Goal: Task Accomplishment & Management: Manage account settings

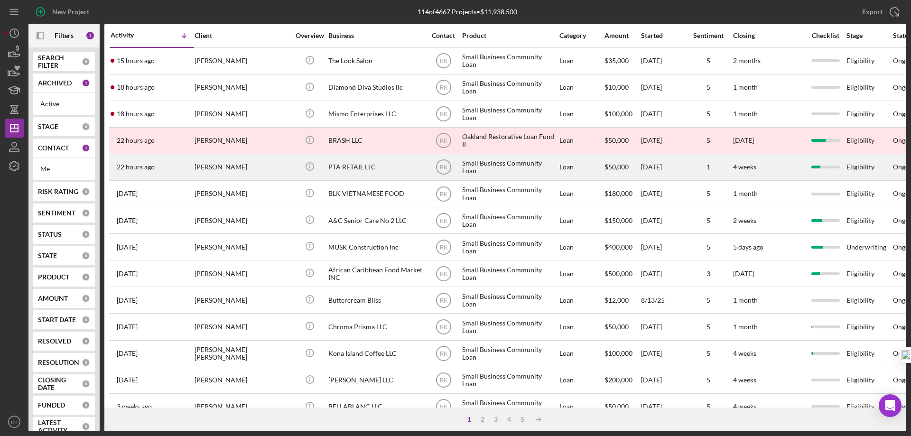
click at [352, 167] on div "PTA RETAIL LLC" at bounding box center [375, 167] width 95 height 25
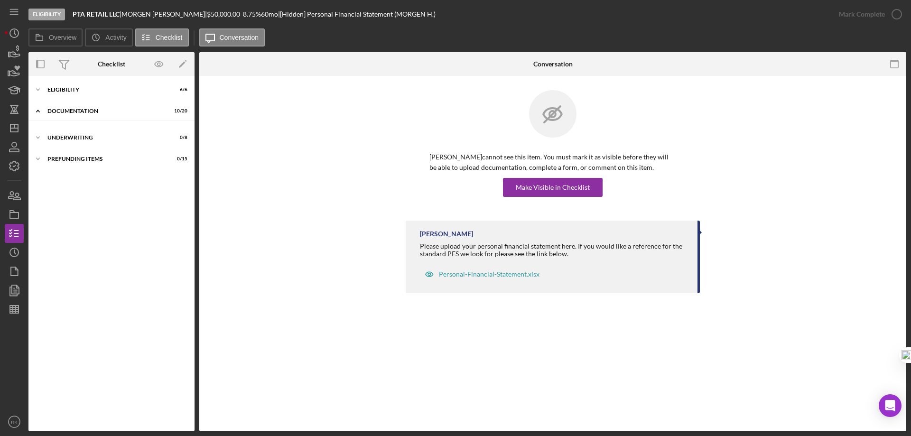
scroll to position [10, 0]
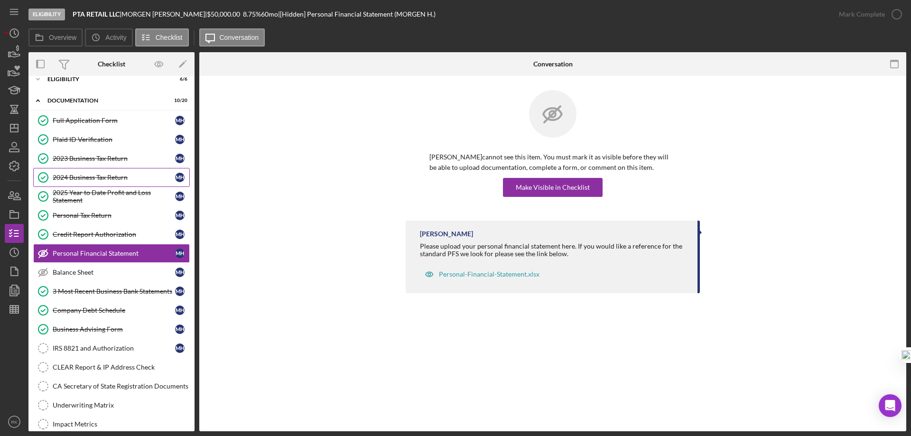
click at [102, 179] on div "2024 Business Tax Return" at bounding box center [114, 178] width 122 height 8
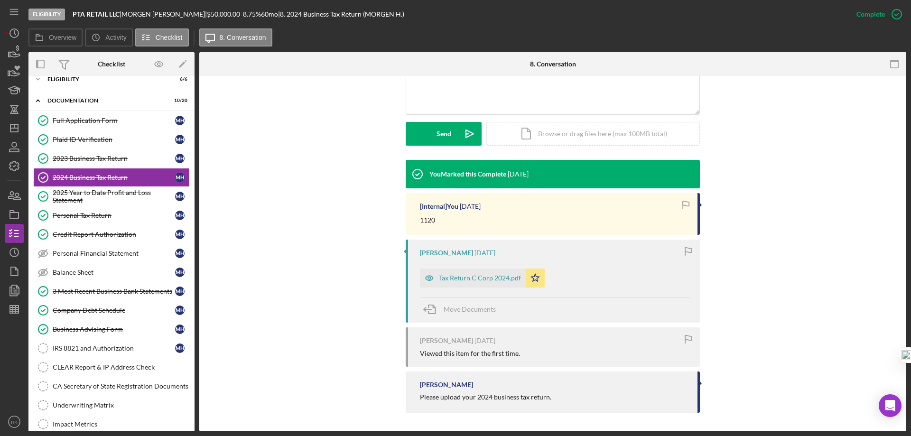
scroll to position [233, 0]
click at [475, 278] on div "Tax Return C Corp 2024.pdf" at bounding box center [480, 278] width 82 height 8
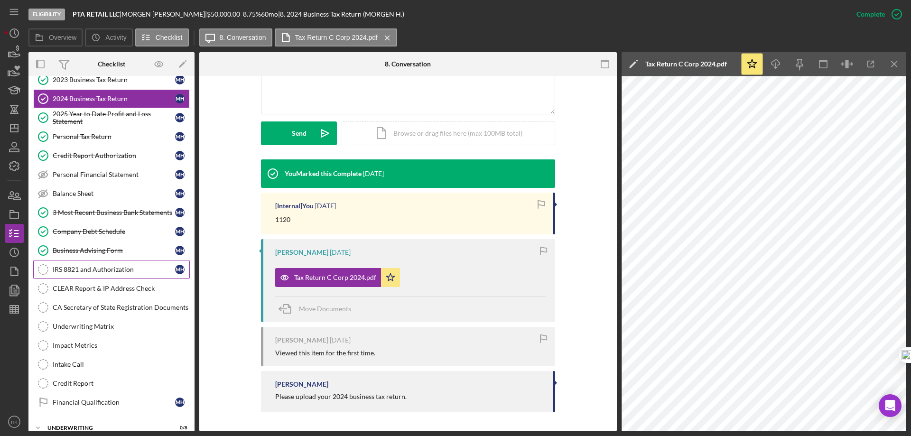
scroll to position [90, 0]
click at [99, 272] on div "IRS 8821 and Authorization" at bounding box center [114, 269] width 122 height 8
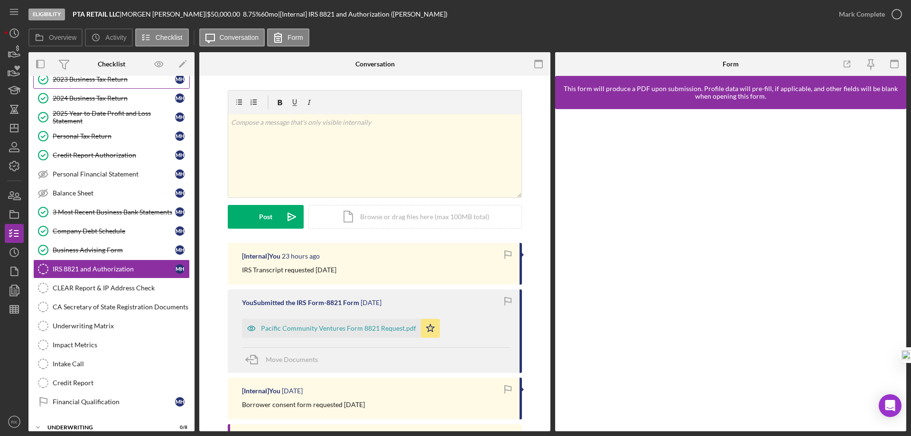
click at [90, 83] on div "2023 Business Tax Return" at bounding box center [114, 79] width 122 height 8
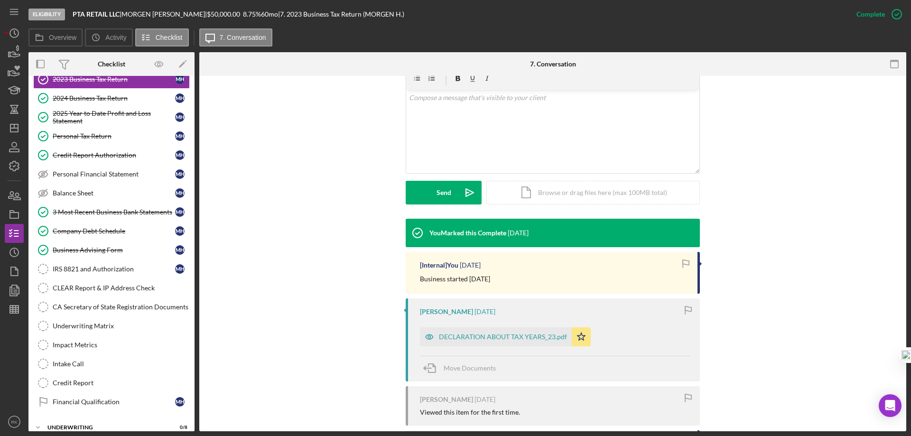
scroll to position [174, 0]
click at [499, 335] on div "DECLARATION ABOUT TAX YEARS_23.pdf" at bounding box center [503, 337] width 128 height 8
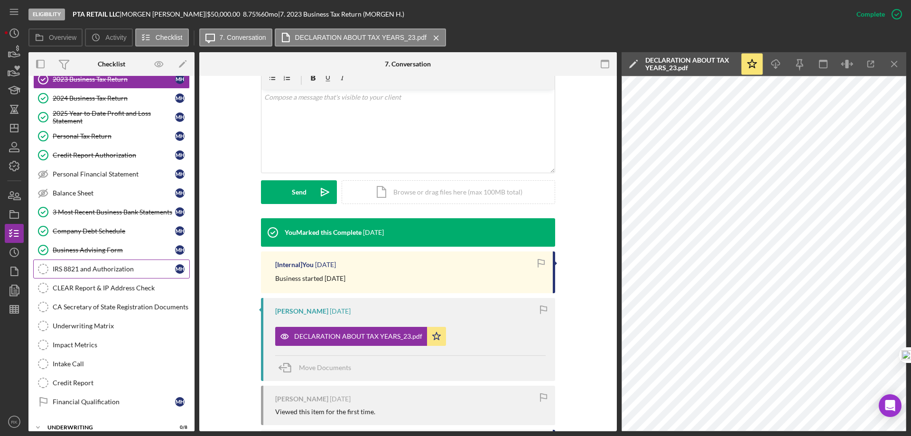
click at [85, 270] on div "IRS 8821 and Authorization" at bounding box center [114, 269] width 122 height 8
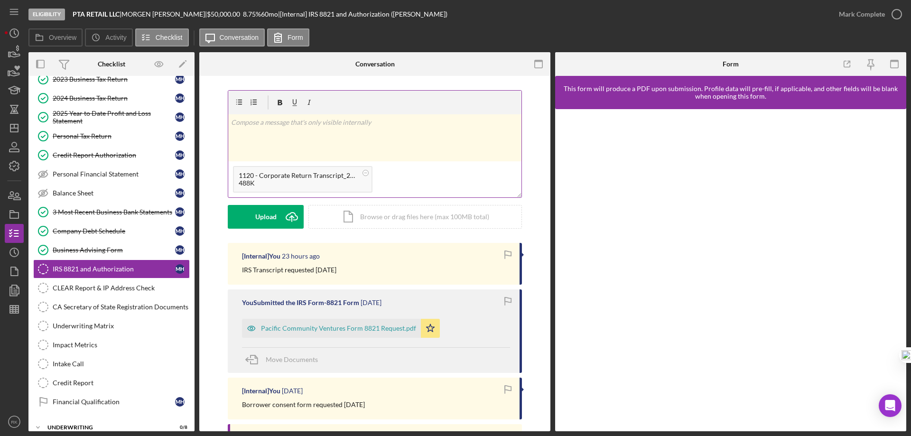
click at [267, 125] on p at bounding box center [375, 122] width 288 height 10
click at [278, 214] on button "Post Icon/icon-invite-send" at bounding box center [266, 217] width 76 height 24
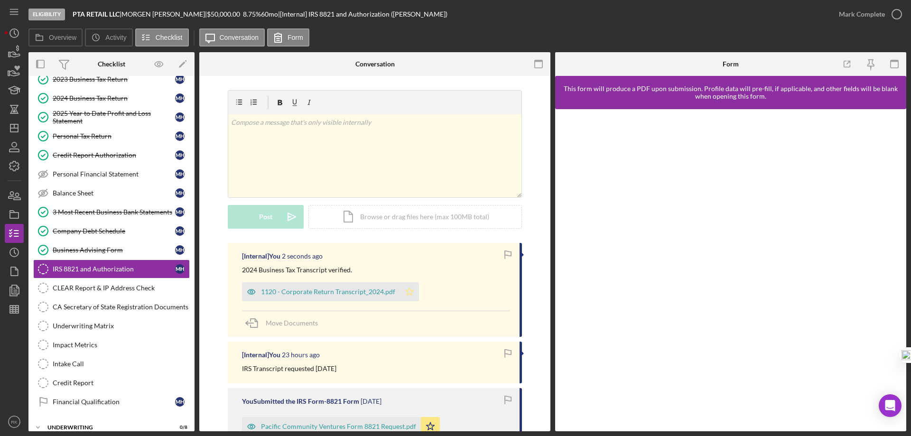
click at [406, 294] on polygon "button" at bounding box center [410, 292] width 8 height 8
click at [896, 15] on icon "button" at bounding box center [897, 14] width 24 height 24
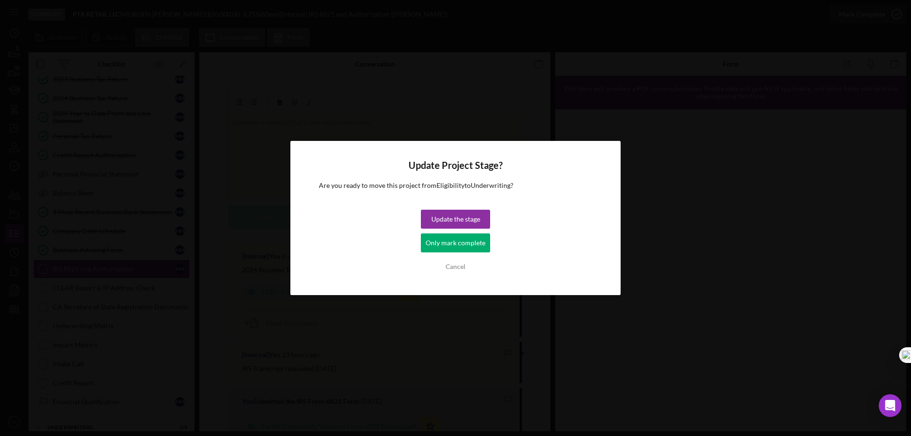
click at [455, 238] on div "Only mark complete" at bounding box center [456, 242] width 60 height 19
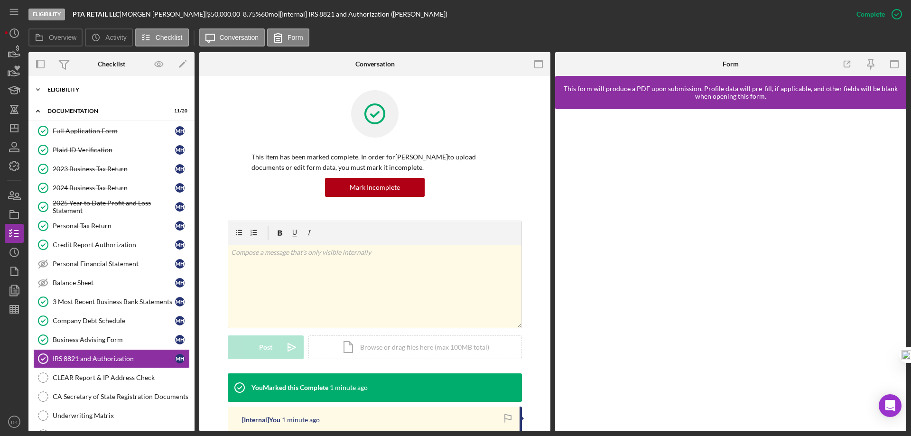
click at [71, 88] on div "Eligibility" at bounding box center [114, 90] width 135 height 6
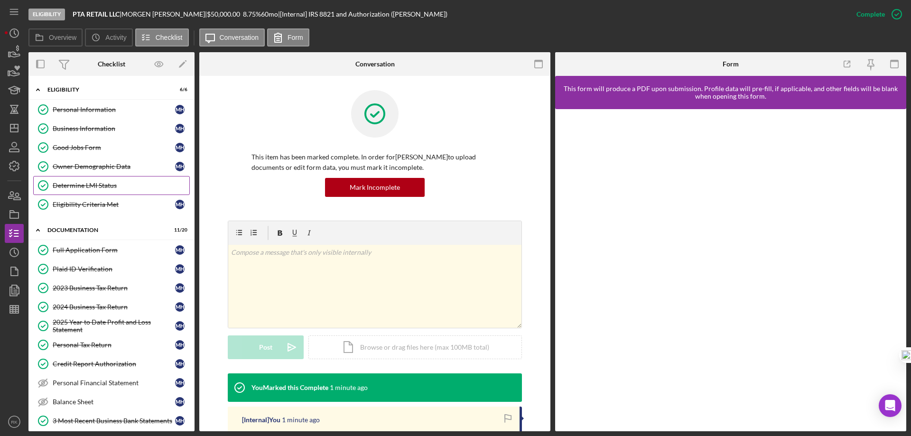
click at [86, 185] on div "Determine LMI Status" at bounding box center [121, 186] width 137 height 8
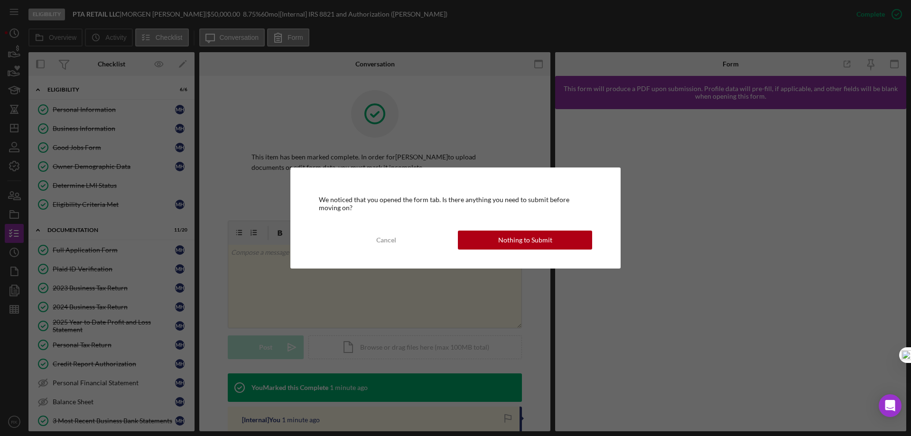
click at [528, 242] on div "Nothing to Submit" at bounding box center [525, 240] width 54 height 19
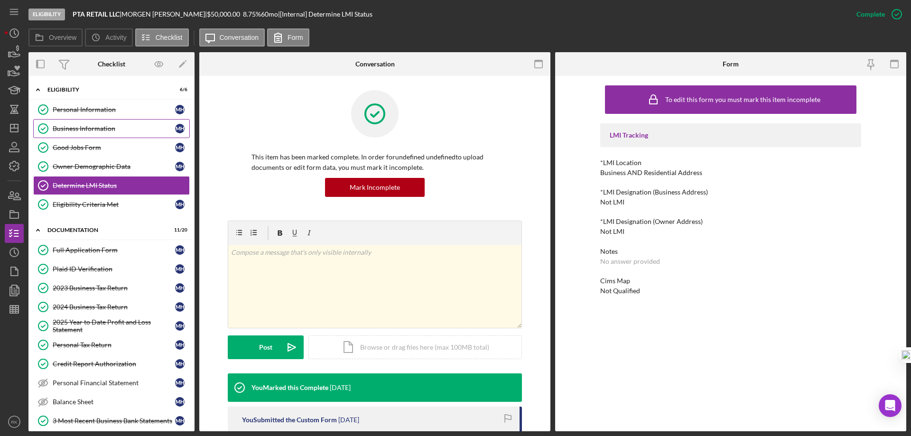
click at [100, 127] on div "Business Information" at bounding box center [114, 129] width 122 height 8
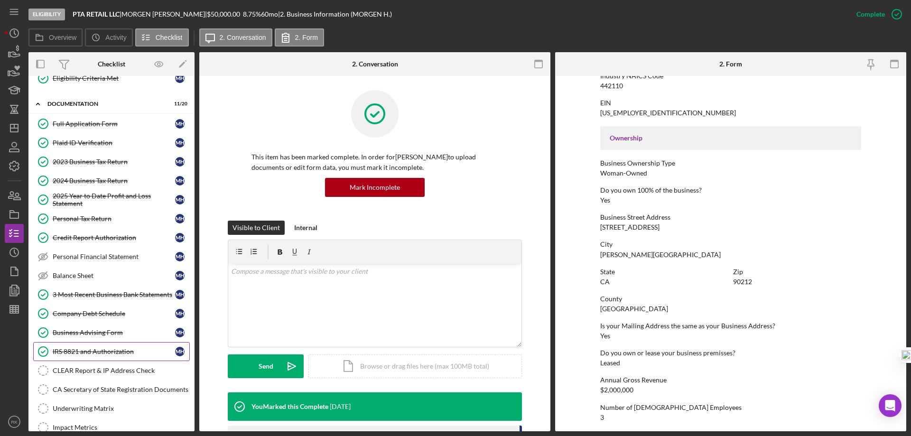
scroll to position [127, 0]
click at [94, 292] on div "3 Most Recent Business Bank Statements" at bounding box center [114, 294] width 122 height 8
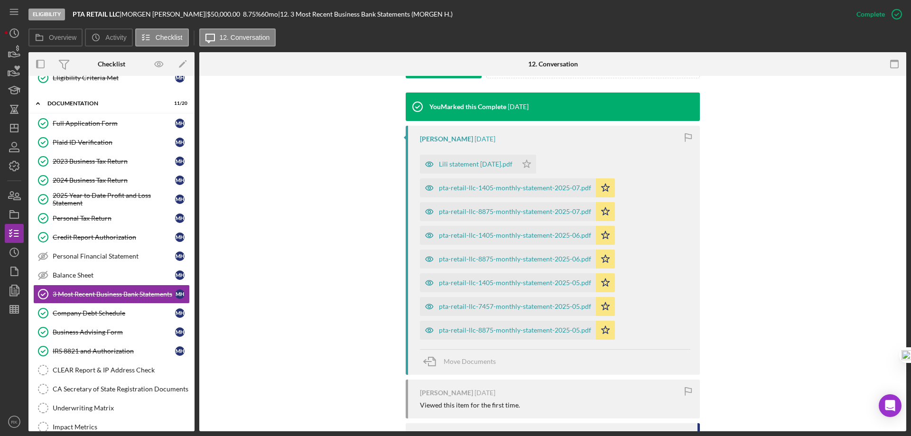
scroll to position [300, 0]
click at [513, 328] on div "pta-retail-llc-8875-monthly-statement-2025-05.pdf" at bounding box center [515, 330] width 152 height 8
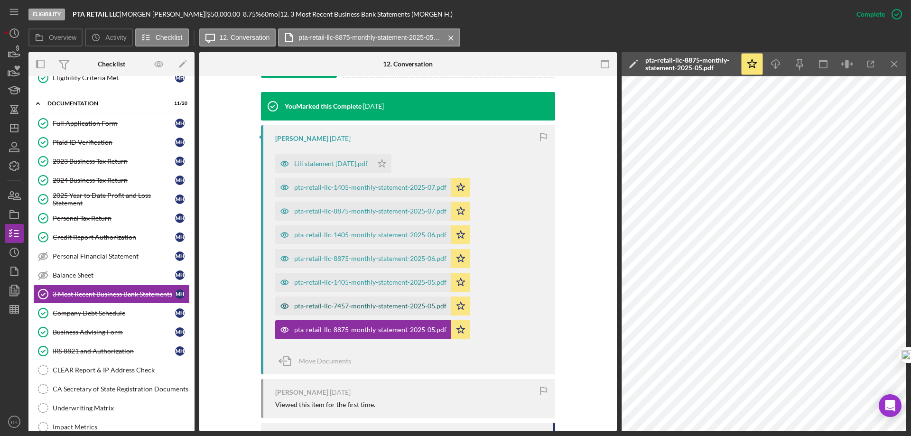
click at [380, 306] on div "pta-retail-llc-7457-monthly-statement-2025-05.pdf" at bounding box center [370, 306] width 152 height 8
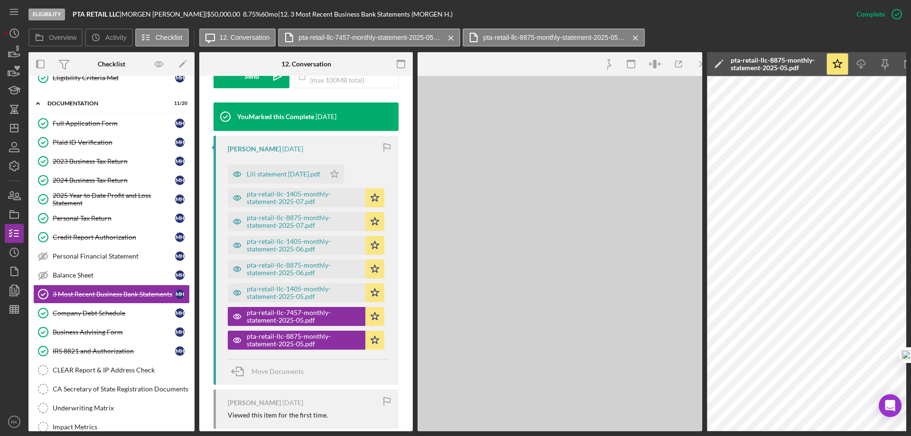
scroll to position [322, 0]
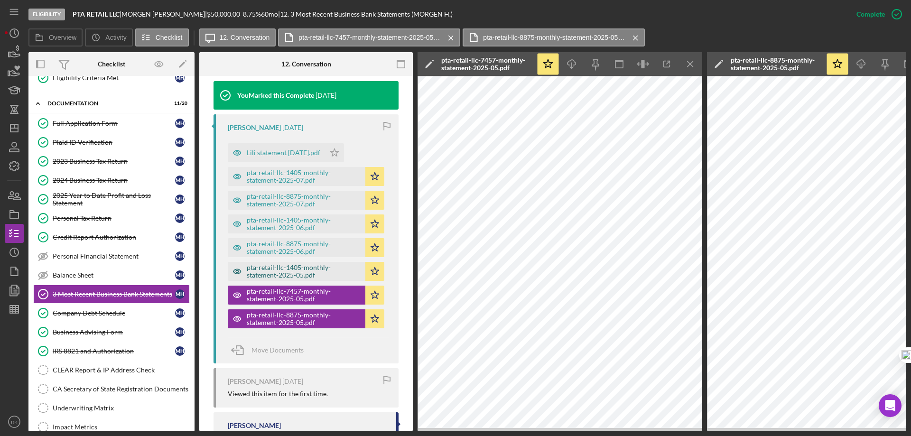
click at [332, 279] on div "pta-retail-llc-1405-monthly-statement-2025-05.pdf" at bounding box center [304, 271] width 114 height 15
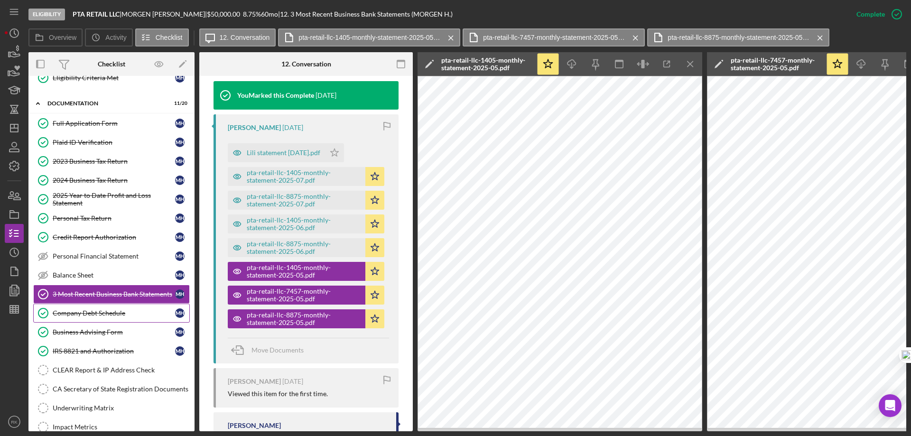
click at [100, 310] on div "Company Debt Schedule" at bounding box center [114, 313] width 122 height 8
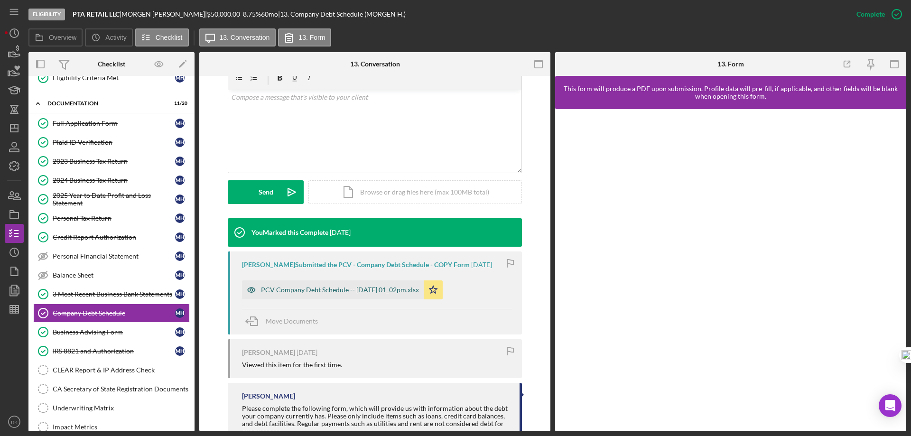
click at [335, 299] on div "PCV Company Debt Schedule -- [DATE] 01_02pm.xlsx" at bounding box center [333, 289] width 182 height 19
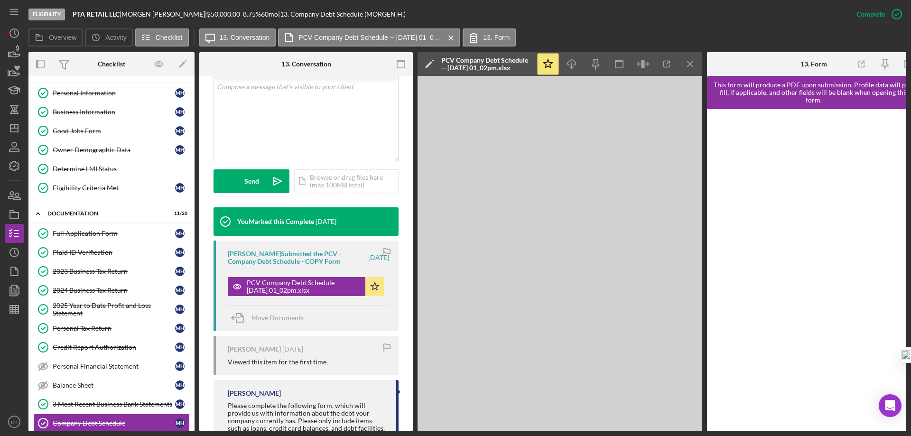
scroll to position [16, 0]
drag, startPoint x: 694, startPoint y: 67, endPoint x: 547, endPoint y: 84, distance: 148.0
click at [694, 67] on icon "Icon/Menu Close" at bounding box center [690, 64] width 21 height 21
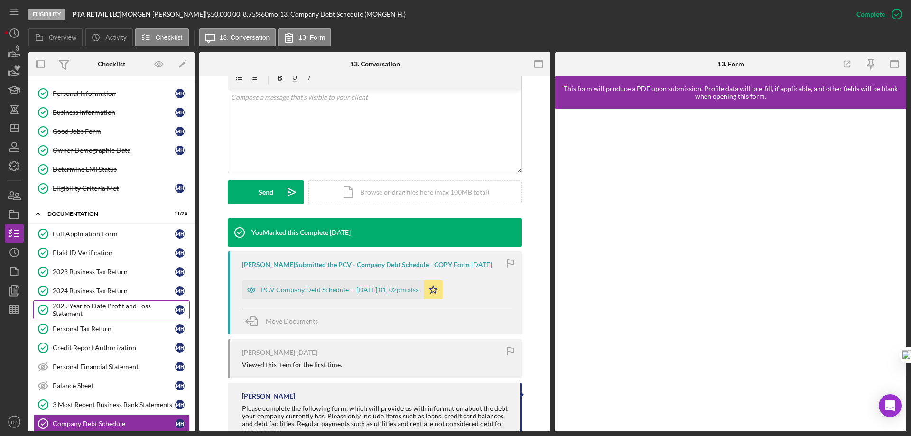
click at [100, 314] on div "2025 Year to Date Profit and Loss Statement" at bounding box center [114, 309] width 122 height 15
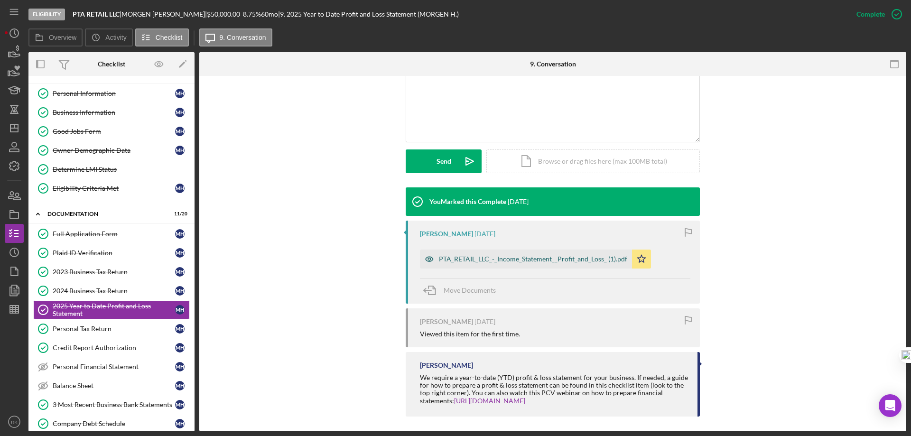
scroll to position [205, 0]
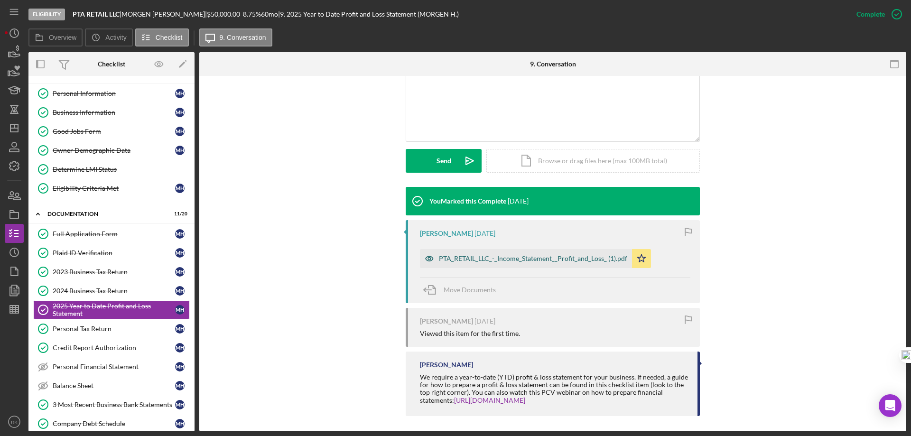
click at [517, 265] on div "PTA_RETAIL_LLC_-_Income_Statement__Profit_and_Loss_ (1).pdf" at bounding box center [526, 258] width 212 height 19
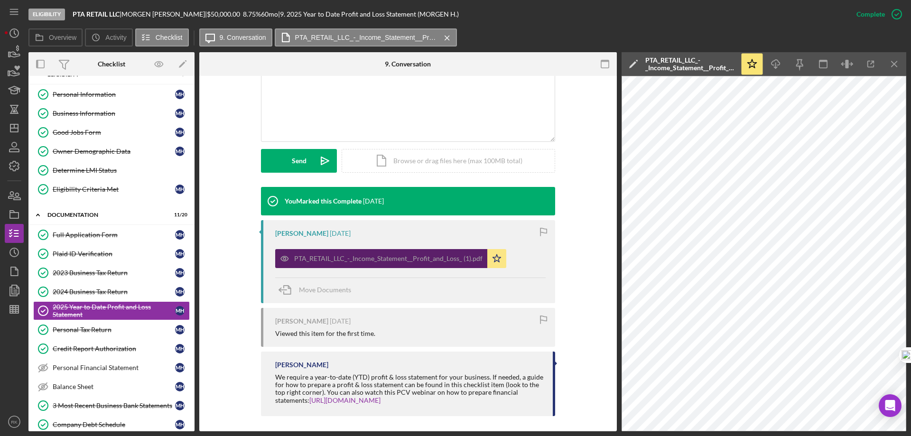
scroll to position [15, 0]
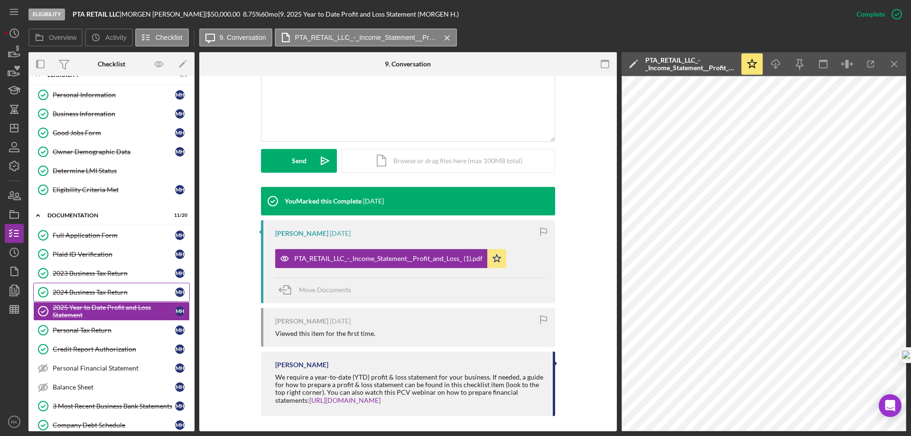
click at [95, 292] on div "2024 Business Tax Return" at bounding box center [114, 292] width 122 height 8
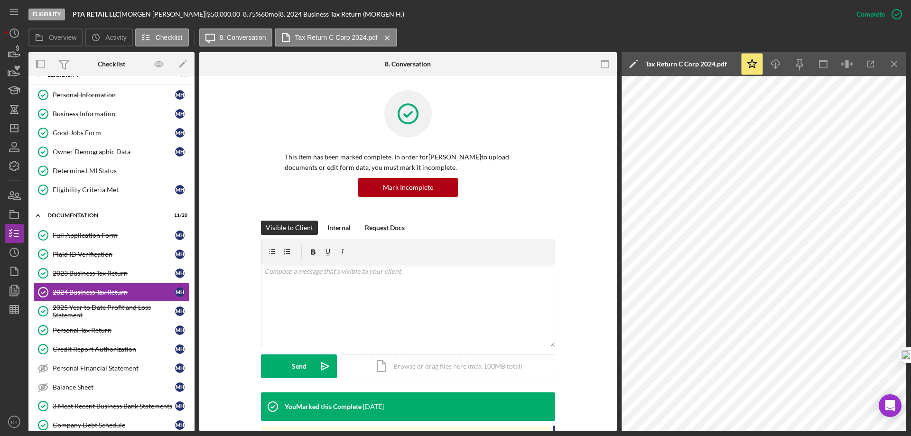
drag, startPoint x: 899, startPoint y: 63, endPoint x: 854, endPoint y: 97, distance: 56.5
click at [899, 62] on icon "Icon/Menu Close" at bounding box center [894, 64] width 21 height 21
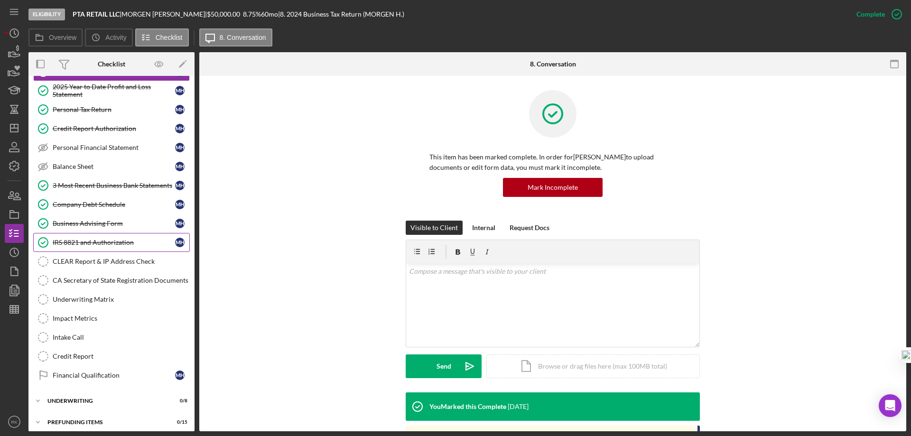
scroll to position [236, 0]
click at [93, 372] on div "Financial Qualification" at bounding box center [114, 375] width 122 height 8
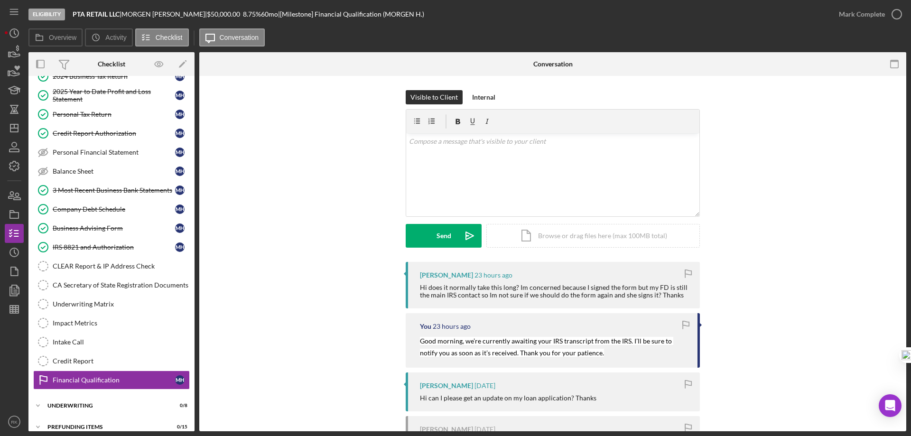
scroll to position [222, 0]
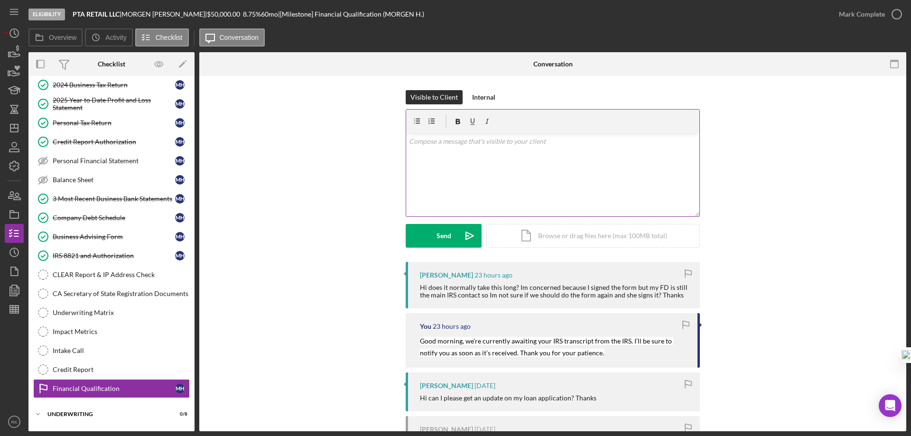
click at [424, 143] on p at bounding box center [553, 141] width 288 height 10
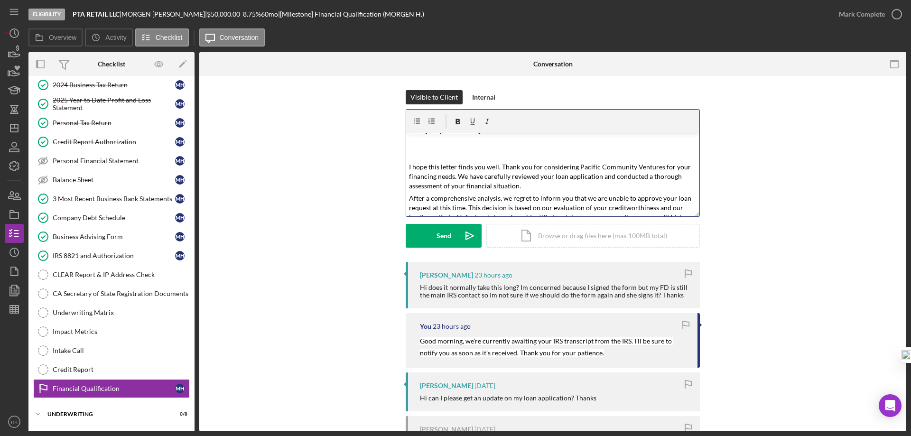
scroll to position [0, 0]
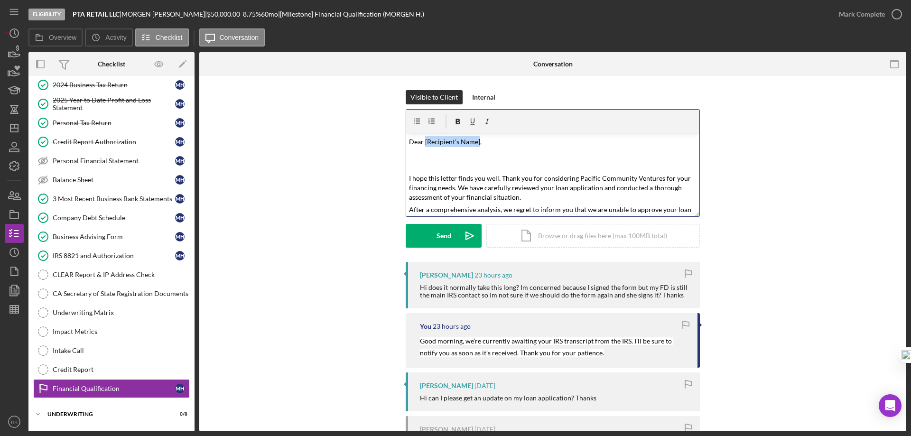
drag, startPoint x: 423, startPoint y: 141, endPoint x: 477, endPoint y: 142, distance: 53.6
click at [477, 142] on mark "Dear [Recipient's Name]," at bounding box center [445, 142] width 73 height 8
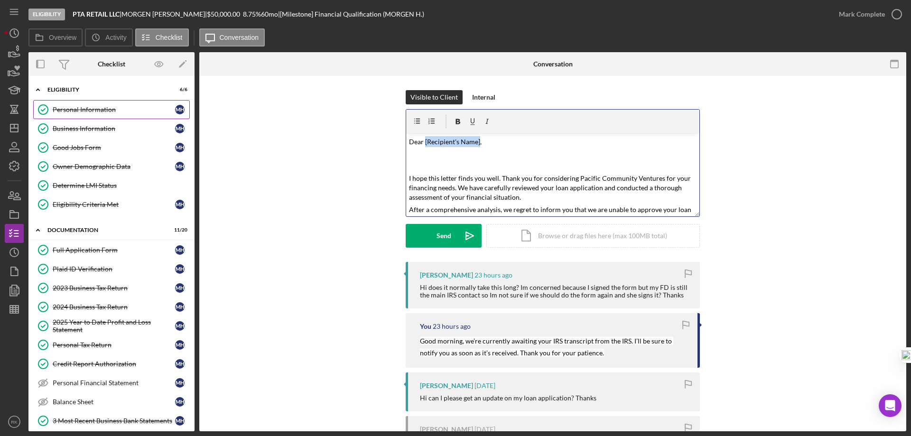
click at [87, 107] on div "Personal Information" at bounding box center [114, 110] width 122 height 8
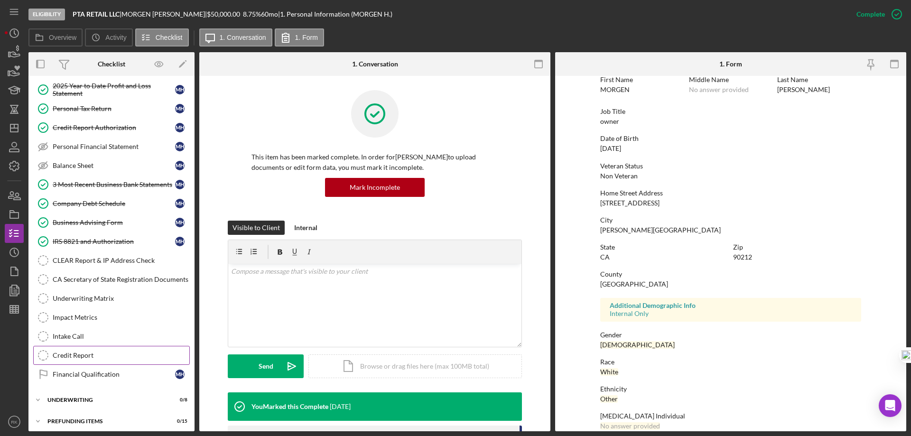
scroll to position [241, 0]
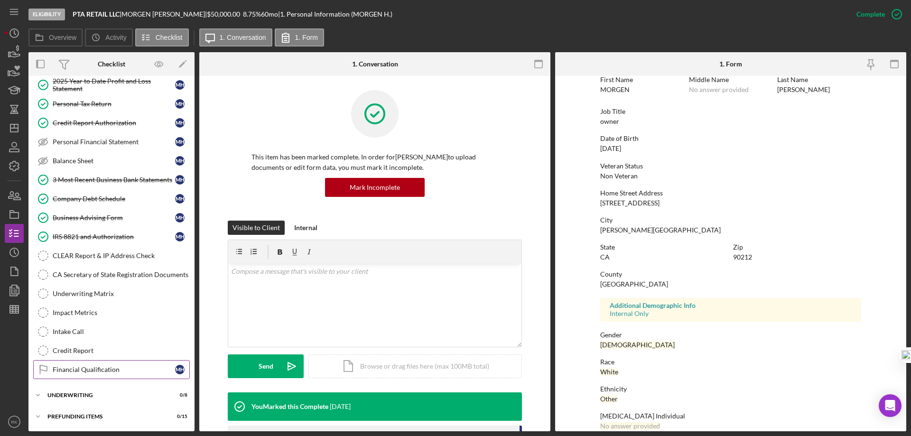
click at [112, 367] on div "Financial Qualification" at bounding box center [114, 370] width 122 height 8
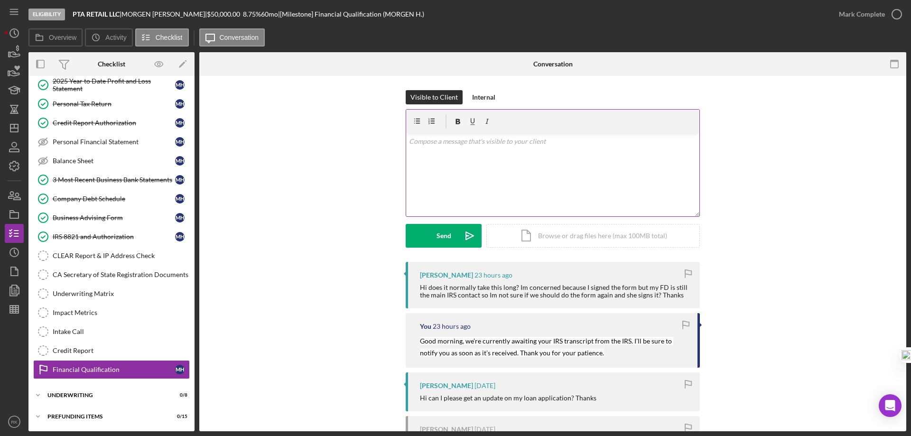
click at [417, 151] on div "v Color teal Color pink Remove color Add row above Add row below Add column bef…" at bounding box center [552, 174] width 293 height 83
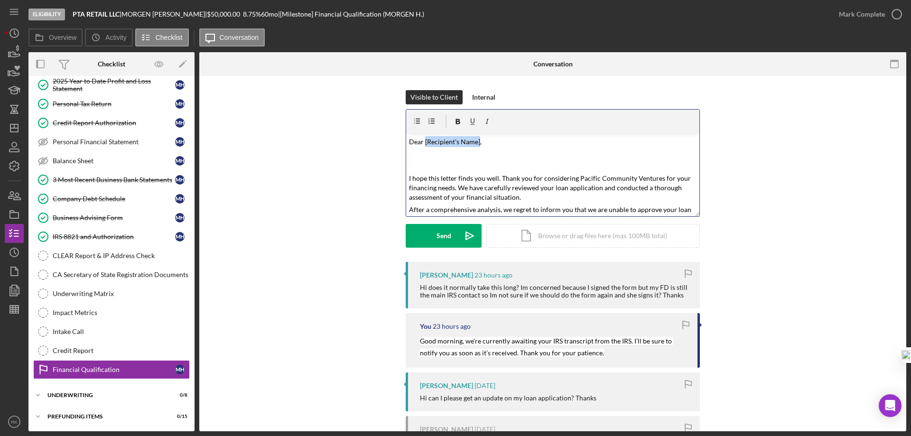
drag, startPoint x: 423, startPoint y: 142, endPoint x: 472, endPoint y: 212, distance: 85.1
click at [477, 143] on mark "Dear [Recipient's Name]," at bounding box center [445, 142] width 73 height 8
click at [471, 145] on p "Dear [PERSON_NAME]," at bounding box center [553, 141] width 288 height 11
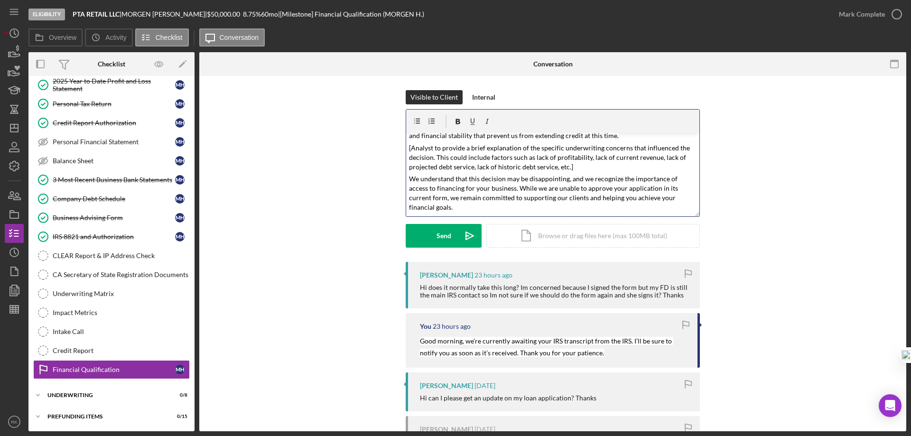
scroll to position [79, 0]
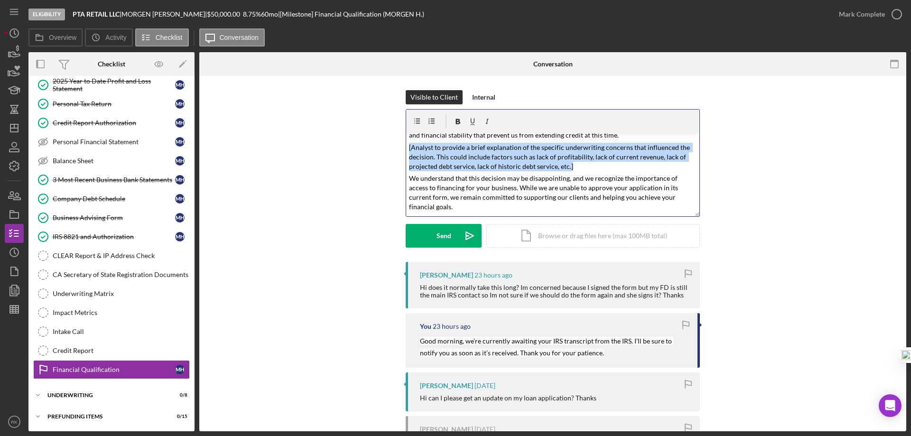
drag, startPoint x: 407, startPoint y: 147, endPoint x: 576, endPoint y: 167, distance: 170.5
click at [576, 167] on div "v Color teal Color pink Remove color Add row above Add row below Add column bef…" at bounding box center [552, 174] width 293 height 83
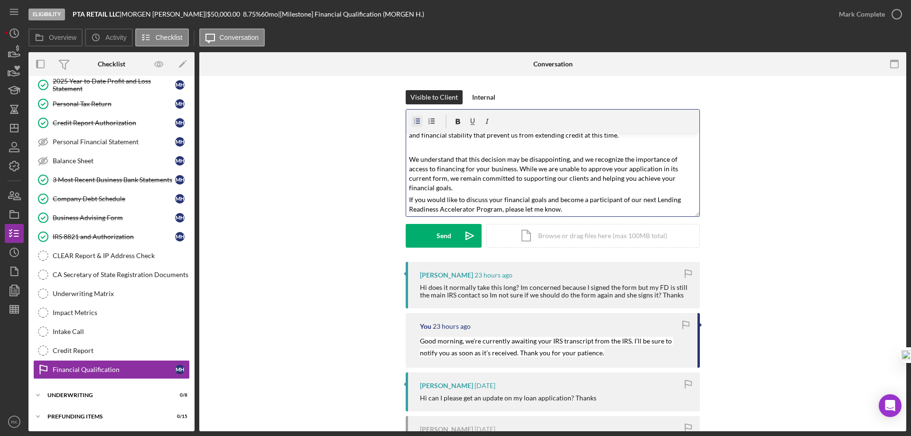
click at [417, 120] on icon "button" at bounding box center [417, 121] width 21 height 21
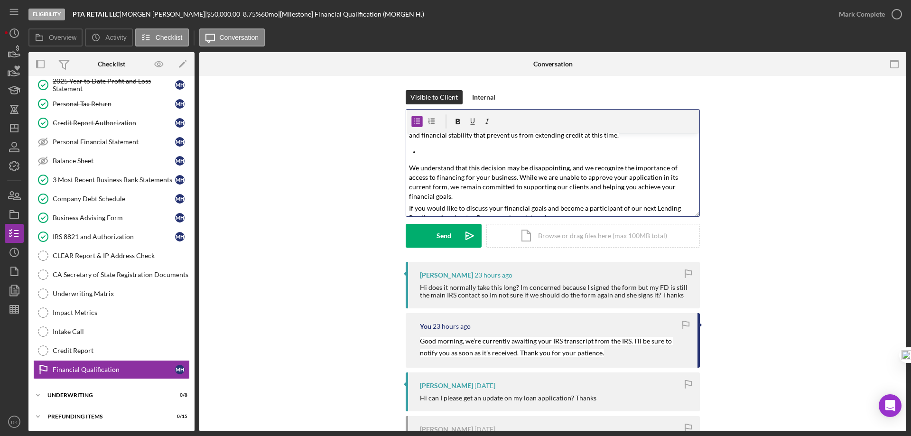
click at [423, 150] on p at bounding box center [560, 151] width 274 height 9
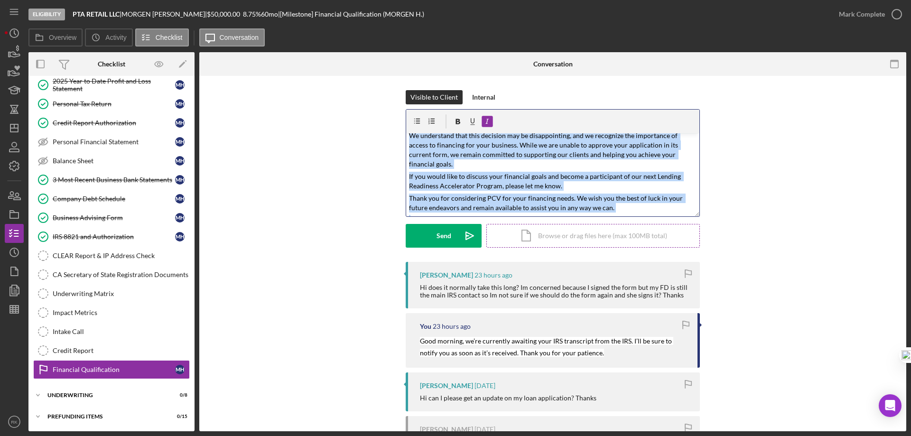
scroll to position [124, 0]
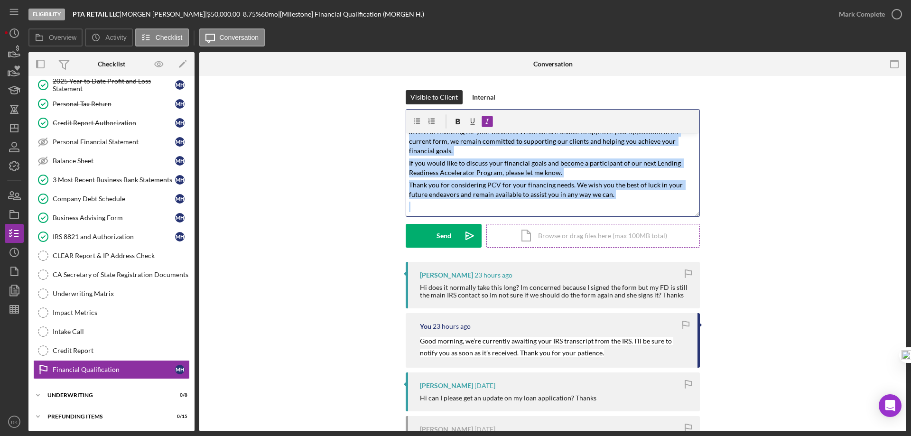
drag, startPoint x: 407, startPoint y: 142, endPoint x: 552, endPoint y: 213, distance: 160.8
click at [598, 235] on form "v Color teal Color pink Remove color Add row above Add row below Add column bef…" at bounding box center [553, 178] width 294 height 139
copy div "Dear [PERSON_NAME], I hope this letter finds you well. Thank you for considerin…"
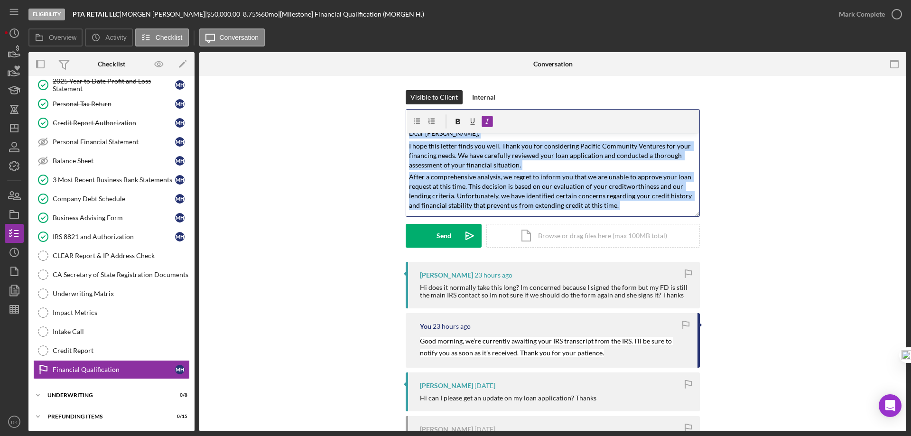
scroll to position [0, 0]
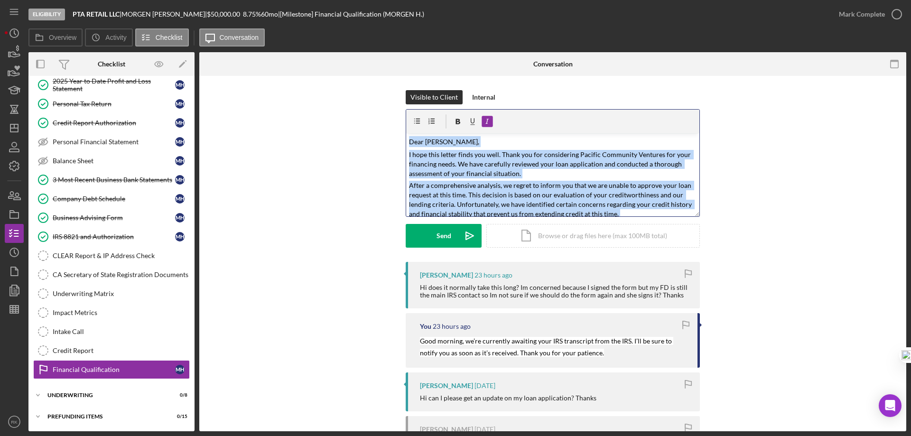
click at [550, 187] on mark "After a comprehensive analysis, we regret to inform you that we are unable to a…" at bounding box center [551, 199] width 284 height 37
click at [630, 211] on p "After a comprehensive analysis, we regret to inform you that we are unable to a…" at bounding box center [553, 200] width 288 height 38
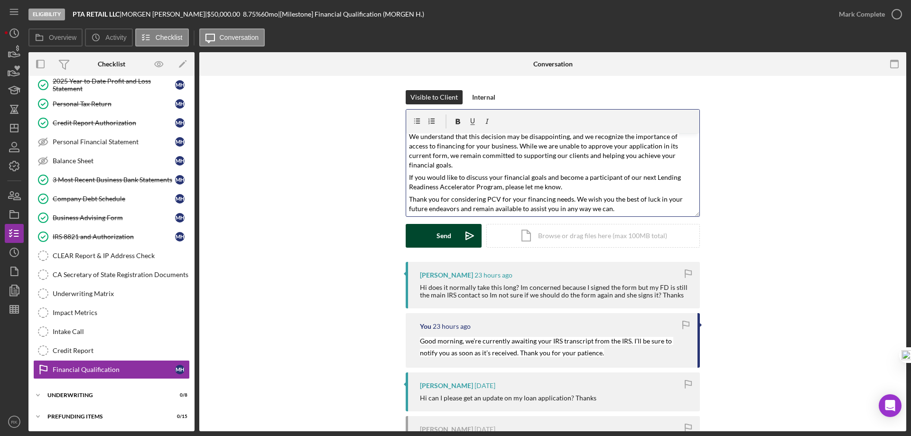
scroll to position [111, 0]
click at [442, 236] on div "Send" at bounding box center [443, 236] width 15 height 24
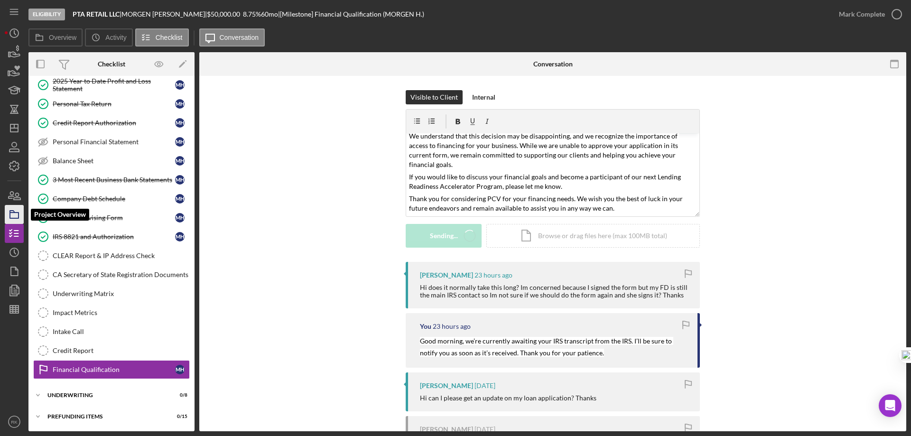
click at [17, 213] on icon "button" at bounding box center [14, 215] width 24 height 24
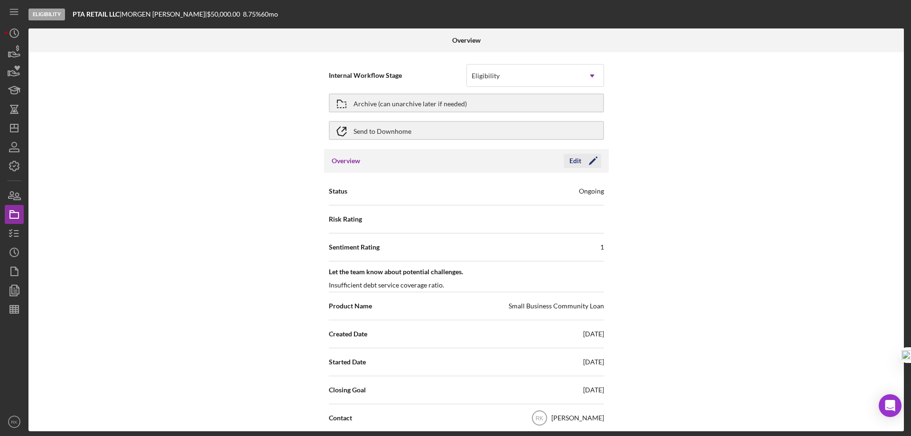
click at [592, 164] on icon "Icon/Edit" at bounding box center [593, 161] width 24 height 24
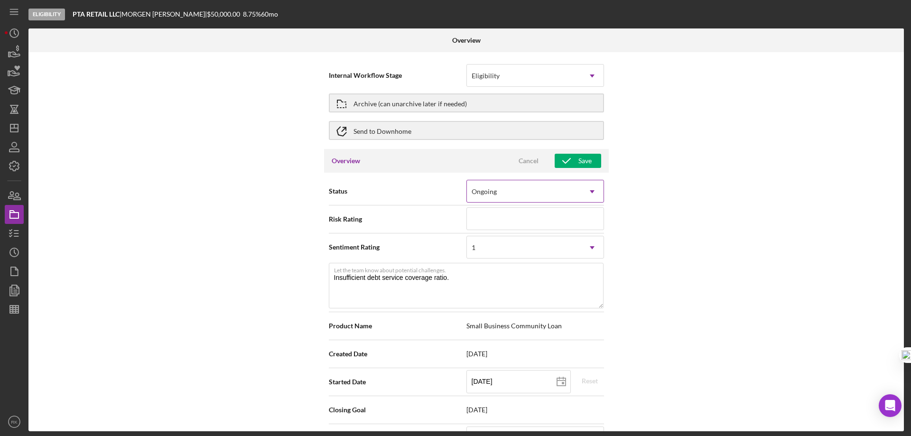
click at [590, 193] on use at bounding box center [592, 191] width 5 height 3
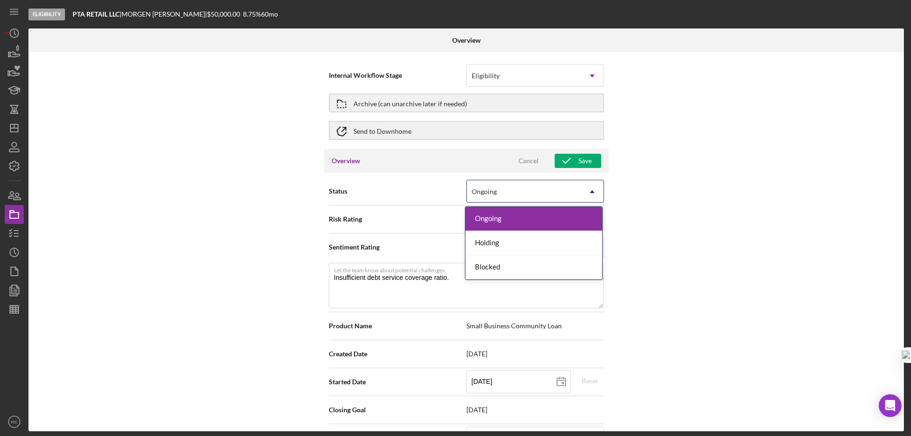
click at [647, 170] on div "Internal Workflow Stage Eligibility Icon/Dropdown Arrow Archive (can unarchive …" at bounding box center [465, 241] width 875 height 379
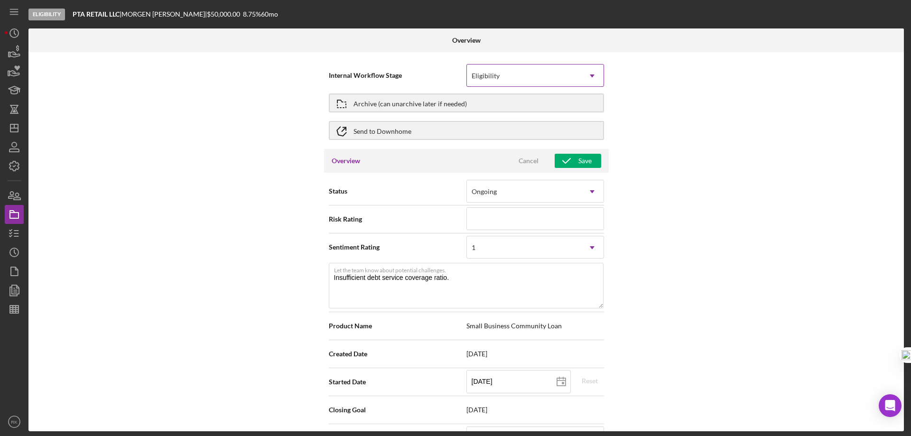
click at [591, 76] on use at bounding box center [592, 75] width 5 height 3
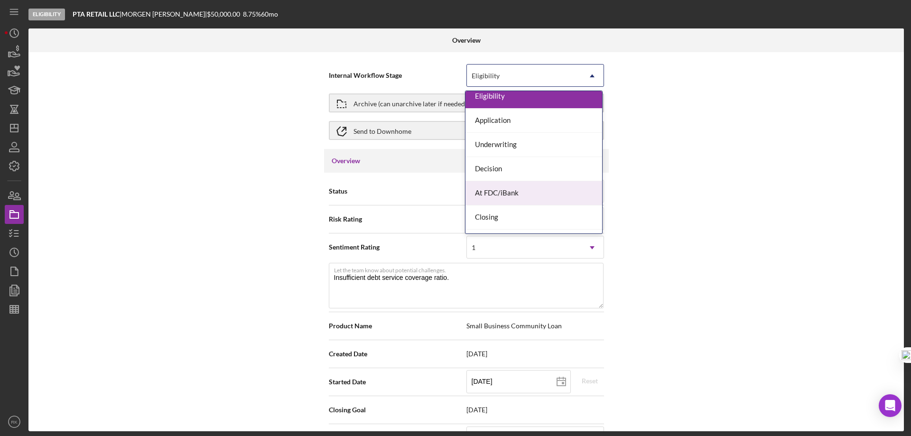
scroll to position [27, 0]
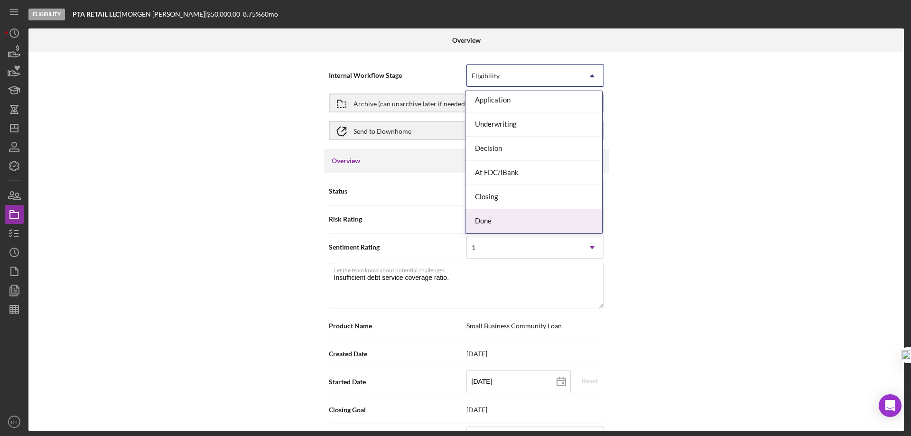
click at [516, 221] on div "Done" at bounding box center [533, 221] width 137 height 24
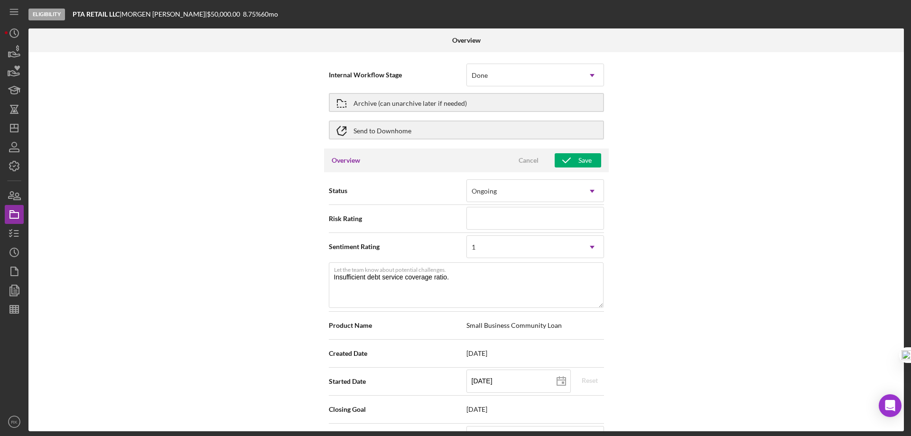
click at [686, 217] on div "Internal Workflow Stage option Done, selected. Done Icon/Dropdown Arrow Archive…" at bounding box center [465, 241] width 875 height 379
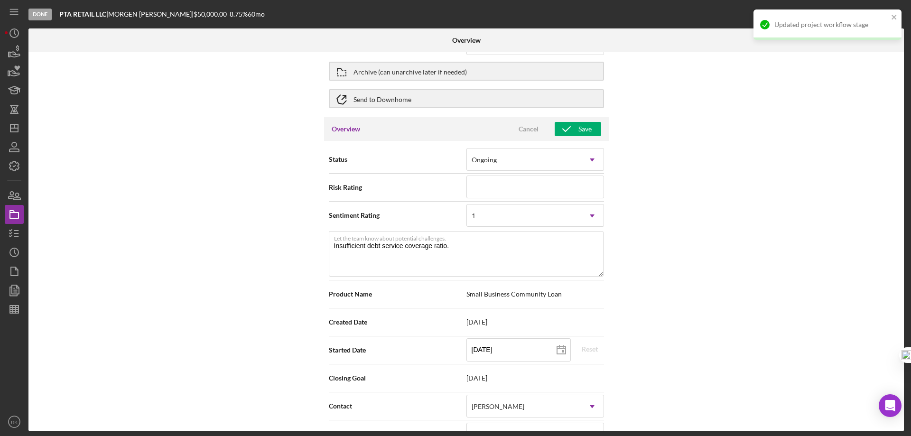
scroll to position [0, 0]
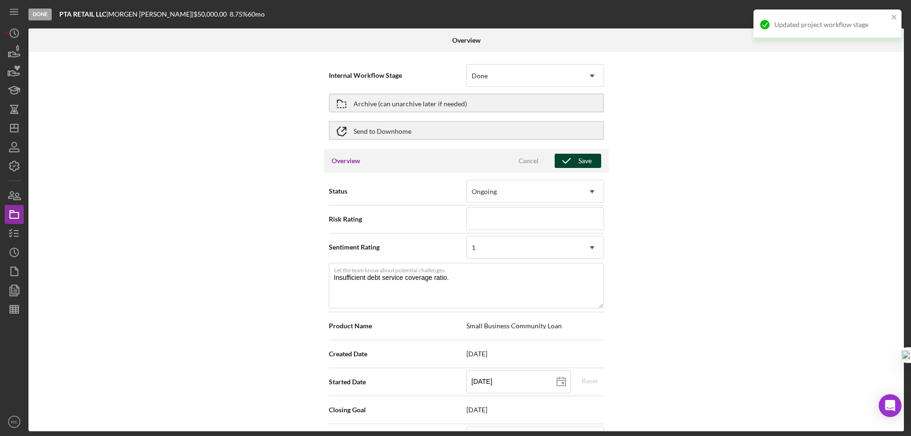
click at [575, 162] on icon "button" at bounding box center [567, 161] width 24 height 24
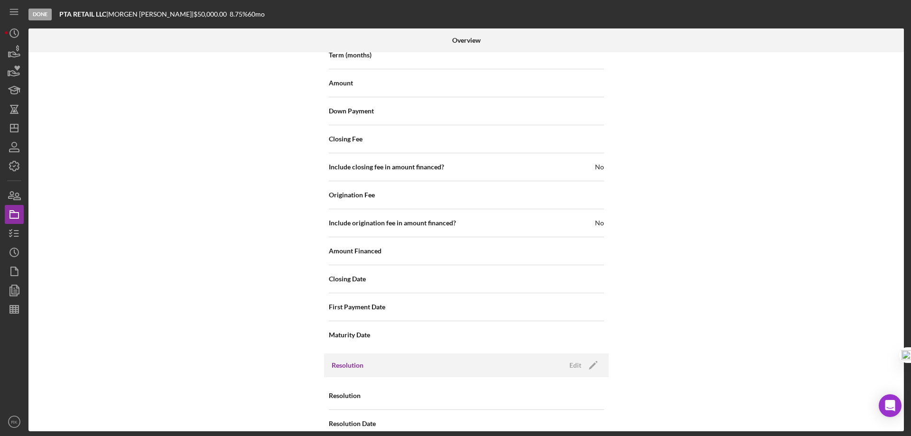
scroll to position [1156, 0]
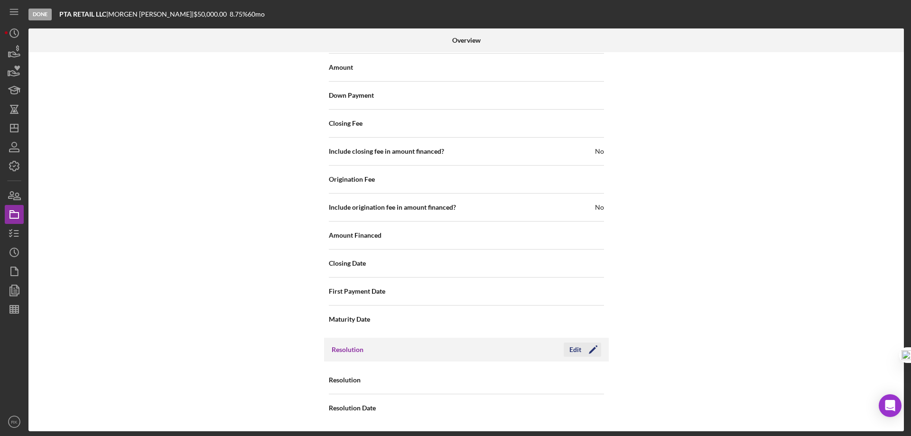
click at [594, 352] on icon "Icon/Edit" at bounding box center [593, 350] width 24 height 24
click at [588, 383] on icon "Icon/Dropdown Arrow" at bounding box center [592, 380] width 23 height 23
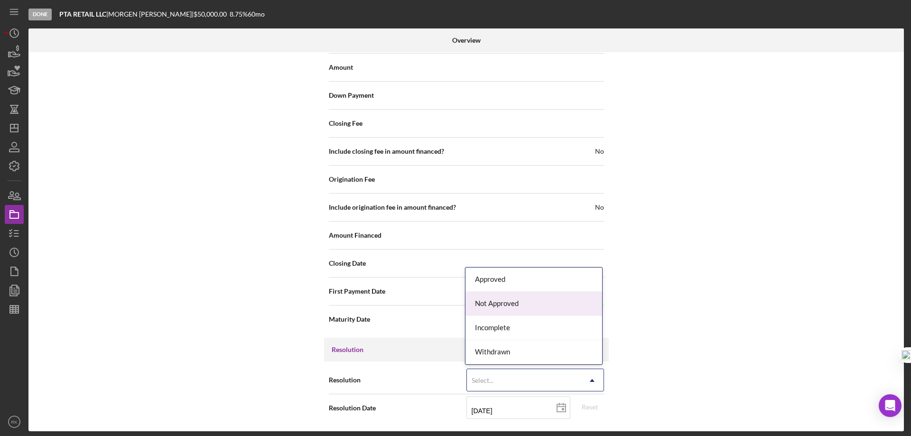
click at [500, 307] on div "Not Approved" at bounding box center [533, 304] width 137 height 24
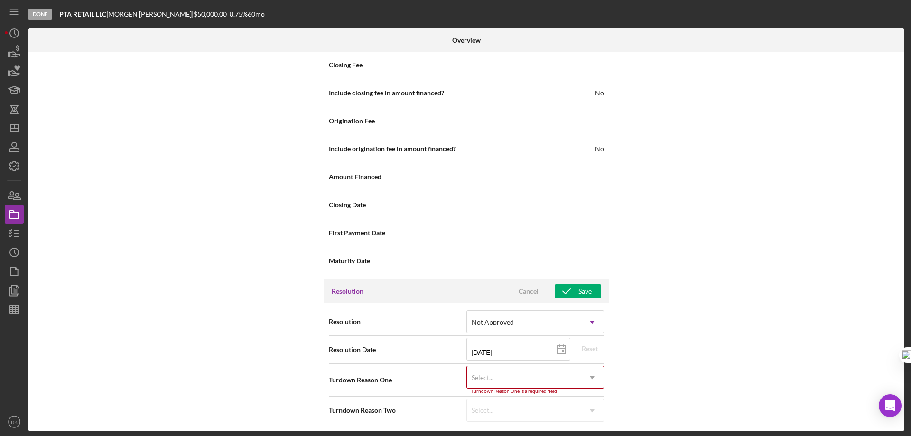
scroll to position [1217, 0]
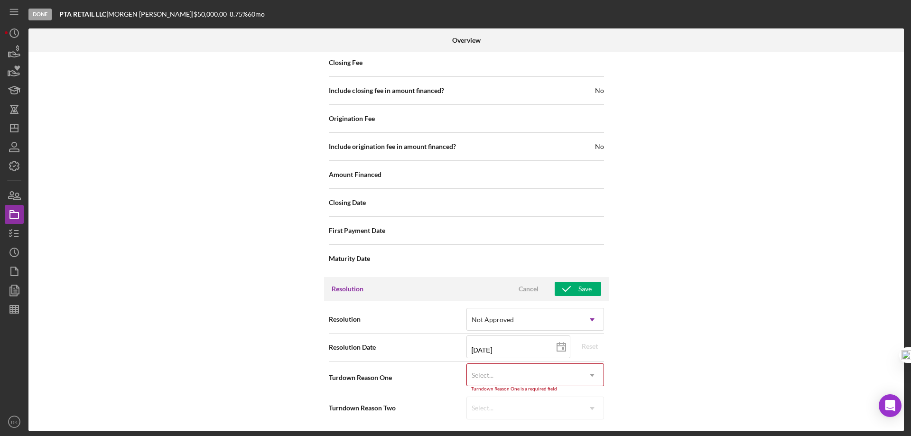
click at [594, 375] on icon "Icon/Dropdown Arrow" at bounding box center [592, 375] width 23 height 23
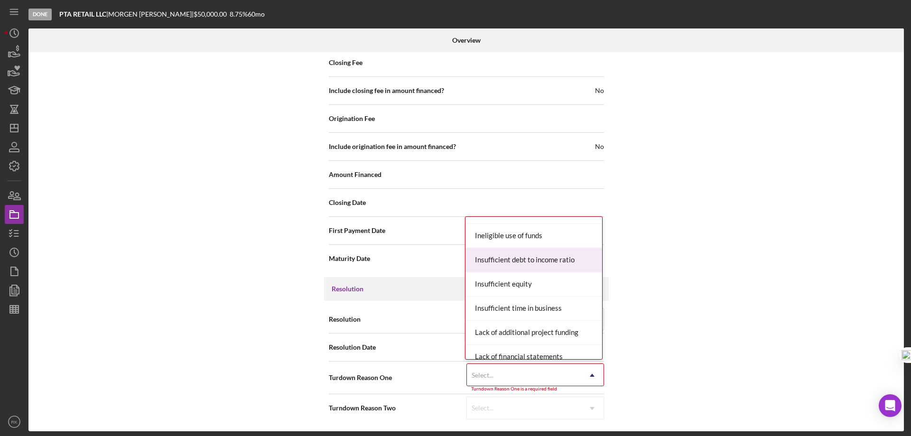
scroll to position [332, 0]
click at [541, 263] on div "Insufficient debt to income ratio" at bounding box center [533, 260] width 137 height 24
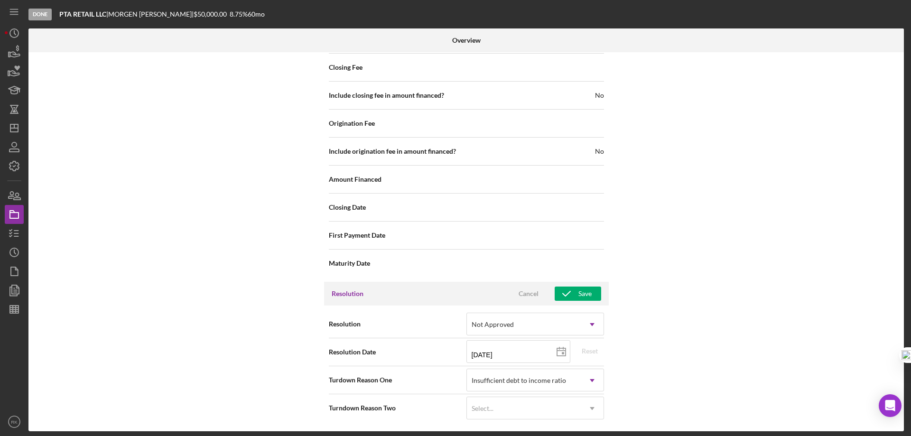
scroll to position [1212, 0]
click at [591, 408] on use at bounding box center [592, 408] width 5 height 3
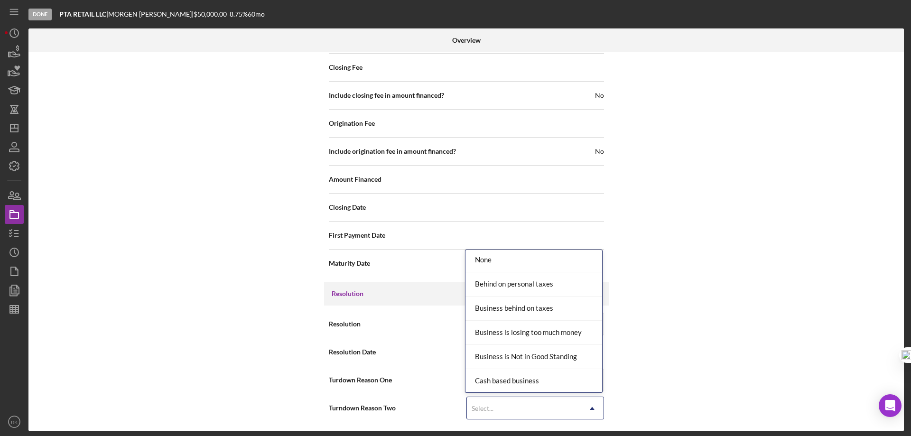
scroll to position [0, 0]
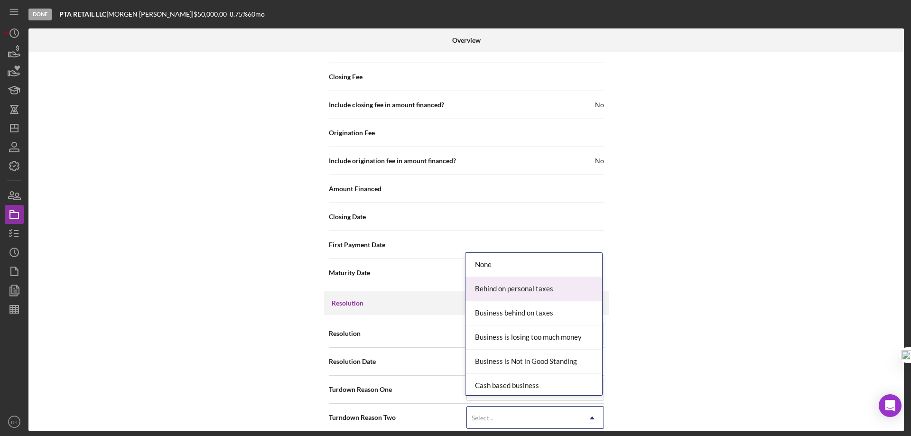
click at [684, 221] on div "Internal Workflow Stage Done Icon/Dropdown Arrow Archive (can unarchive later i…" at bounding box center [465, 241] width 875 height 379
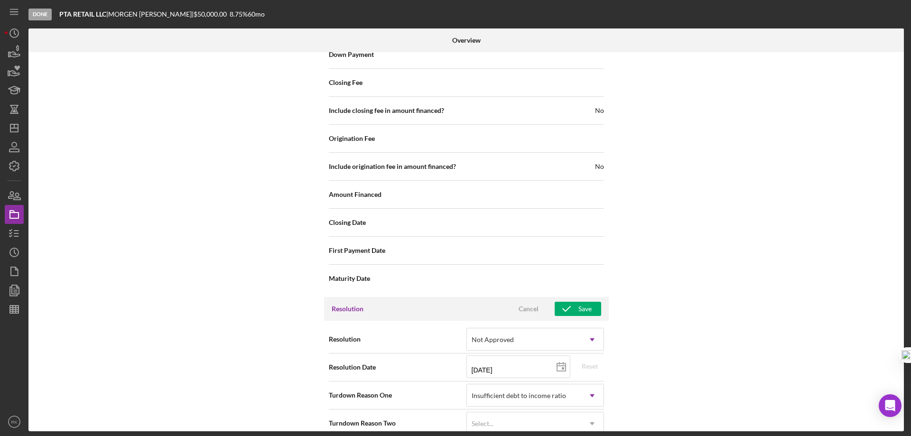
scroll to position [1196, 0]
drag, startPoint x: 583, startPoint y: 308, endPoint x: 593, endPoint y: 307, distance: 10.5
click at [583, 308] on div "Save" at bounding box center [584, 309] width 13 height 14
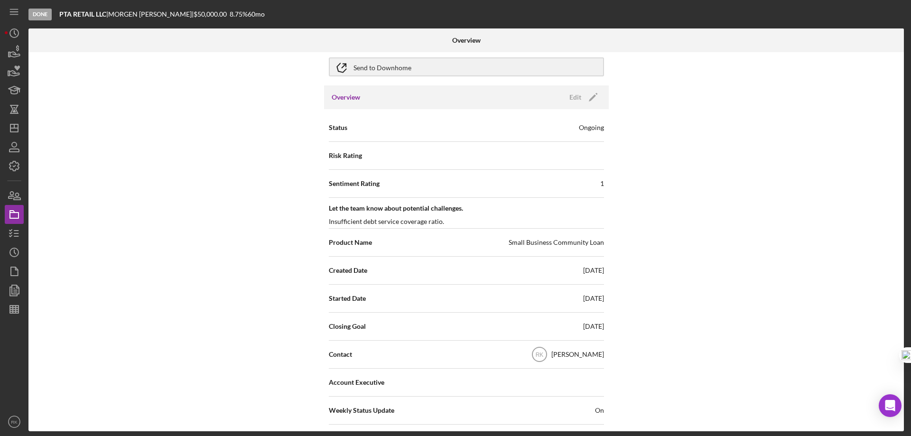
scroll to position [0, 0]
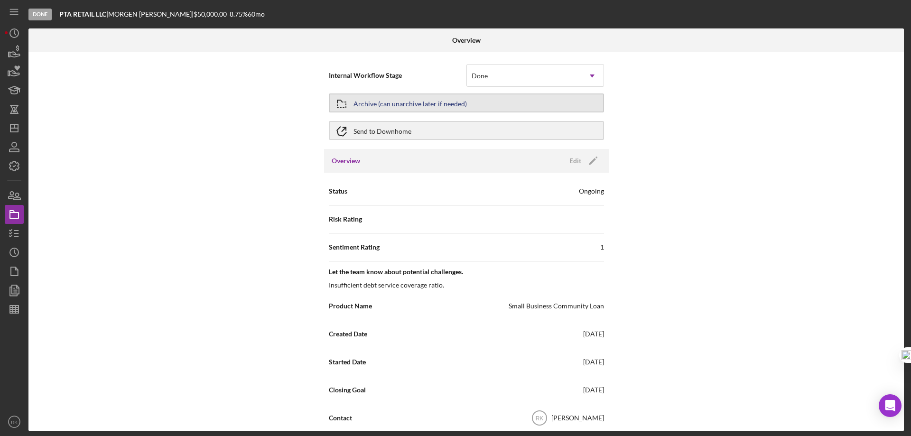
click at [351, 104] on icon "button" at bounding box center [342, 104] width 24 height 24
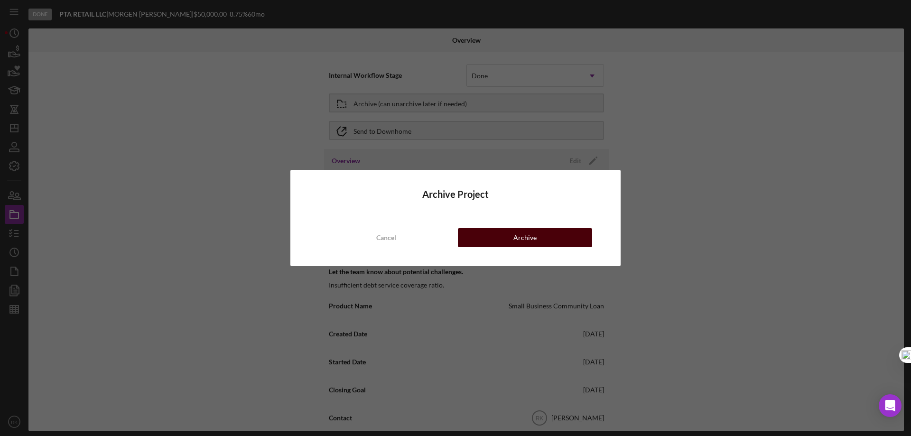
click at [499, 233] on button "Archive" at bounding box center [525, 237] width 134 height 19
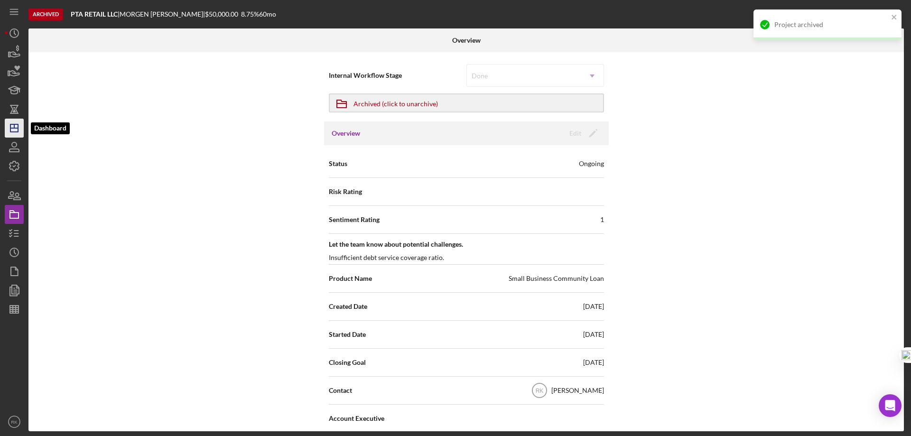
click at [20, 131] on icon "Icon/Dashboard" at bounding box center [14, 128] width 24 height 24
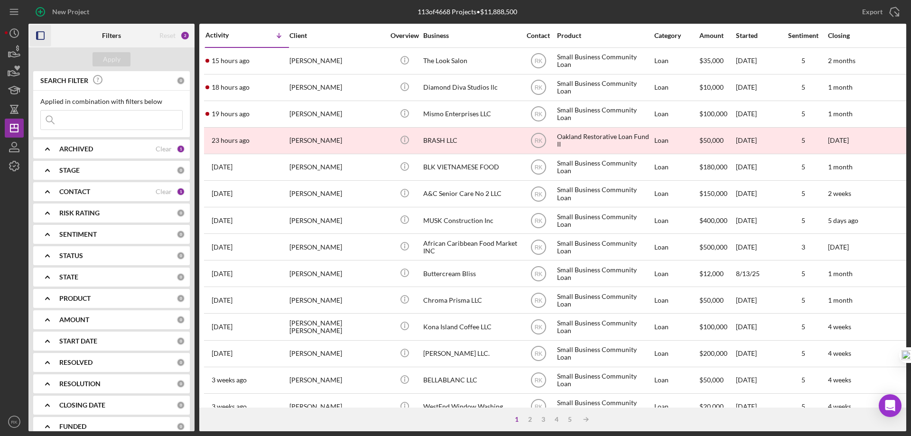
click at [42, 39] on icon "button" at bounding box center [40, 35] width 21 height 21
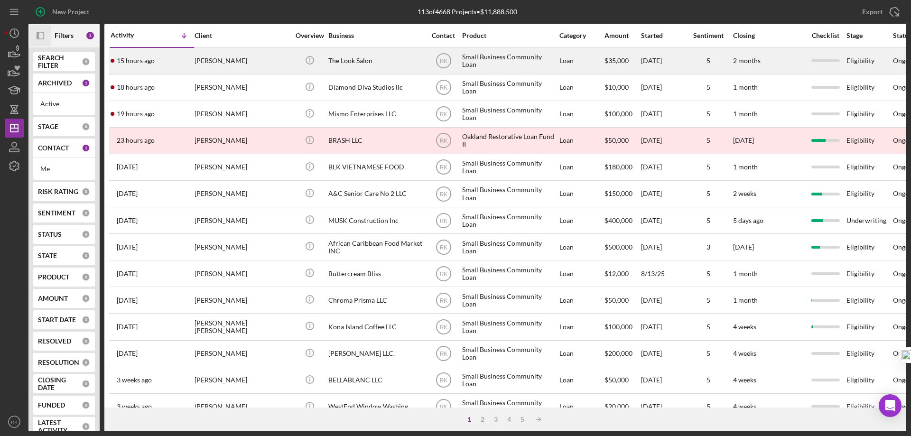
click at [223, 60] on div "[PERSON_NAME]" at bounding box center [241, 60] width 95 height 25
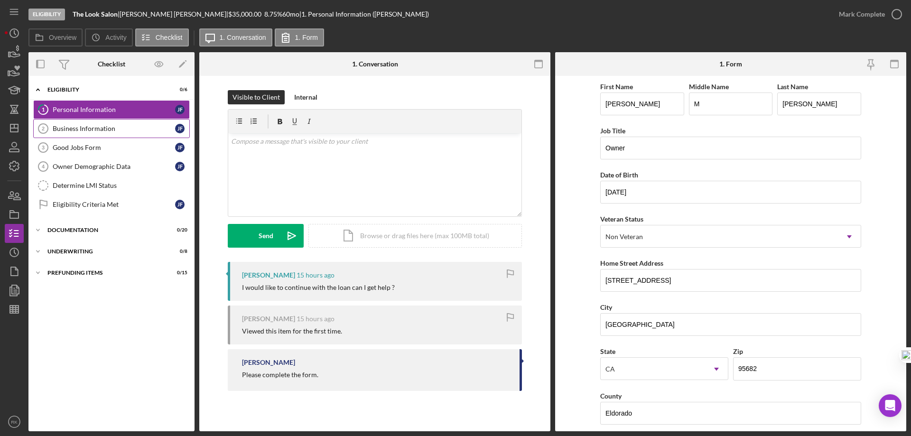
click at [101, 128] on div "Business Information" at bounding box center [114, 129] width 122 height 8
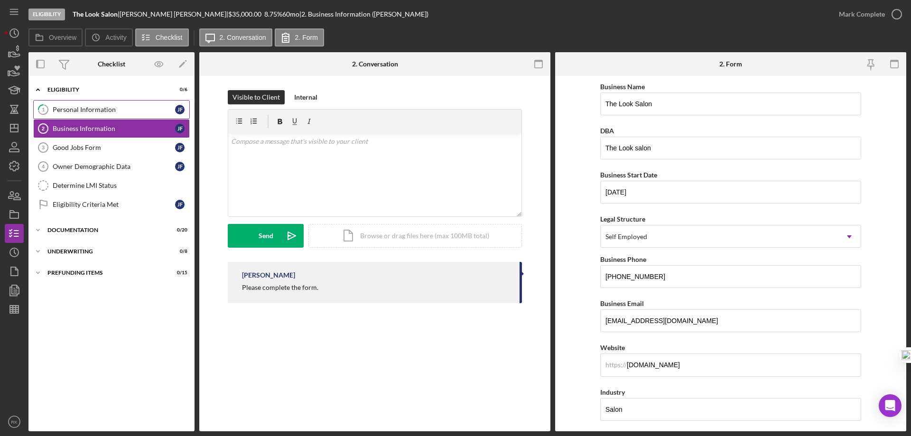
click at [91, 109] on div "Personal Information" at bounding box center [114, 110] width 122 height 8
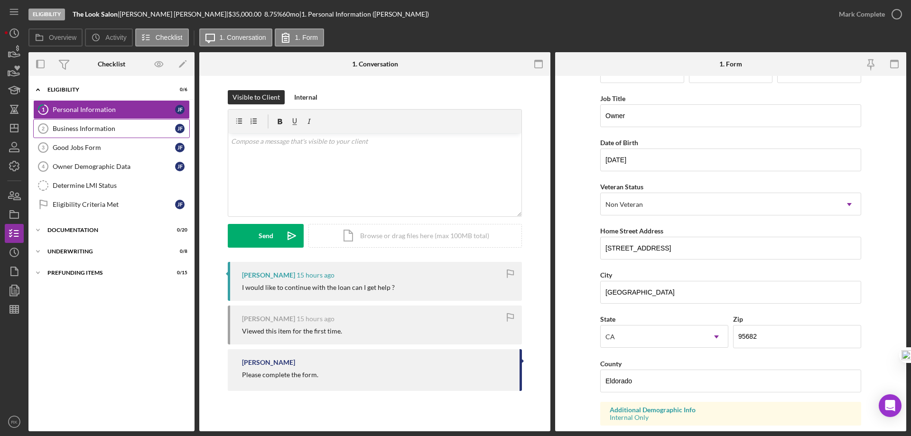
scroll to position [32, 0]
click at [115, 129] on div "Business Information" at bounding box center [114, 129] width 122 height 8
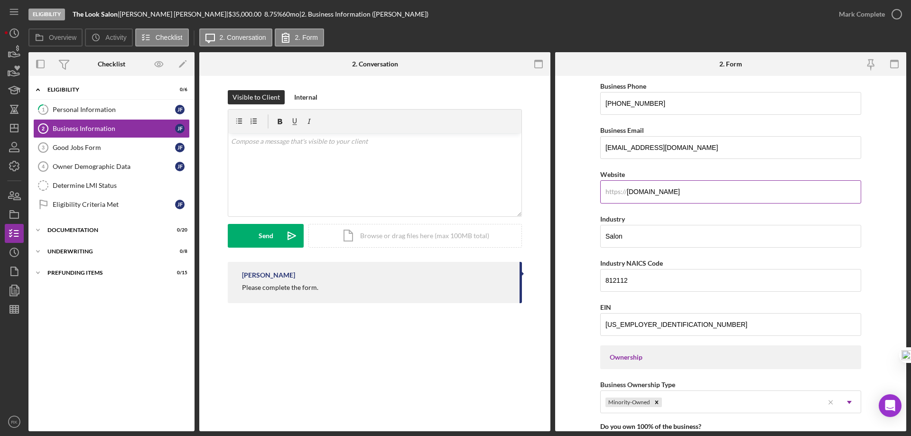
scroll to position [174, 0]
drag, startPoint x: 732, startPoint y: 192, endPoint x: 621, endPoint y: 192, distance: 111.0
click at [621, 192] on div "https:// Website [DOMAIN_NAME]" at bounding box center [730, 185] width 261 height 35
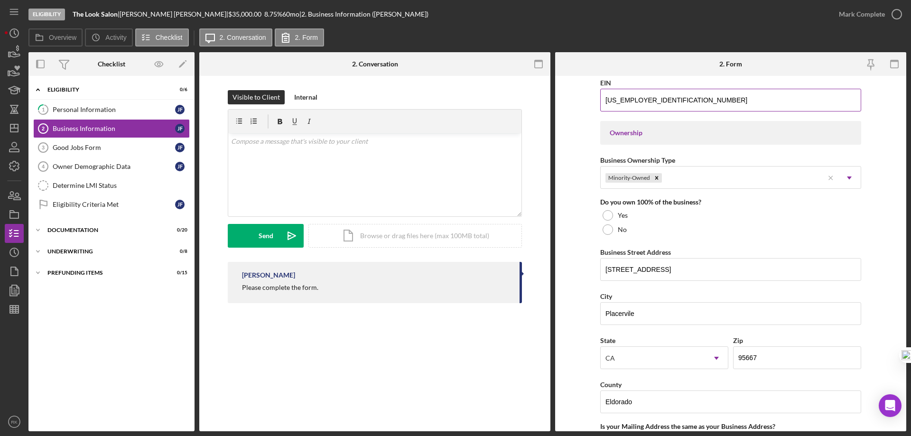
scroll to position [398, 0]
click at [610, 216] on div at bounding box center [607, 215] width 10 height 10
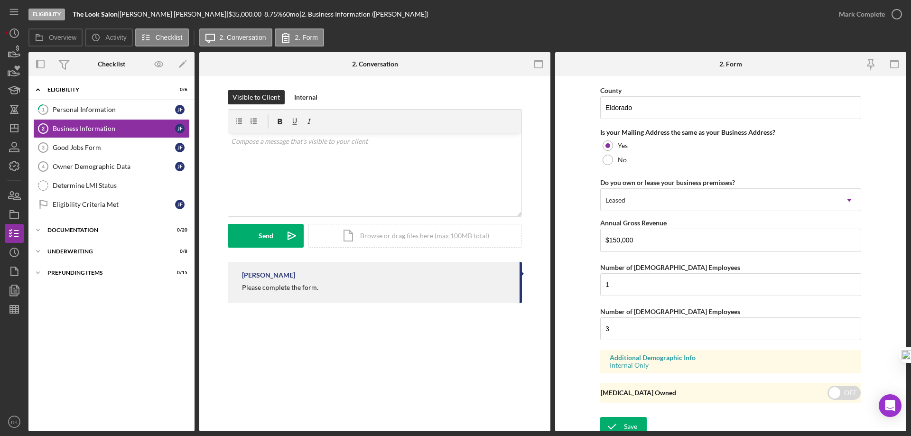
scroll to position [698, 0]
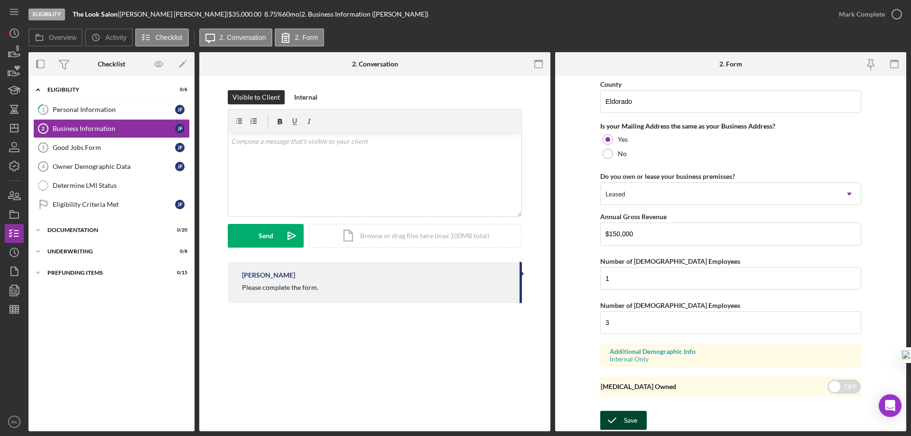
click at [618, 423] on icon "submit" at bounding box center [612, 420] width 24 height 24
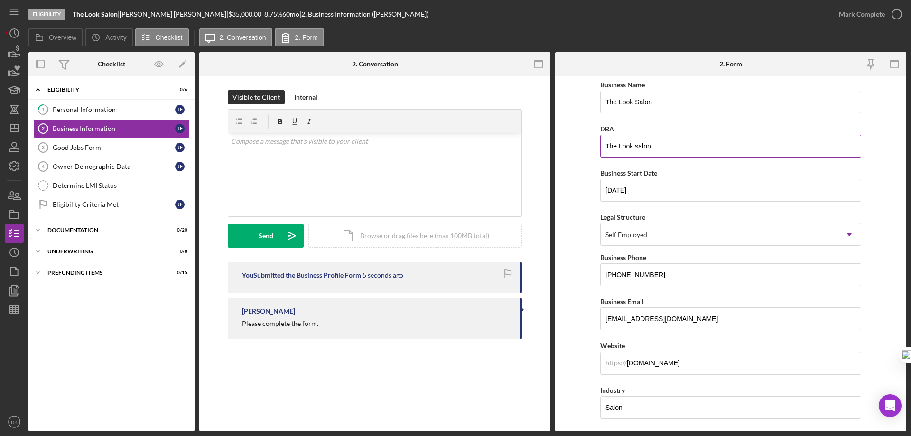
scroll to position [0, 0]
click at [96, 150] on div "Good Jobs Form" at bounding box center [114, 148] width 122 height 8
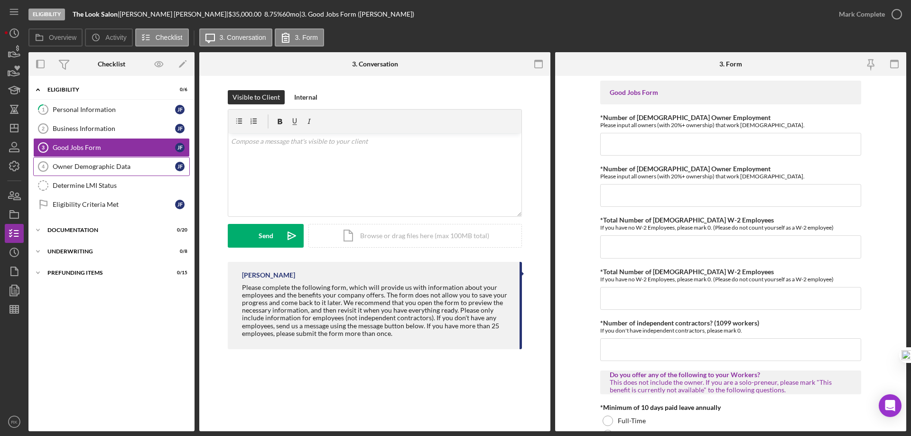
click at [74, 166] on div "Owner Demographic Data" at bounding box center [114, 167] width 122 height 8
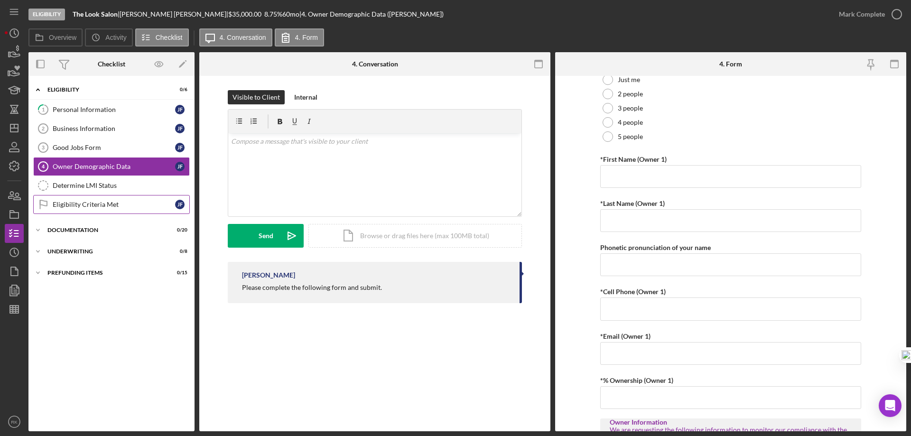
scroll to position [95, 0]
click at [90, 193] on link "Determine LMI Status Determine LMI Status" at bounding box center [111, 185] width 157 height 19
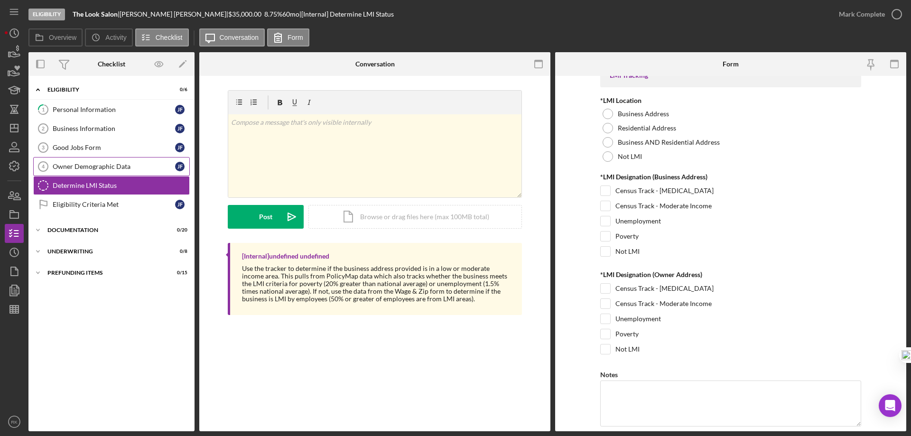
scroll to position [17, 0]
click at [119, 167] on div "Owner Demographic Data" at bounding box center [114, 167] width 122 height 8
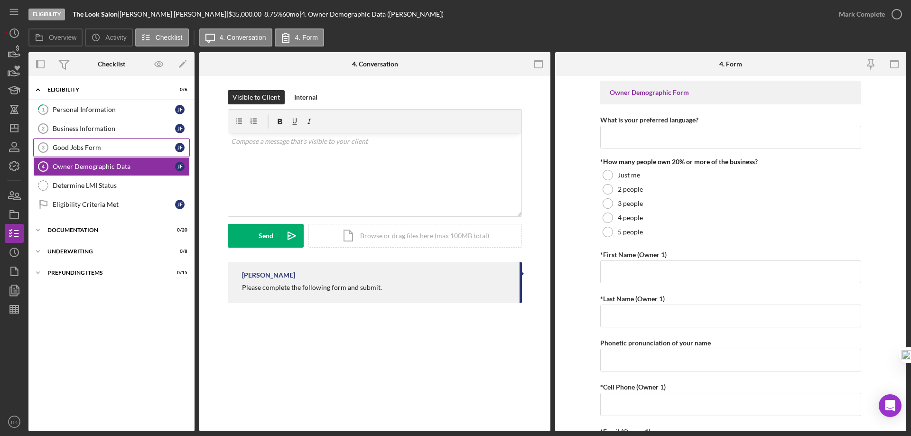
click at [97, 145] on div "Good Jobs Form" at bounding box center [114, 148] width 122 height 8
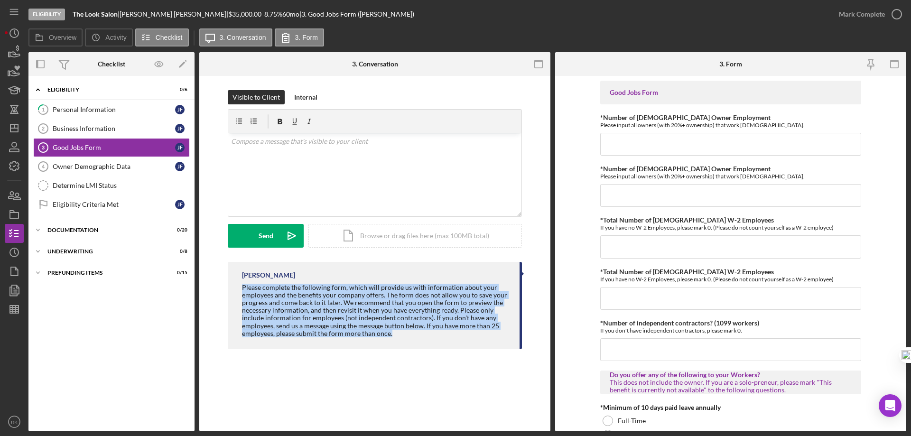
drag, startPoint x: 242, startPoint y: 285, endPoint x: 417, endPoint y: 335, distance: 182.7
click at [417, 335] on div "Please complete the following form, which will provide us with information abou…" at bounding box center [376, 311] width 268 height 54
copy div "Please complete the following form, which will provide us with information abou…"
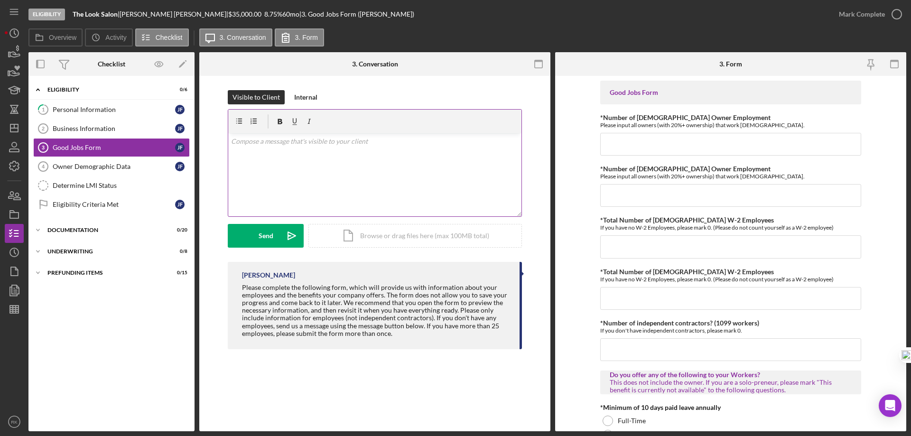
click at [259, 145] on p at bounding box center [375, 141] width 288 height 10
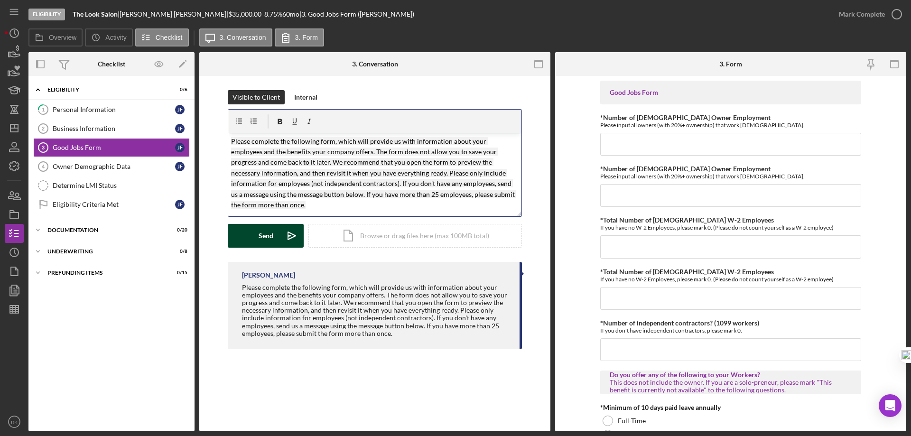
click at [272, 239] on div "Send" at bounding box center [266, 236] width 15 height 24
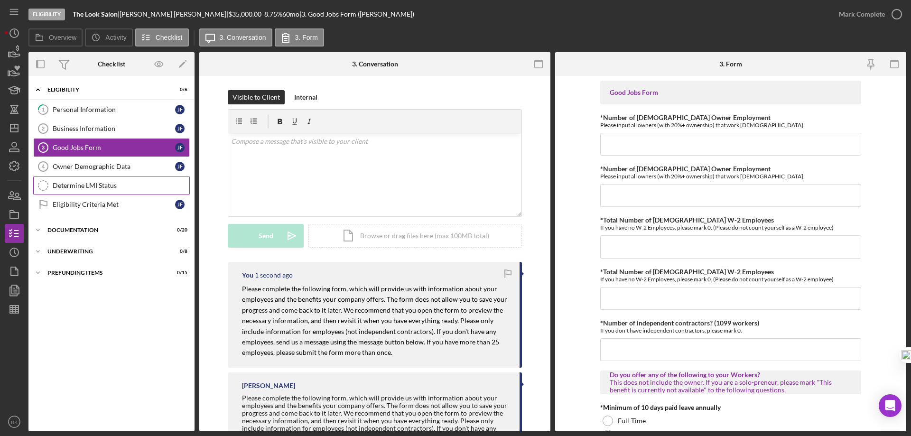
drag, startPoint x: 112, startPoint y: 171, endPoint x: 159, endPoint y: 190, distance: 51.1
click at [112, 170] on link "Owner Demographic Data 4 Owner Demographic Data [PERSON_NAME]" at bounding box center [111, 166] width 157 height 19
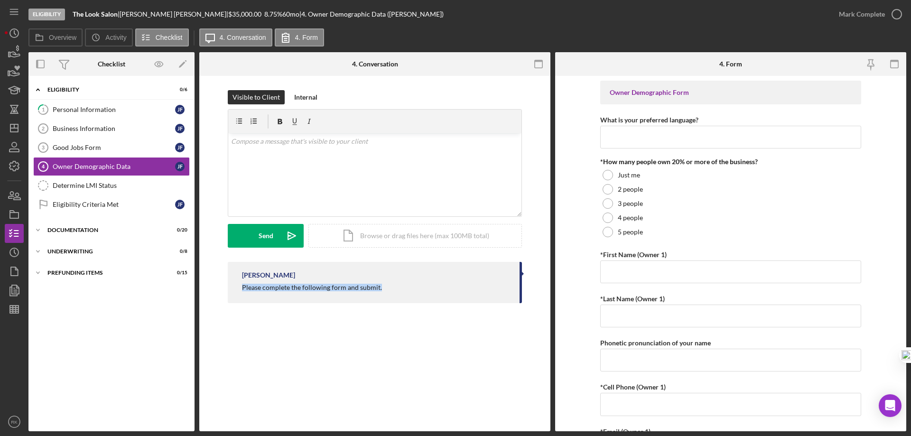
drag, startPoint x: 241, startPoint y: 286, endPoint x: 387, endPoint y: 288, distance: 146.1
click at [387, 289] on div "[PERSON_NAME] Please complete the following form and submit." at bounding box center [375, 282] width 294 height 41
copy div "Please complete the following form and submit."
click at [270, 141] on p at bounding box center [375, 141] width 288 height 10
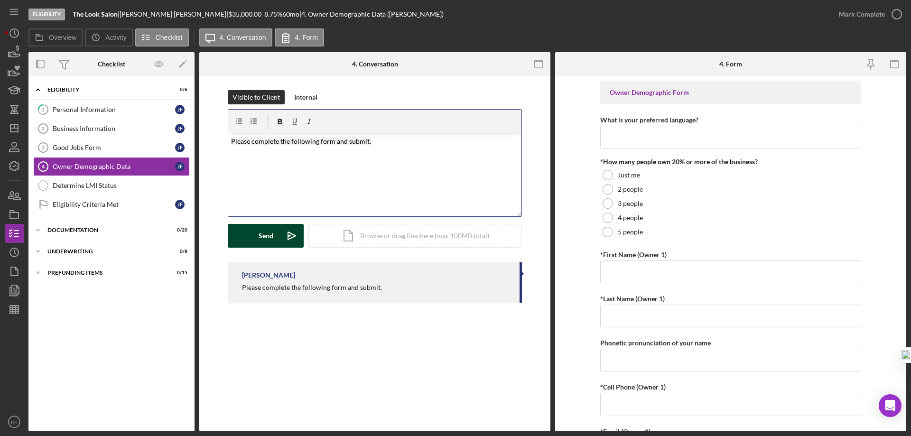
click at [265, 238] on div "Send" at bounding box center [266, 236] width 15 height 24
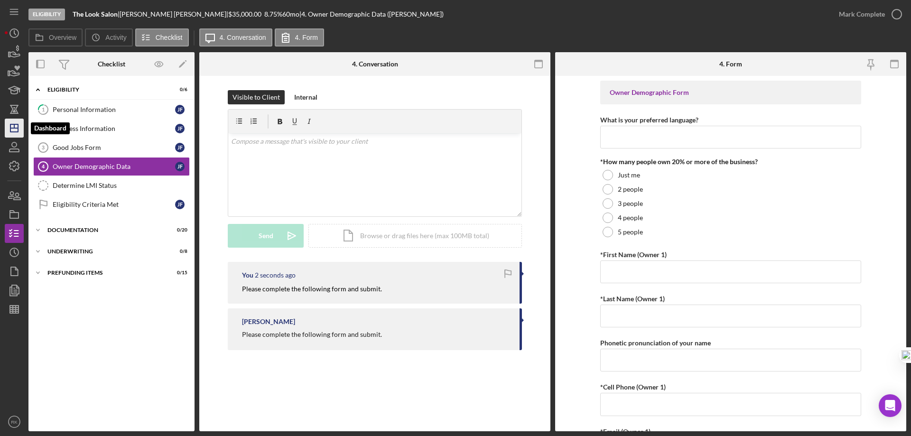
click at [10, 128] on polygon "button" at bounding box center [14, 128] width 8 height 8
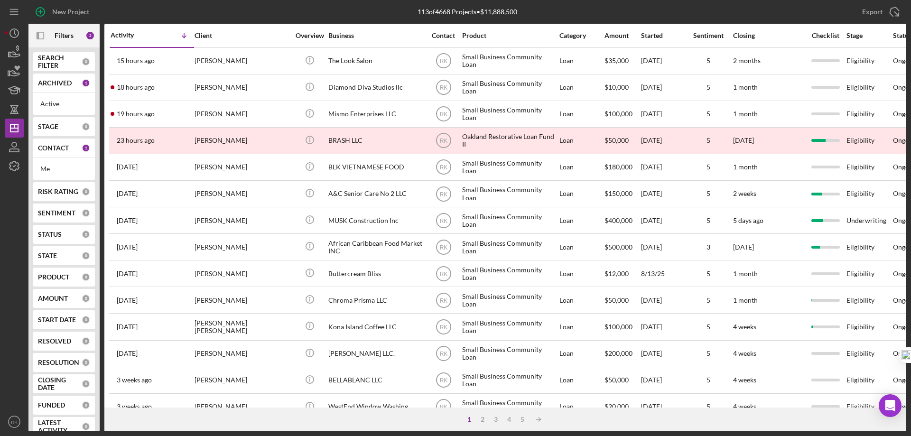
click at [46, 152] on b "CONTACT" at bounding box center [53, 148] width 31 height 8
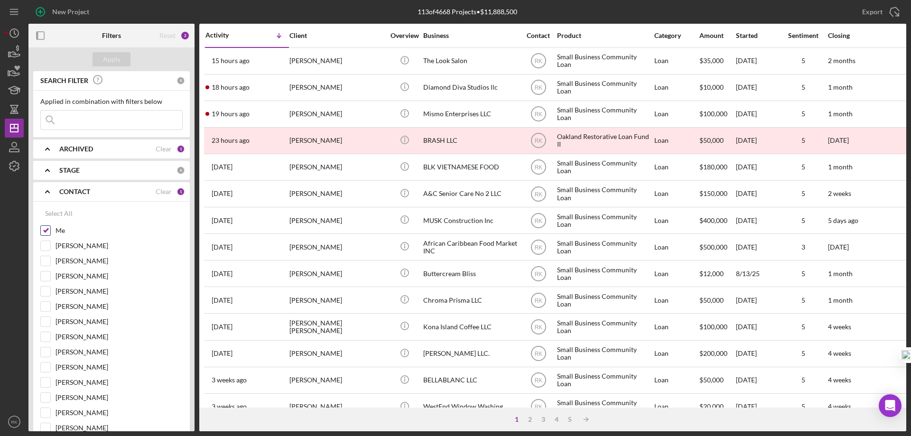
click at [46, 231] on input "Me" at bounding box center [45, 230] width 9 height 9
checkbox input "false"
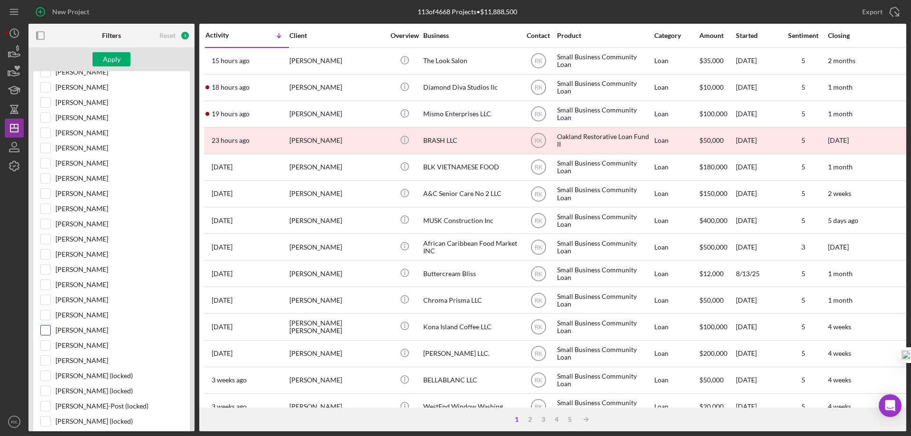
scroll to position [189, 0]
click at [44, 297] on input "[PERSON_NAME]" at bounding box center [45, 299] width 9 height 9
click at [109, 62] on div "Apply" at bounding box center [112, 59] width 18 height 14
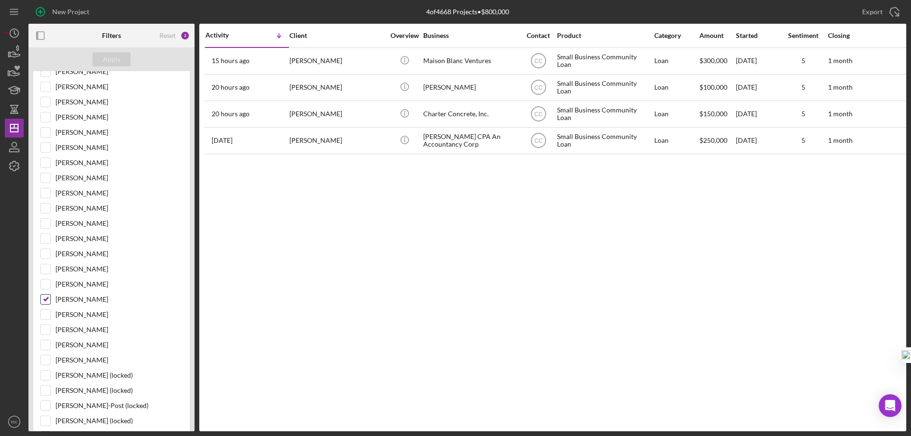
click at [44, 299] on input "[PERSON_NAME]" at bounding box center [45, 299] width 9 height 9
checkbox input "false"
click at [46, 150] on input "[PERSON_NAME]" at bounding box center [45, 147] width 9 height 9
click at [112, 61] on div "Apply" at bounding box center [112, 59] width 18 height 14
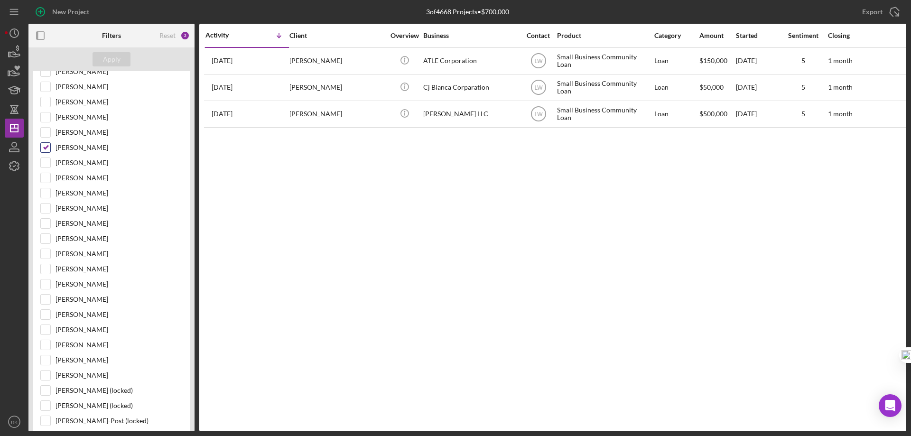
click at [44, 150] on input "[PERSON_NAME]" at bounding box center [45, 147] width 9 height 9
checkbox input "false"
drag, startPoint x: 47, startPoint y: 359, endPoint x: 84, endPoint y: 274, distance: 92.6
click at [47, 359] on input "[PERSON_NAME]" at bounding box center [45, 360] width 9 height 9
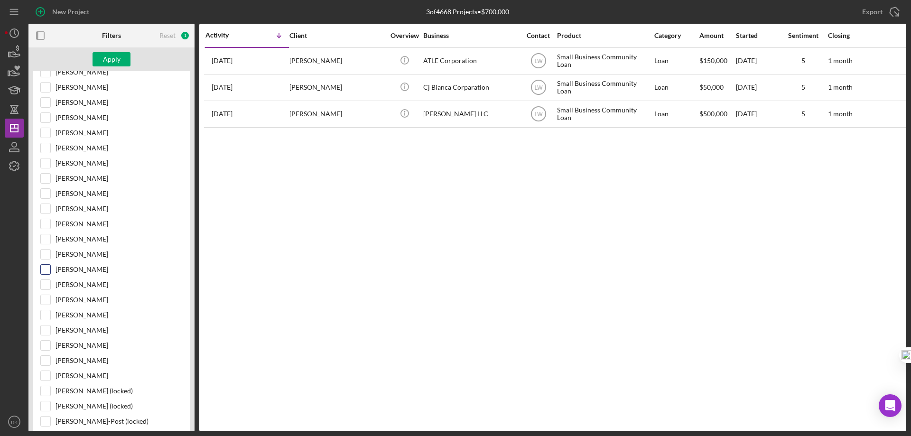
checkbox input "true"
click at [113, 65] on div "Apply" at bounding box center [112, 59] width 18 height 14
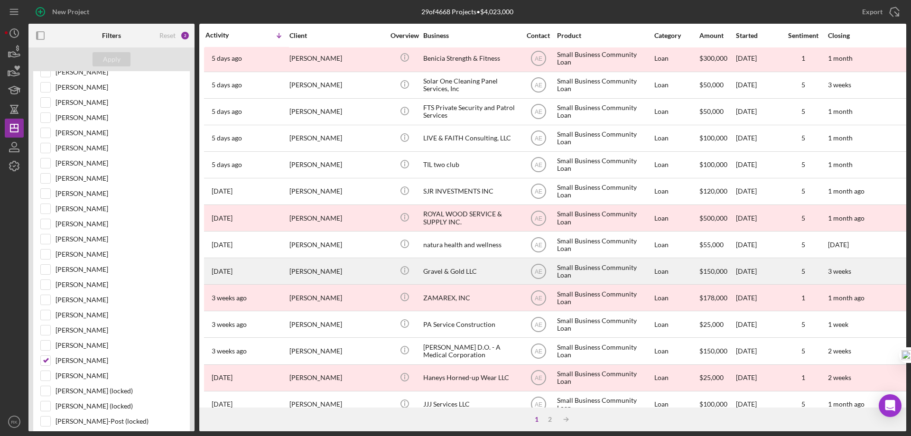
scroll to position [269, 0]
click at [455, 273] on div "Gravel & Gold LLC" at bounding box center [470, 270] width 95 height 25
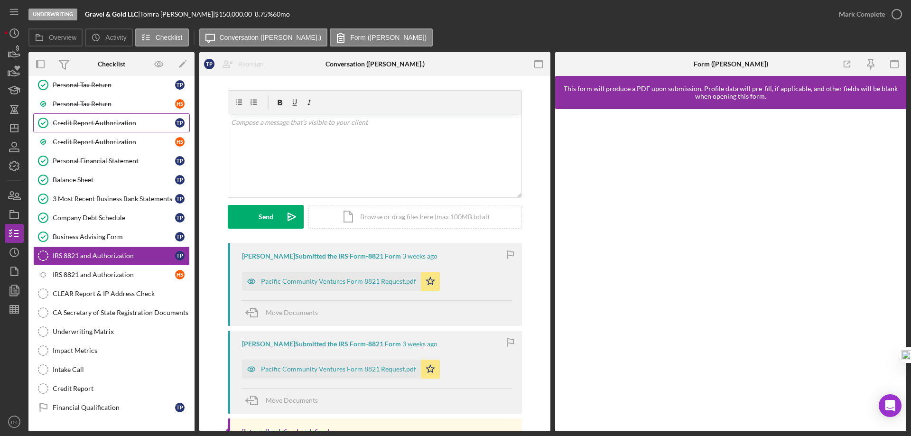
scroll to position [164, 0]
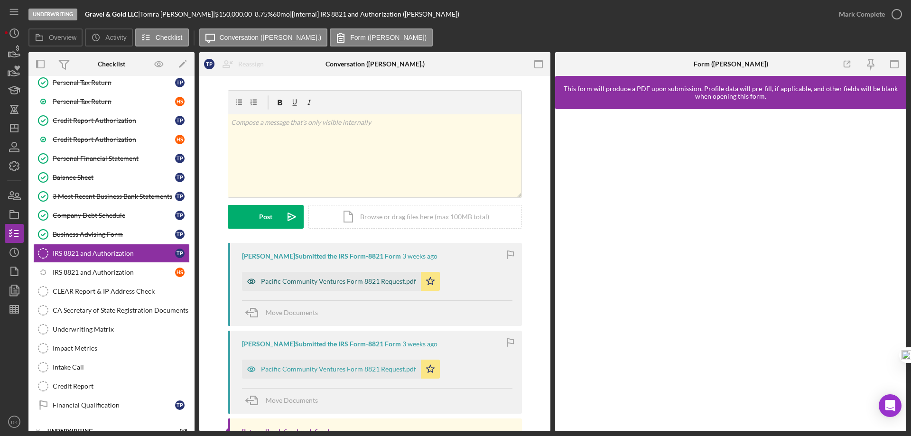
click at [325, 281] on div "Pacific Community Ventures Form 8821 Request.pdf" at bounding box center [338, 282] width 155 height 8
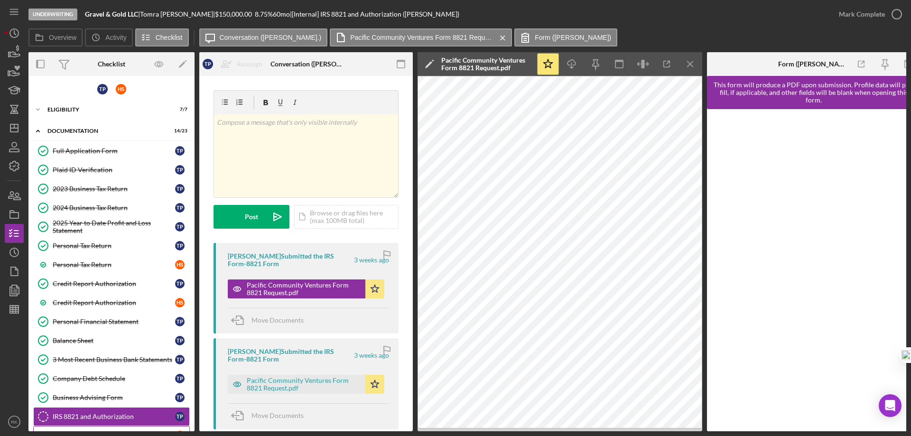
scroll to position [0, 0]
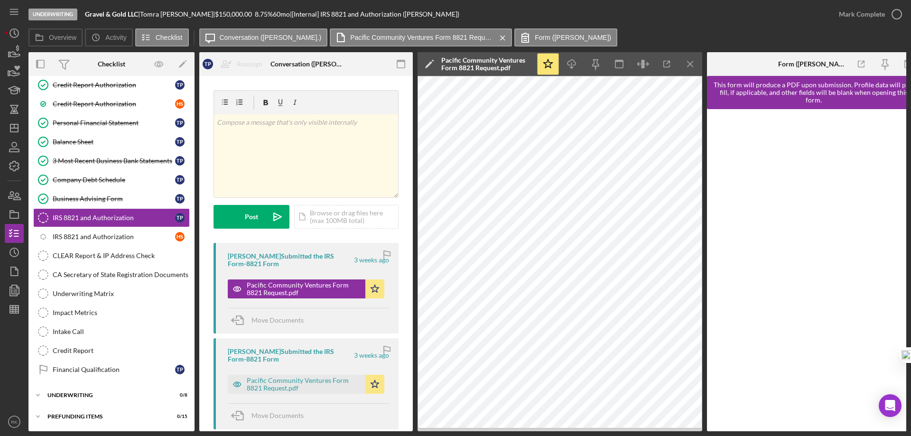
drag, startPoint x: 102, startPoint y: 367, endPoint x: 194, endPoint y: 326, distance: 99.8
click at [102, 367] on div "Financial Qualification" at bounding box center [114, 370] width 122 height 8
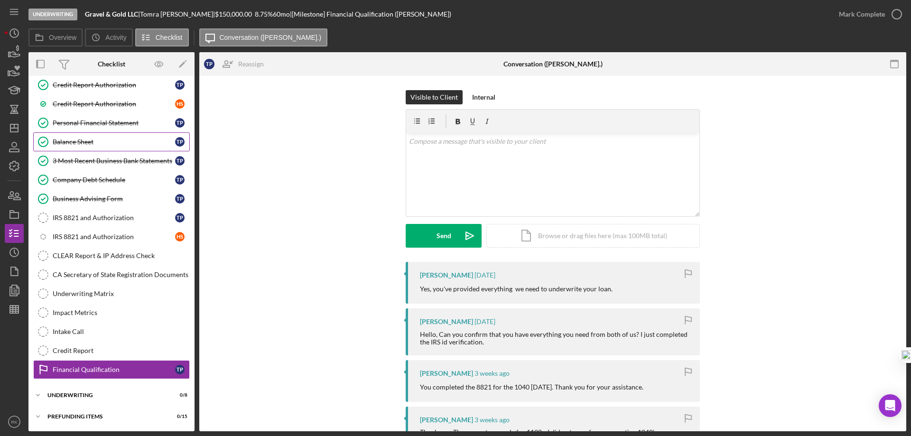
scroll to position [199, 0]
click at [16, 132] on polygon "button" at bounding box center [14, 128] width 8 height 8
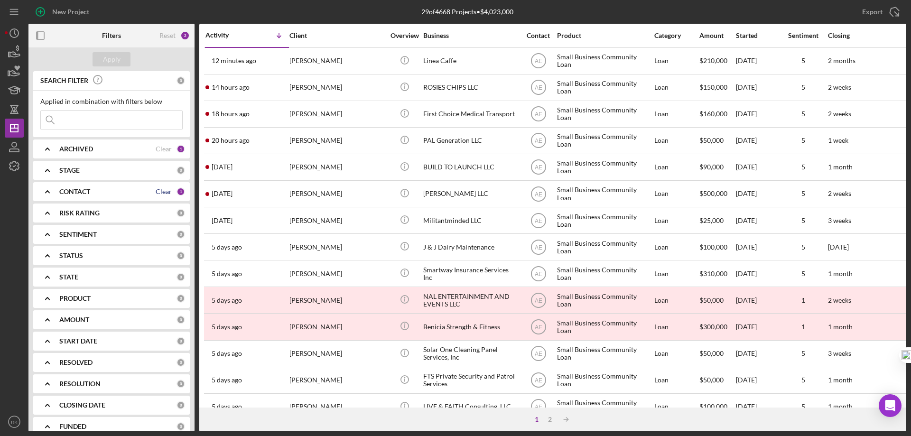
drag, startPoint x: 162, startPoint y: 193, endPoint x: 141, endPoint y: 190, distance: 21.6
click at [163, 193] on div "Clear" at bounding box center [164, 192] width 16 height 8
click at [83, 193] on b "CONTACT" at bounding box center [74, 192] width 31 height 8
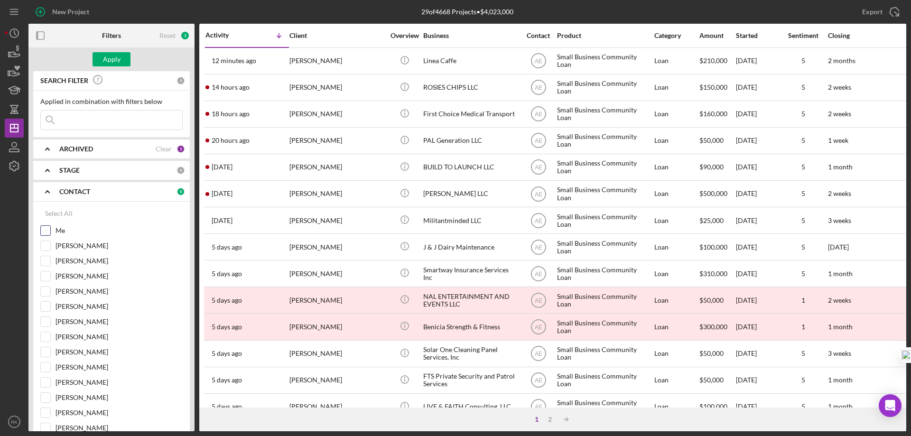
click at [41, 232] on input "Me" at bounding box center [45, 230] width 9 height 9
checkbox input "true"
click at [109, 53] on div "Apply" at bounding box center [112, 59] width 18 height 14
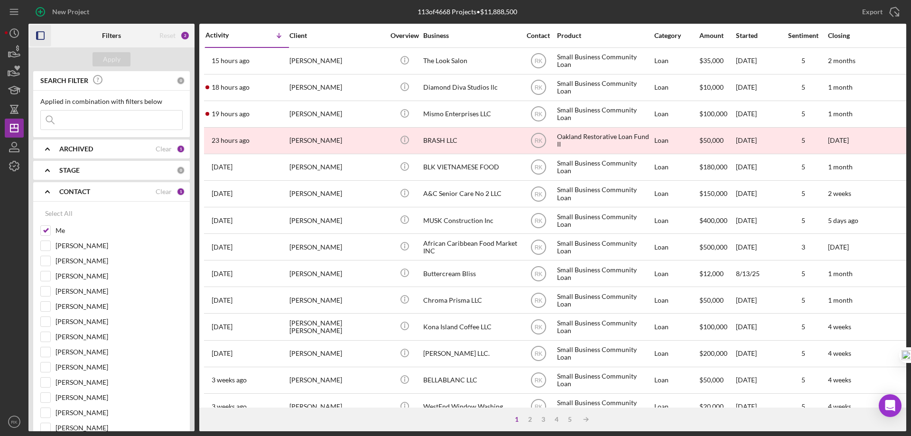
click at [43, 37] on icon "button" at bounding box center [40, 35] width 21 height 21
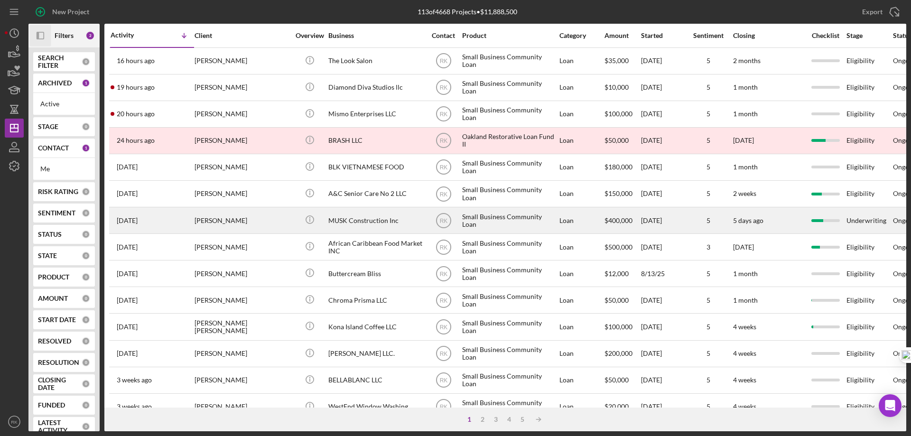
click at [222, 222] on div "[PERSON_NAME]" at bounding box center [241, 220] width 95 height 25
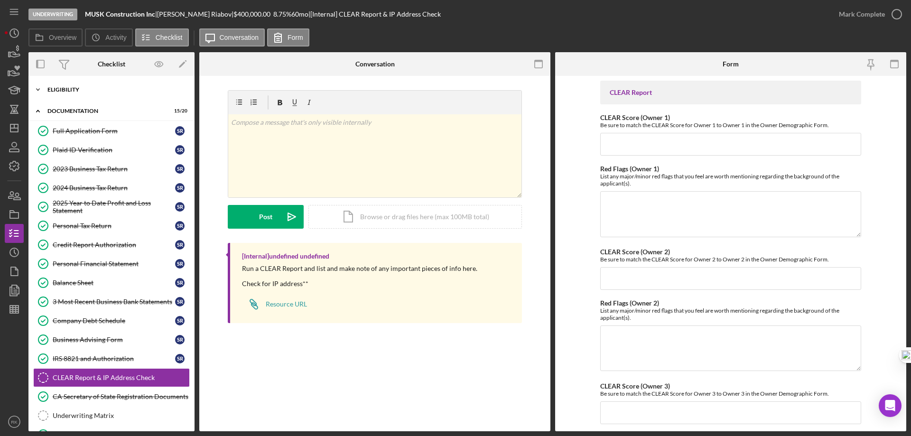
click at [62, 91] on div "Eligibility" at bounding box center [114, 90] width 135 height 6
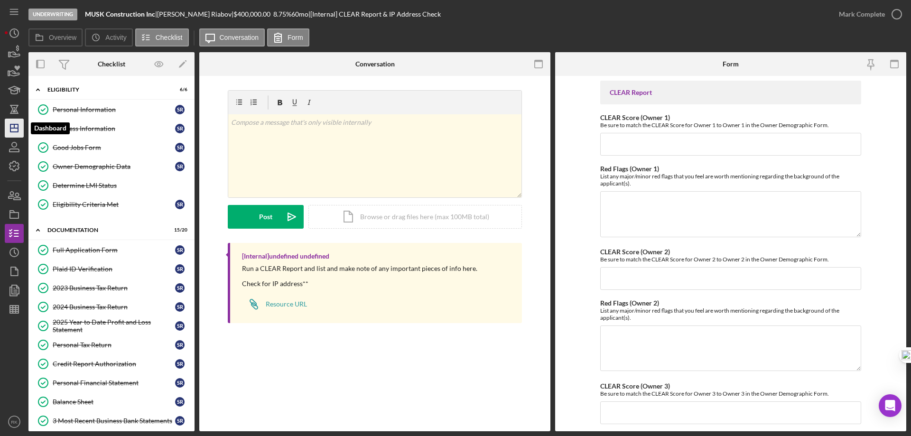
click at [14, 129] on icon "Icon/Dashboard" at bounding box center [14, 128] width 24 height 24
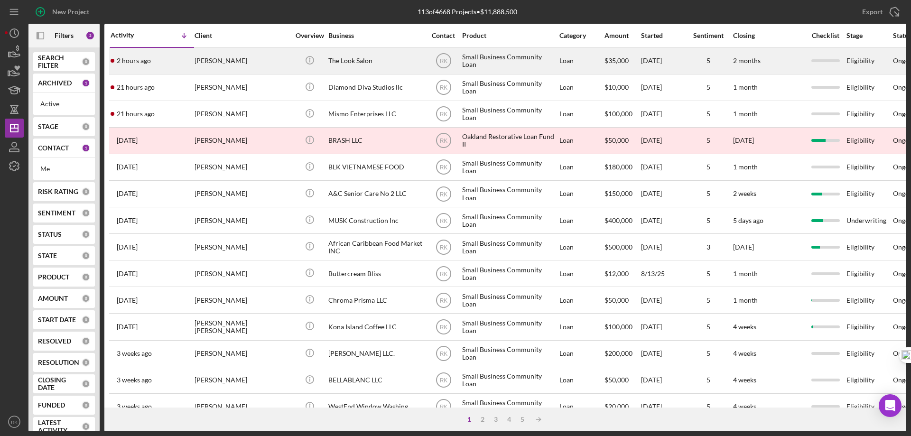
click at [262, 57] on div "[PERSON_NAME]" at bounding box center [241, 60] width 95 height 25
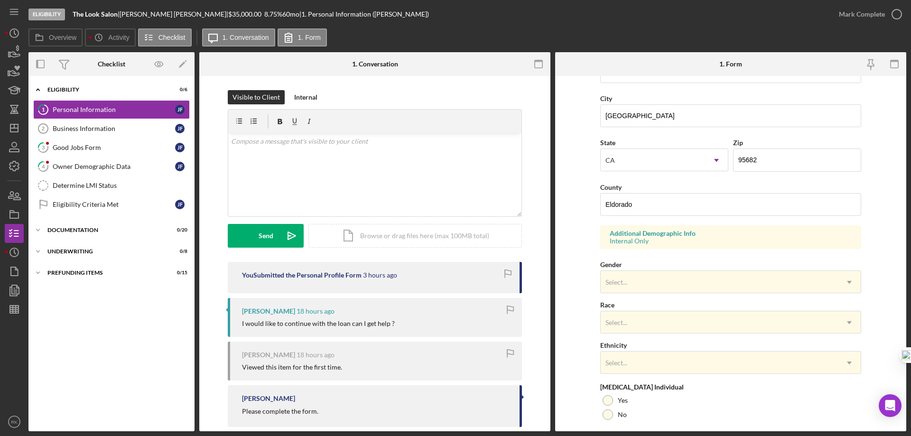
scroll to position [158, 0]
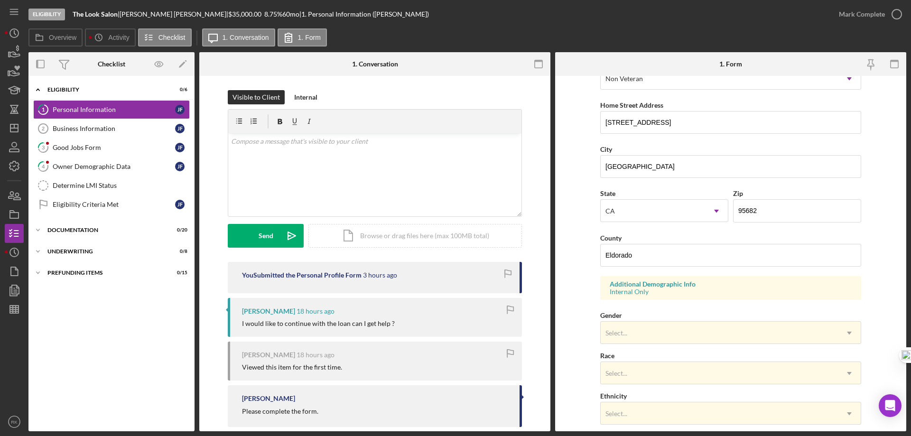
drag, startPoint x: 99, startPoint y: 144, endPoint x: 293, endPoint y: 170, distance: 196.2
click at [99, 144] on div "Good Jobs Form" at bounding box center [114, 148] width 122 height 8
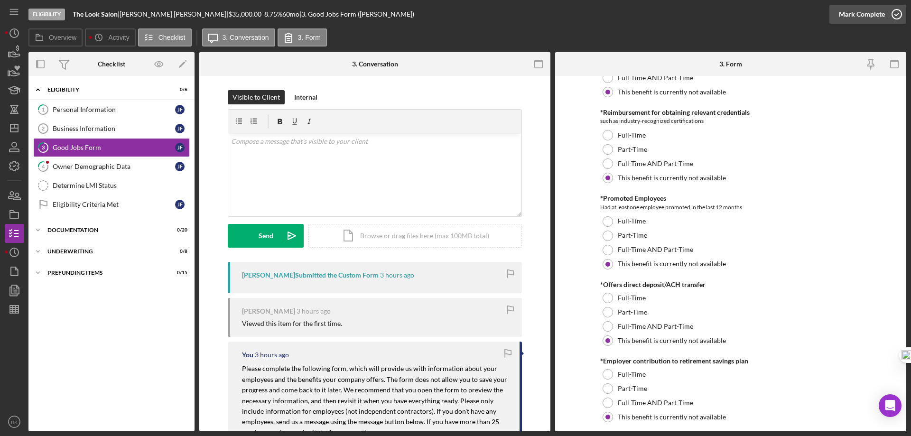
click at [893, 15] on icon "button" at bounding box center [897, 14] width 24 height 24
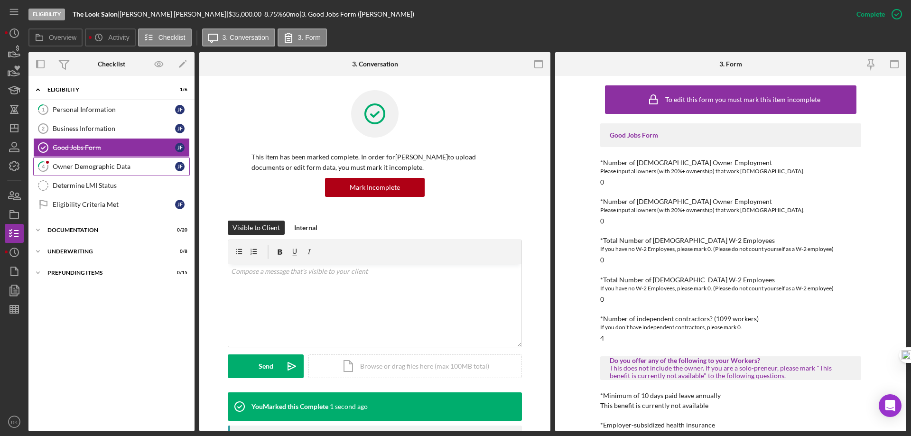
click at [78, 170] on div "Owner Demographic Data" at bounding box center [114, 167] width 122 height 8
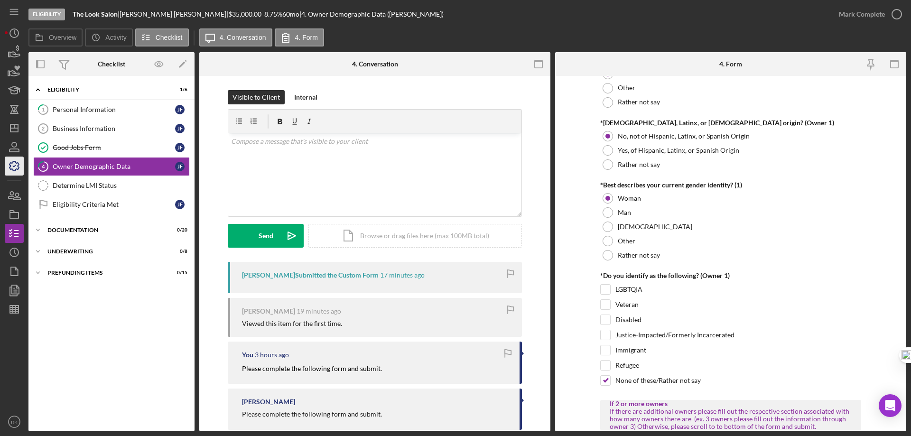
scroll to position [648, 0]
click at [70, 114] on link "1 Personal Information [PERSON_NAME]" at bounding box center [111, 109] width 157 height 19
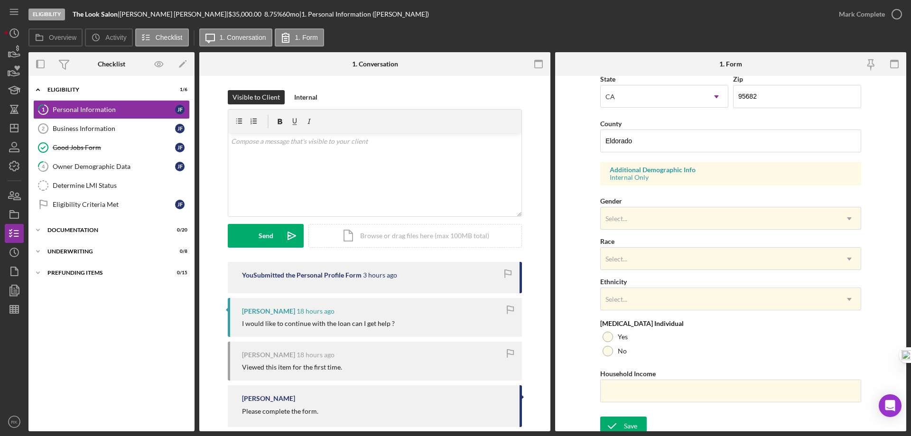
scroll to position [278, 0]
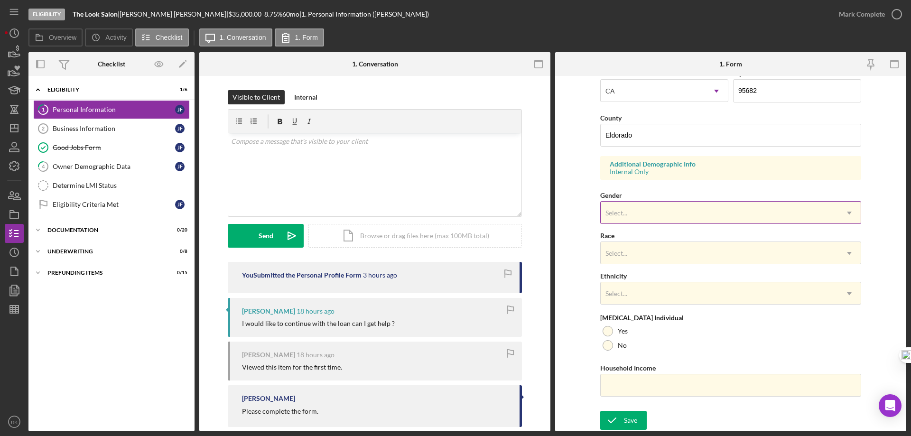
click at [612, 215] on div "Select..." at bounding box center [616, 213] width 22 height 8
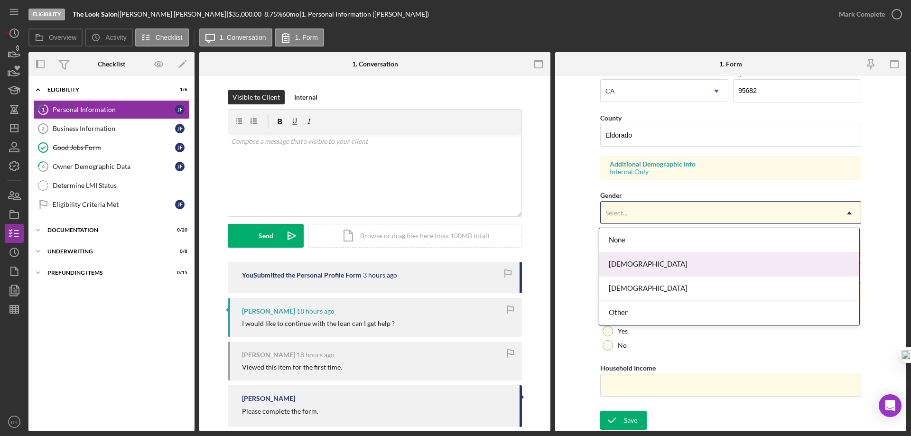
click at [622, 261] on div "[DEMOGRAPHIC_DATA]" at bounding box center [729, 264] width 260 height 24
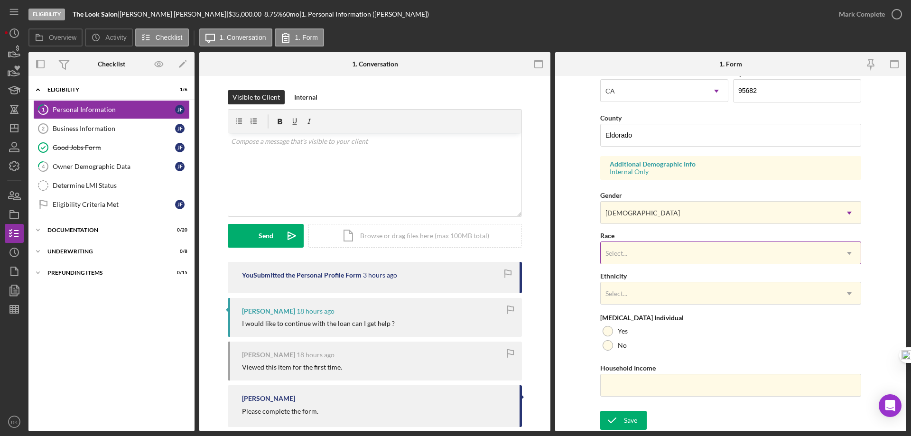
click at [624, 262] on div "Select..." at bounding box center [719, 253] width 237 height 22
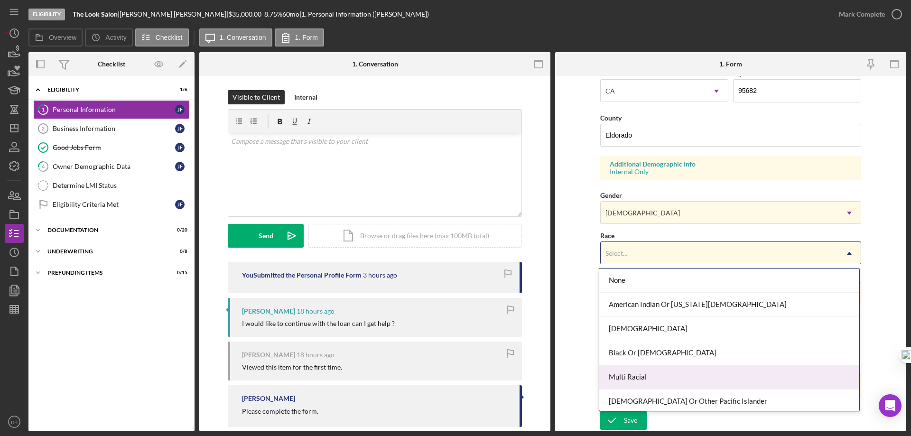
scroll to position [51, 0]
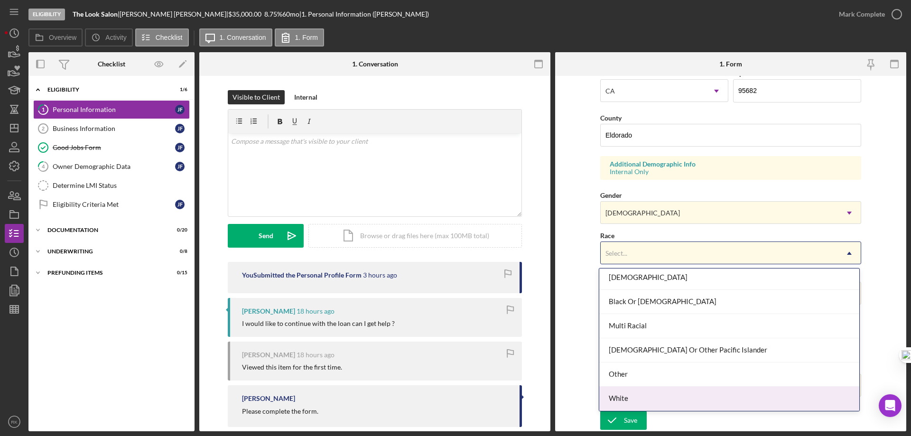
click at [629, 395] on div "White" at bounding box center [729, 399] width 260 height 24
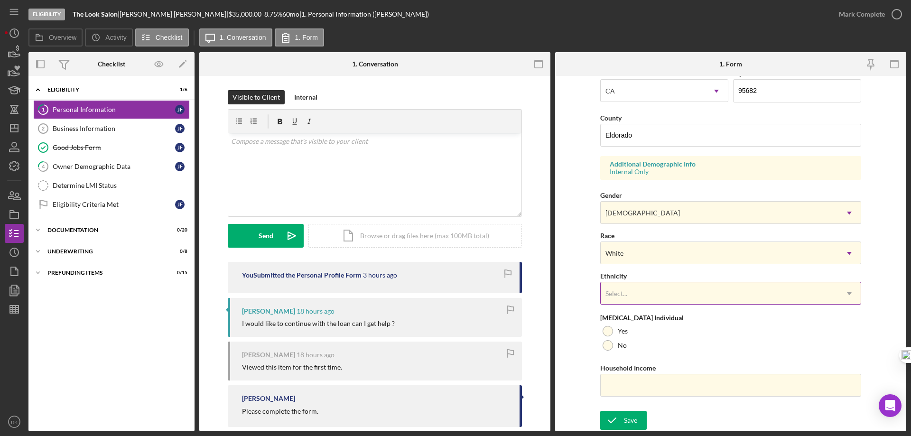
click at [619, 290] on div "Select..." at bounding box center [616, 294] width 22 height 8
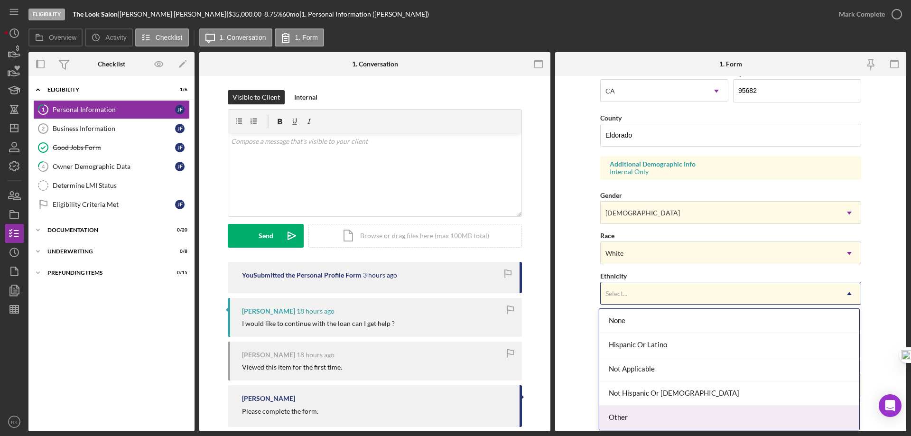
click at [630, 417] on div "Other" at bounding box center [729, 418] width 260 height 24
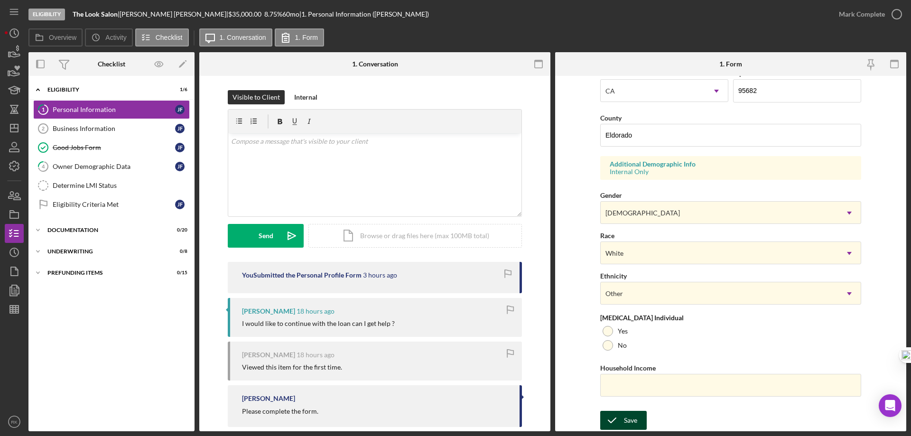
click at [628, 423] on div "Save" at bounding box center [630, 420] width 13 height 19
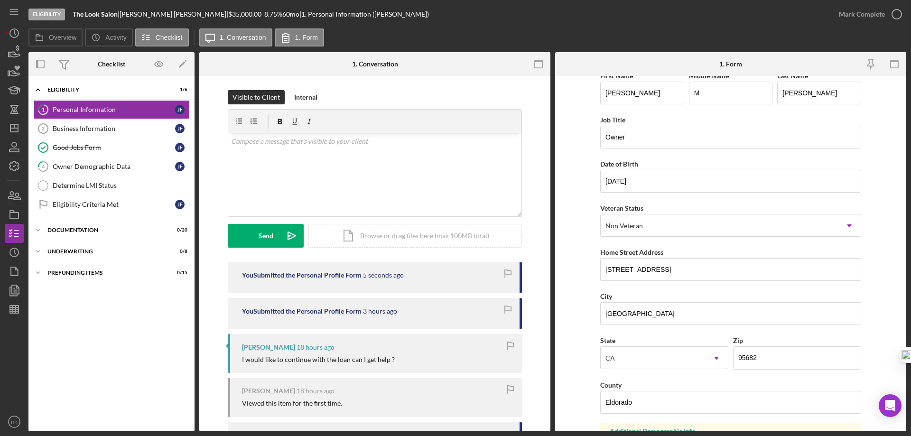
scroll to position [0, 0]
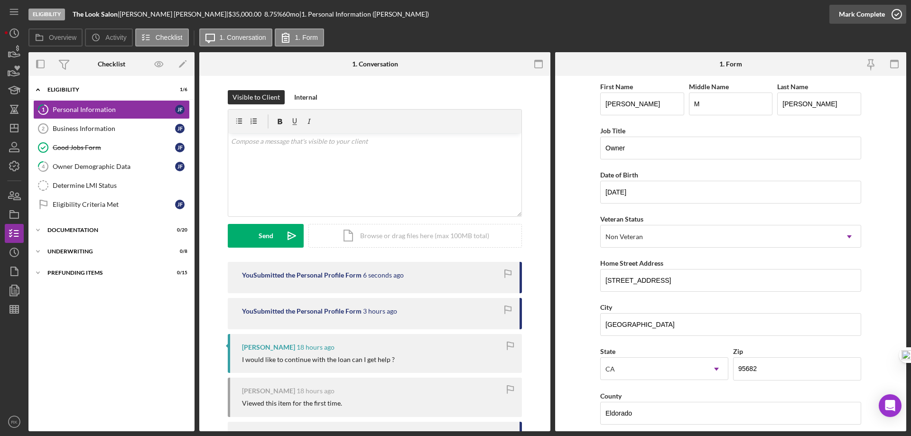
click at [895, 11] on icon "button" at bounding box center [897, 14] width 24 height 24
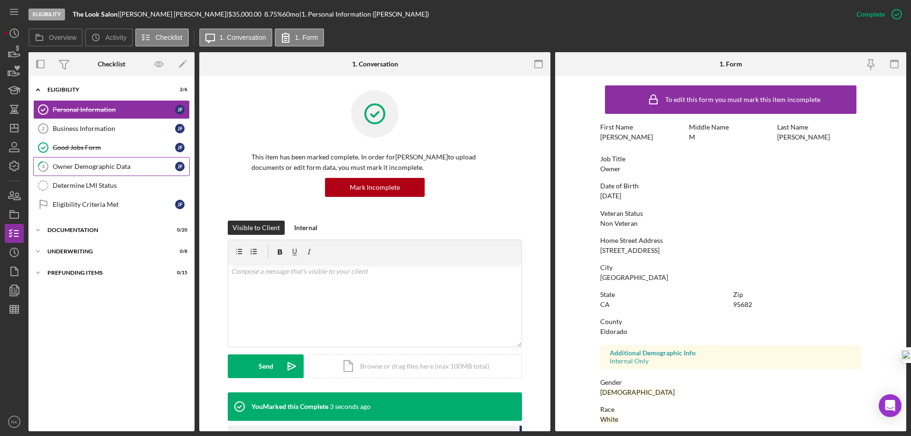
click at [105, 173] on link "4 Owner Demographic Data [PERSON_NAME]" at bounding box center [111, 166] width 157 height 19
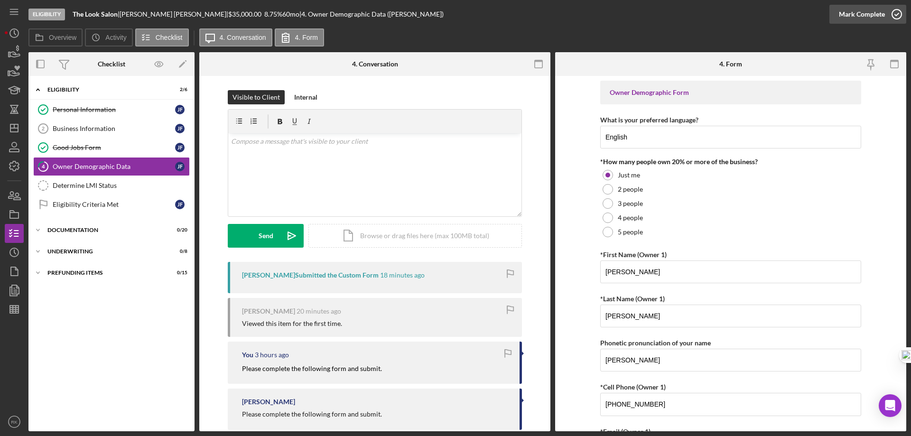
click at [895, 11] on icon "button" at bounding box center [897, 14] width 24 height 24
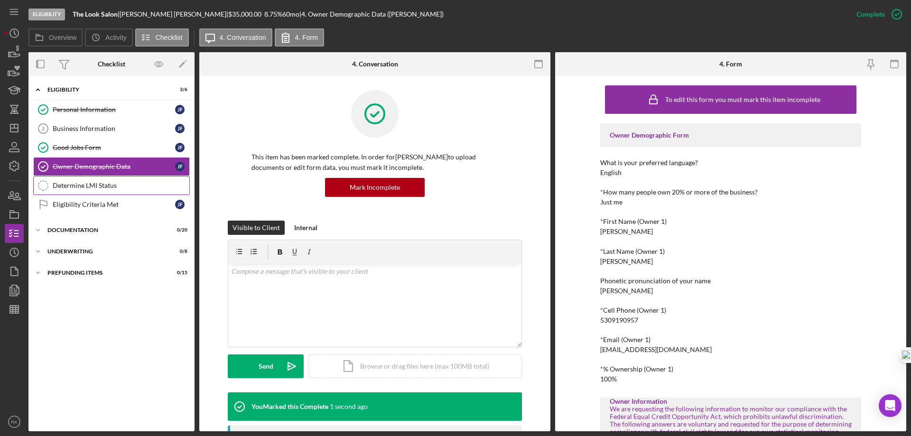
click at [113, 188] on div "Determine LMI Status" at bounding box center [121, 186] width 137 height 8
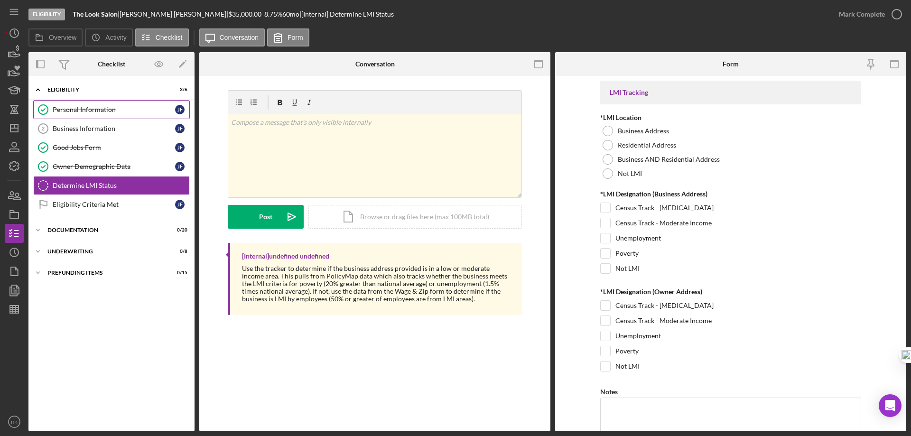
click at [102, 115] on link "Personal Information Personal Information [PERSON_NAME]" at bounding box center [111, 109] width 157 height 19
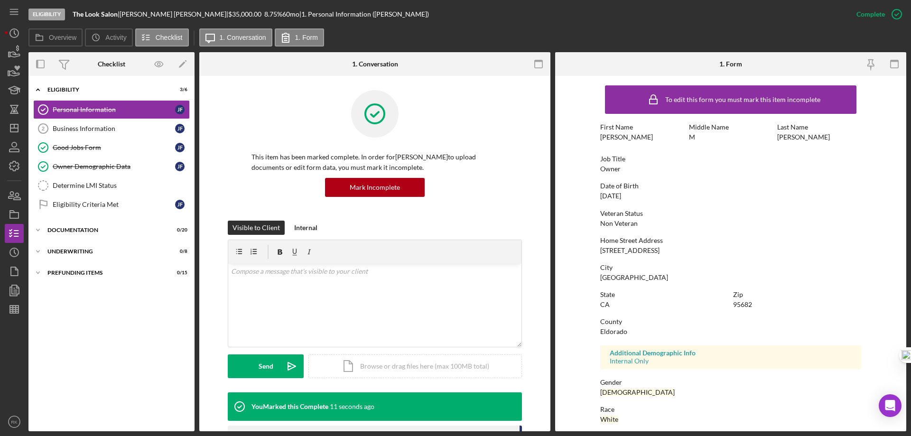
drag, startPoint x: 667, startPoint y: 250, endPoint x: 603, endPoint y: 250, distance: 64.5
click at [597, 250] on form "To edit this form you must mark this item incomplete First Name [PERSON_NAME] M…" at bounding box center [730, 253] width 351 height 355
copy div "[STREET_ADDRESS]"
click at [93, 130] on div "Business Information" at bounding box center [114, 129] width 122 height 8
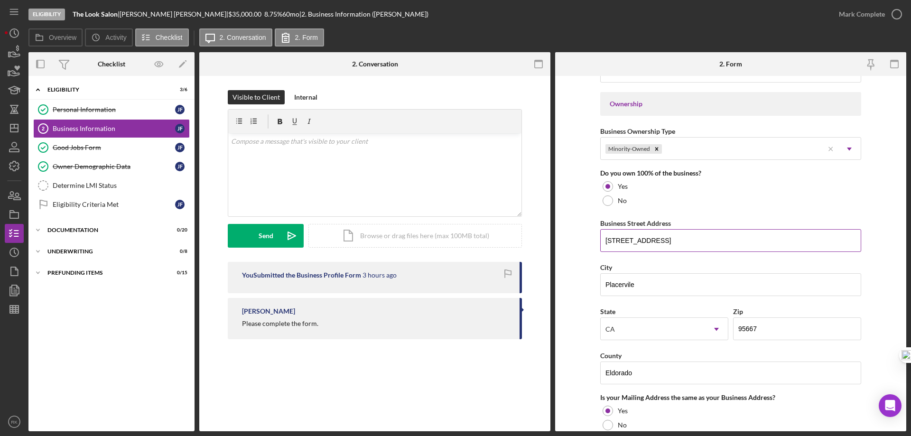
scroll to position [427, 0]
drag, startPoint x: 674, startPoint y: 240, endPoint x: 611, endPoint y: 241, distance: 62.2
click at [596, 244] on form "Business Name The Look Salon DBA The Look salon Business Start Date [DATE] Lega…" at bounding box center [730, 253] width 351 height 355
click at [96, 182] on div "Determine LMI Status" at bounding box center [121, 186] width 137 height 8
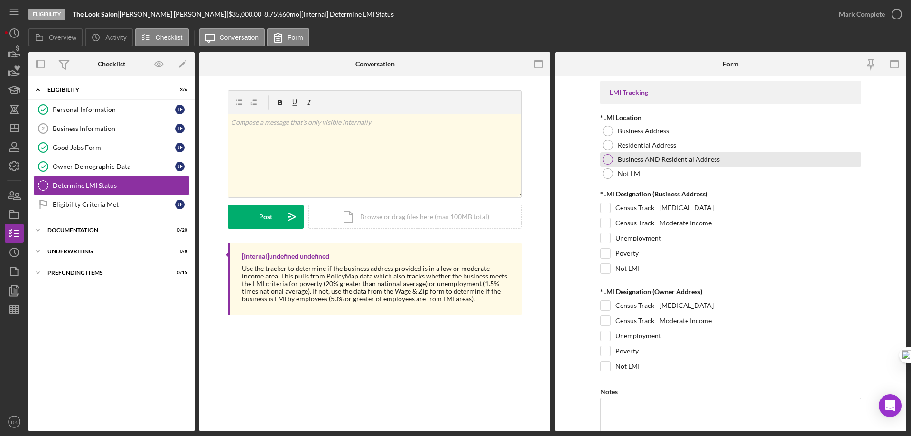
click at [608, 159] on div at bounding box center [607, 159] width 10 height 10
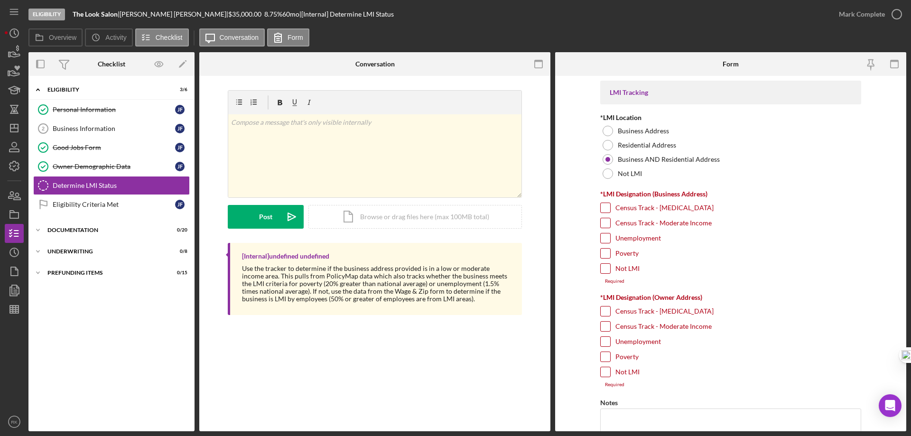
click at [605, 226] on input "Census Track - Moderate Income" at bounding box center [605, 222] width 9 height 9
checkbox input "true"
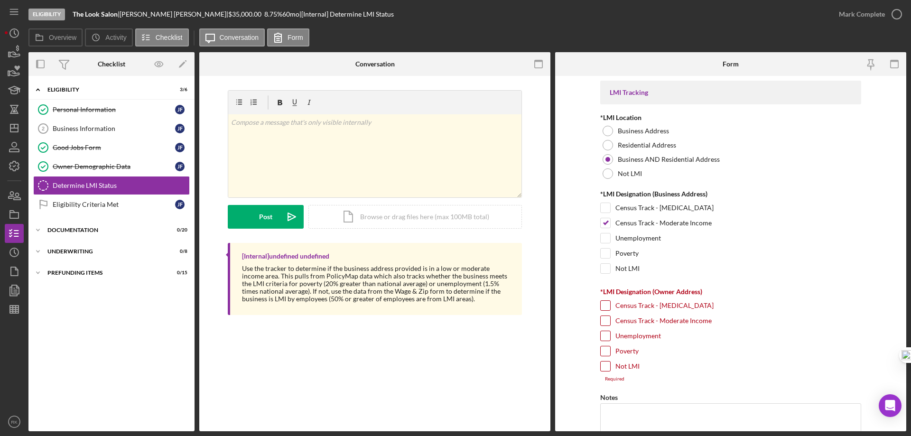
click at [606, 320] on input "Census Track - Moderate Income" at bounding box center [605, 320] width 9 height 9
checkbox input "true"
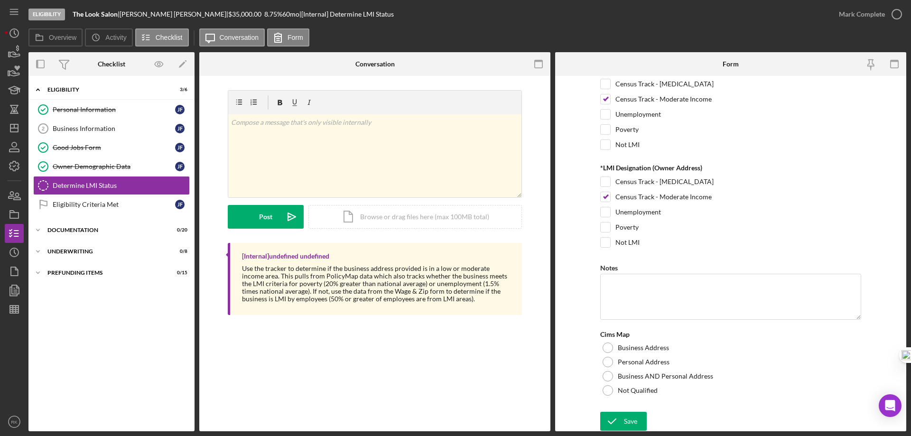
scroll to position [125, 0]
click at [607, 393] on div at bounding box center [607, 389] width 10 height 10
click at [624, 423] on div "Save" at bounding box center [630, 420] width 13 height 19
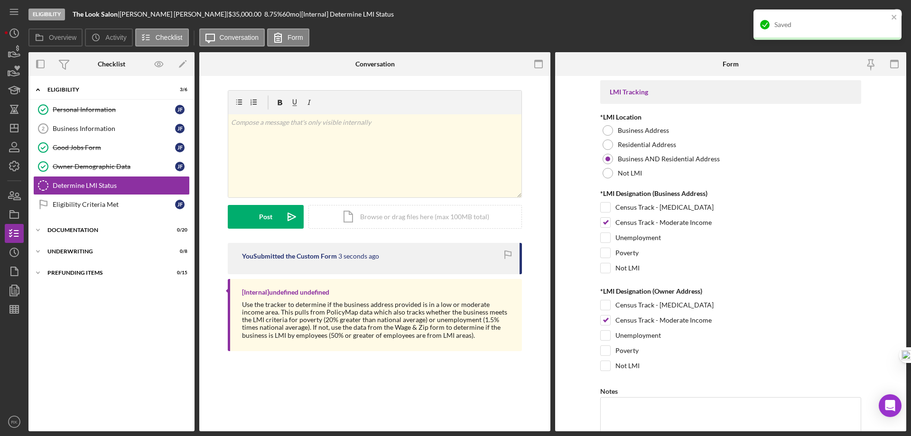
scroll to position [0, 0]
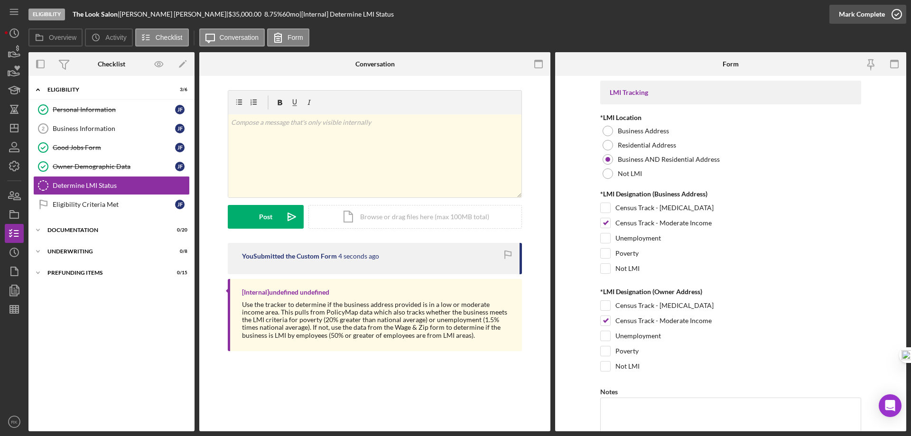
click at [897, 13] on icon "button" at bounding box center [897, 14] width 24 height 24
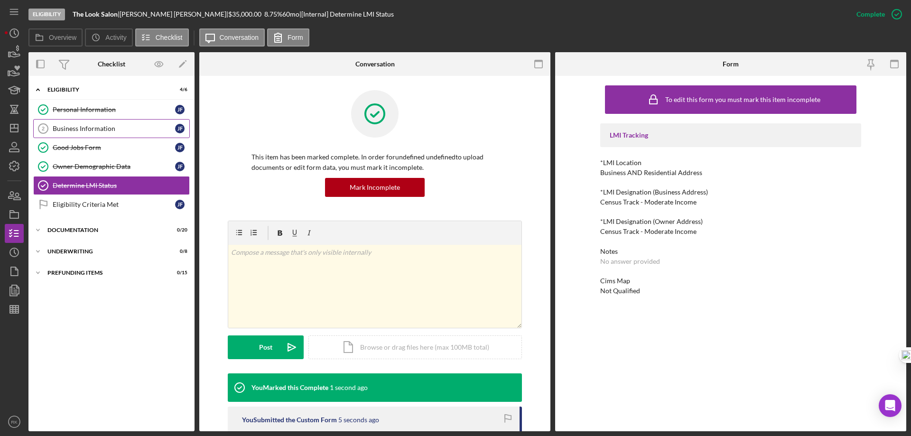
click at [106, 135] on link "Business Information 2 Business Information [PERSON_NAME]" at bounding box center [111, 128] width 157 height 19
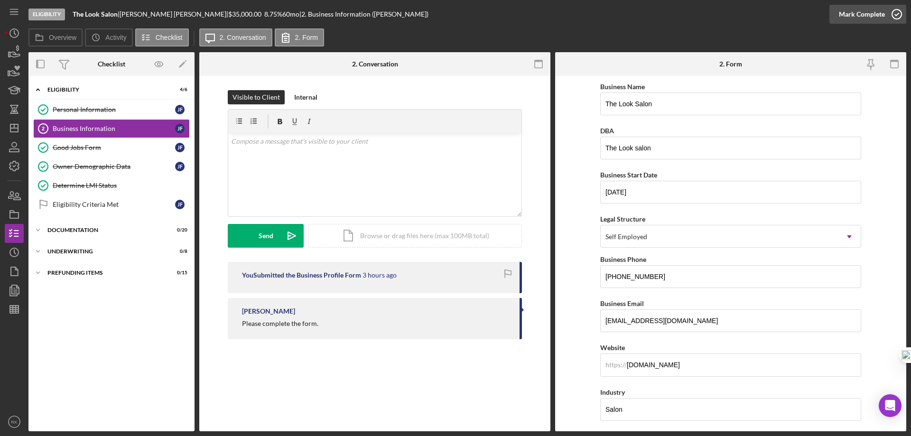
click at [897, 17] on icon "button" at bounding box center [897, 14] width 24 height 24
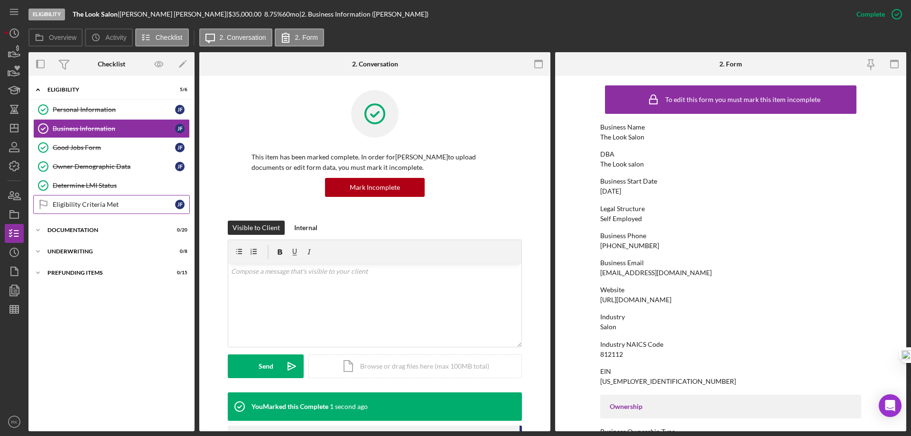
click at [102, 208] on div "Eligibility Criteria Met" at bounding box center [114, 205] width 122 height 8
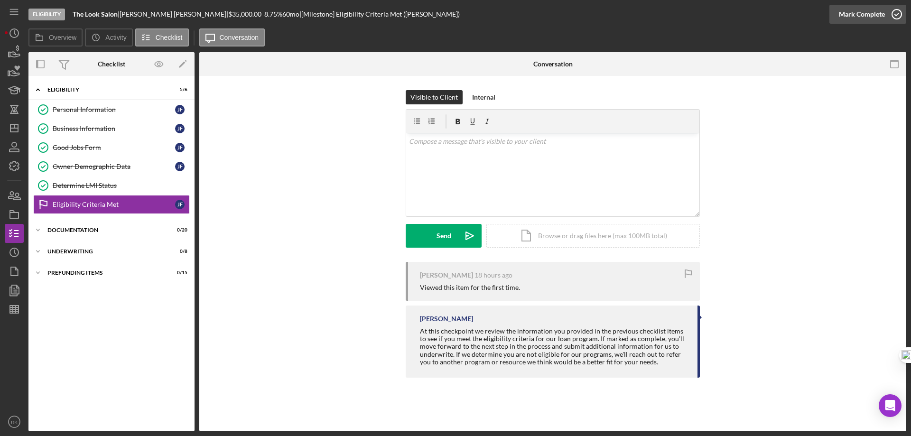
click at [892, 11] on circle "button" at bounding box center [896, 13] width 9 height 9
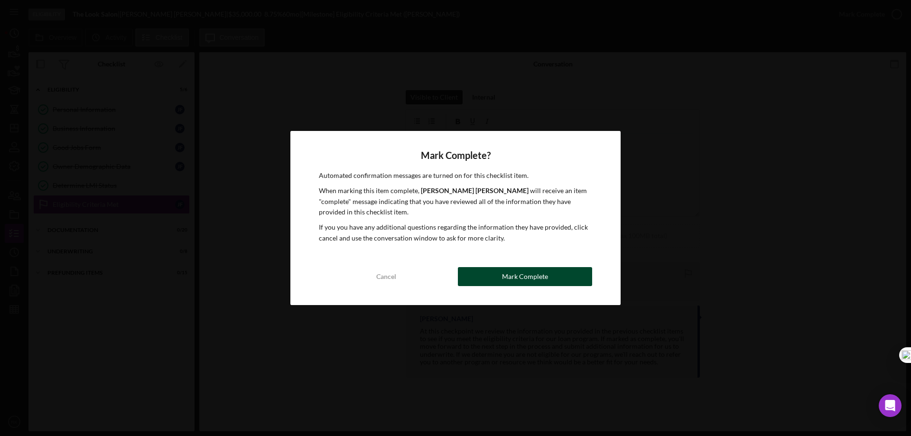
click at [502, 275] on button "Mark Complete" at bounding box center [525, 276] width 134 height 19
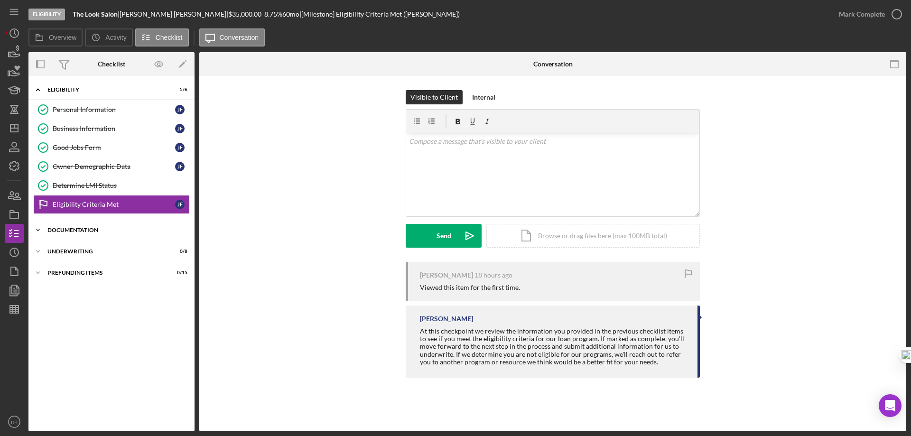
drag, startPoint x: 65, startPoint y: 232, endPoint x: 74, endPoint y: 236, distance: 9.3
click at [65, 232] on div "Documentation" at bounding box center [114, 230] width 135 height 6
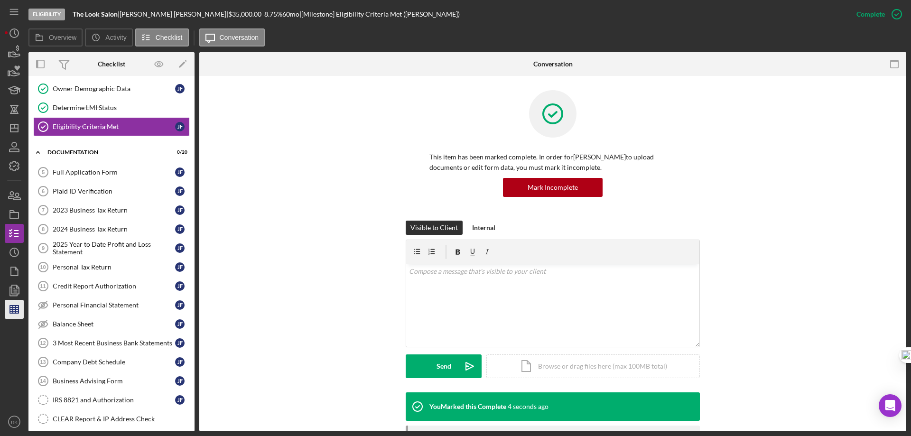
scroll to position [79, 0]
drag, startPoint x: 17, startPoint y: 127, endPoint x: 26, endPoint y: 130, distance: 9.8
click at [17, 127] on icon "Icon/Dashboard" at bounding box center [14, 128] width 24 height 24
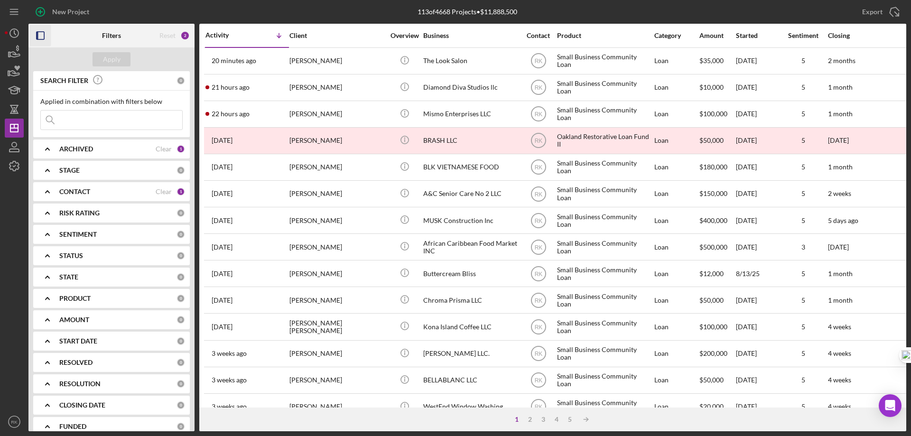
drag, startPoint x: 42, startPoint y: 32, endPoint x: 102, endPoint y: 83, distance: 78.4
click at [43, 32] on icon "button" at bounding box center [40, 35] width 21 height 21
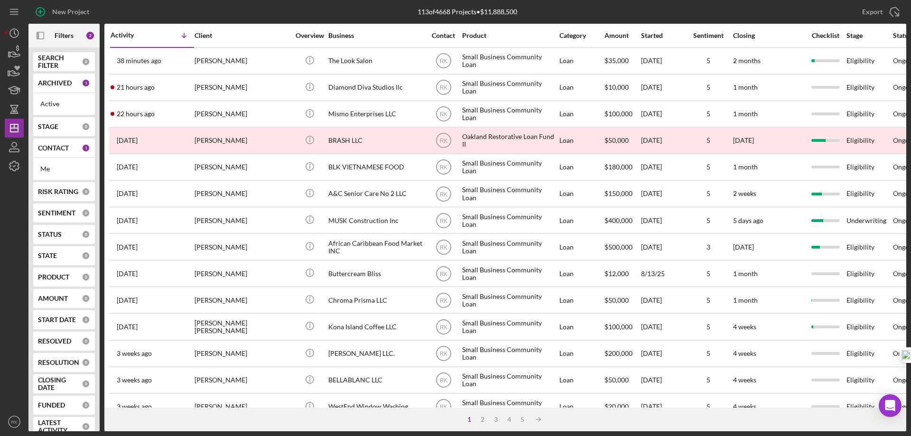
click at [60, 145] on b "CONTACT" at bounding box center [53, 148] width 31 height 8
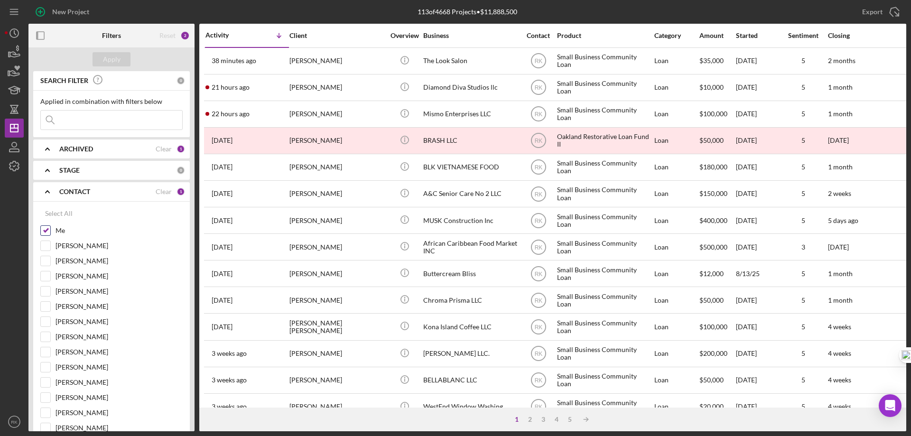
click at [46, 232] on input "Me" at bounding box center [45, 230] width 9 height 9
checkbox input "false"
drag, startPoint x: 46, startPoint y: 246, endPoint x: 59, endPoint y: 241, distance: 13.5
click at [47, 246] on input "[PERSON_NAME]" at bounding box center [45, 245] width 9 height 9
checkbox input "true"
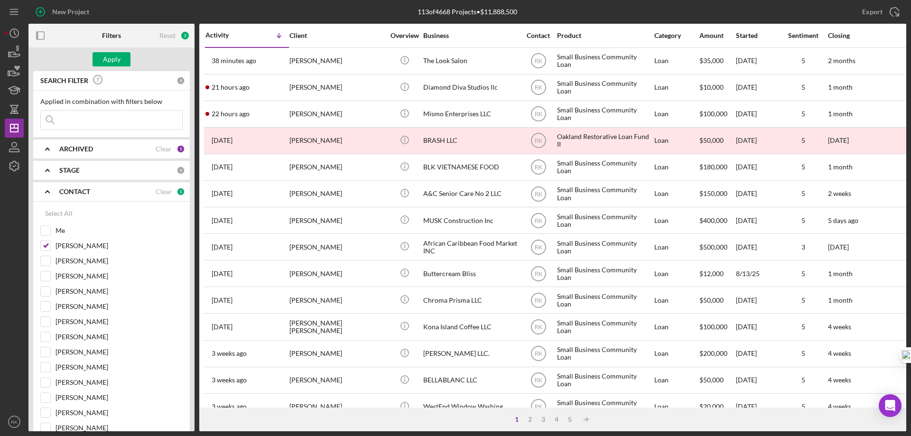
click at [116, 62] on div "Apply" at bounding box center [112, 59] width 18 height 14
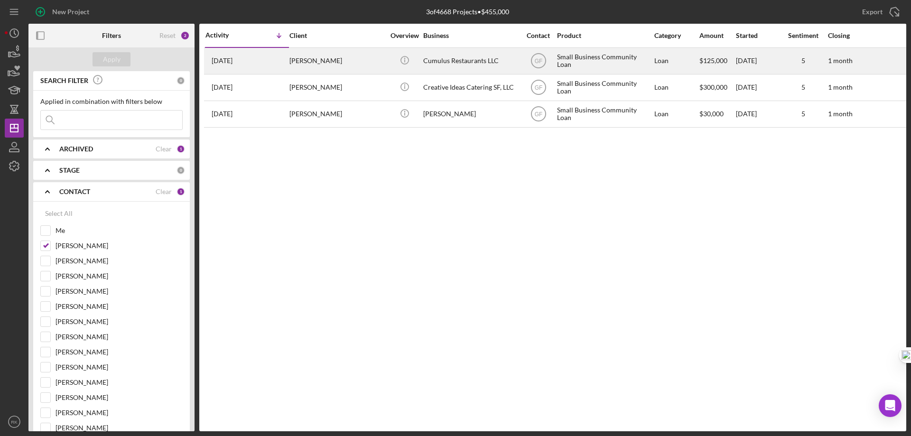
click at [447, 59] on div "Cumulus Restaurants LLC" at bounding box center [470, 60] width 95 height 25
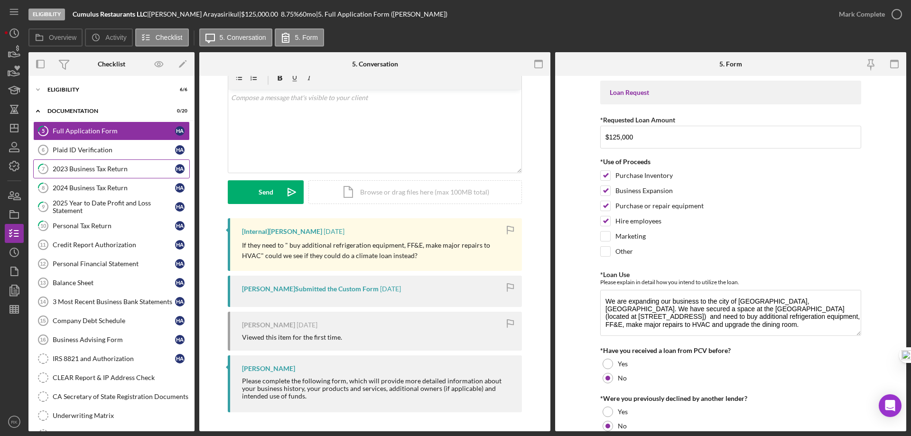
scroll to position [1, 0]
click at [81, 167] on div "2023 Business Tax Return" at bounding box center [114, 168] width 122 height 8
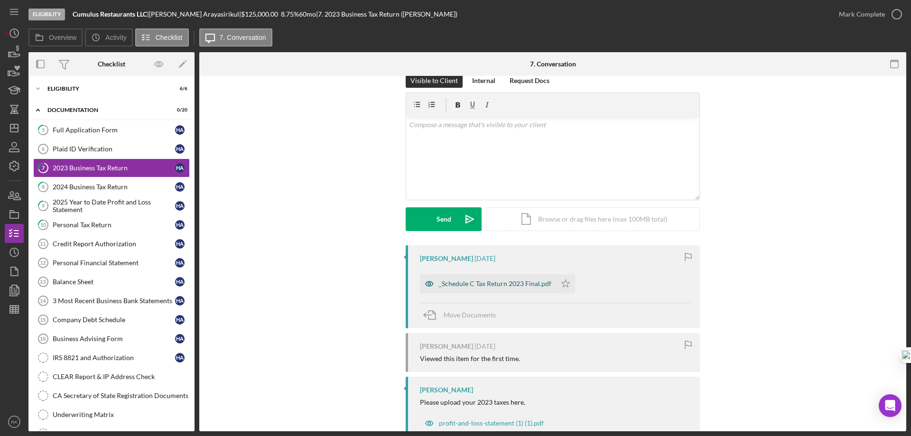
scroll to position [46, 0]
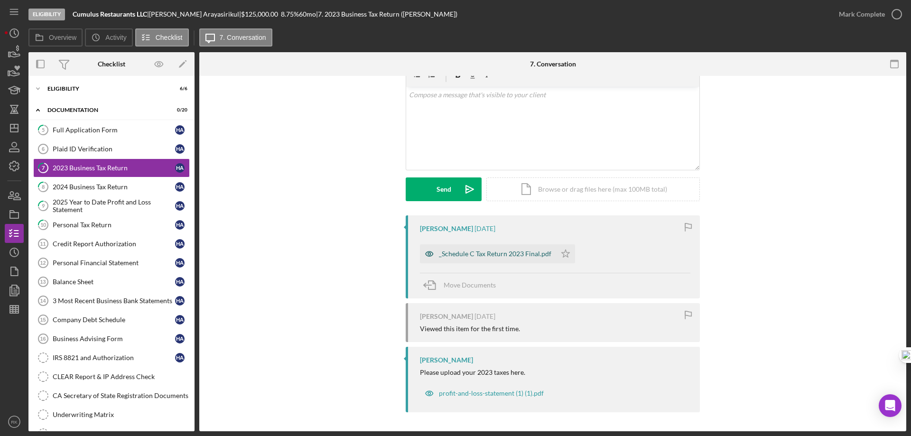
click at [496, 256] on div "_Schedule C Tax Return 2023 Final.pdf" at bounding box center [495, 254] width 112 height 8
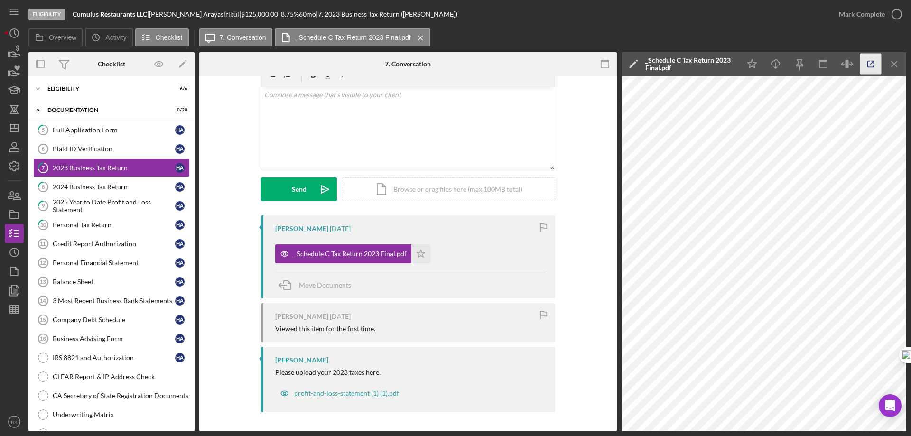
click at [874, 62] on icon "button" at bounding box center [870, 64] width 21 height 21
click at [95, 185] on div "2024 Business Tax Return" at bounding box center [114, 187] width 122 height 8
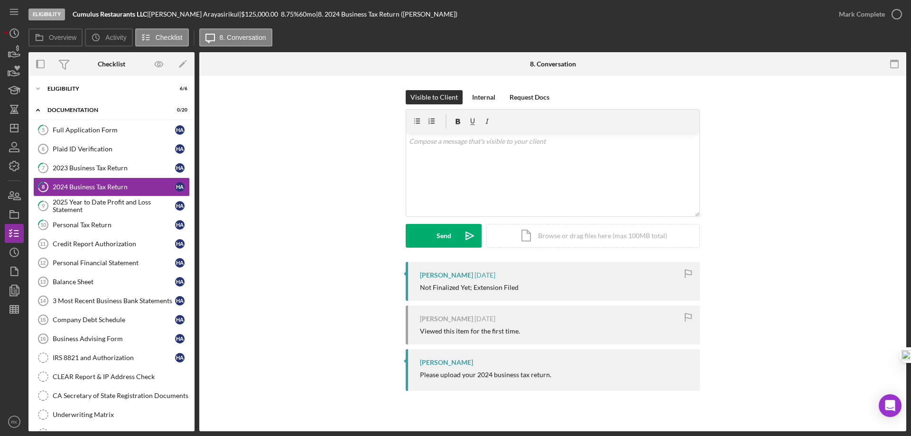
click at [114, 201] on div "2025 Year to Date Profit and Loss Statement" at bounding box center [114, 205] width 122 height 15
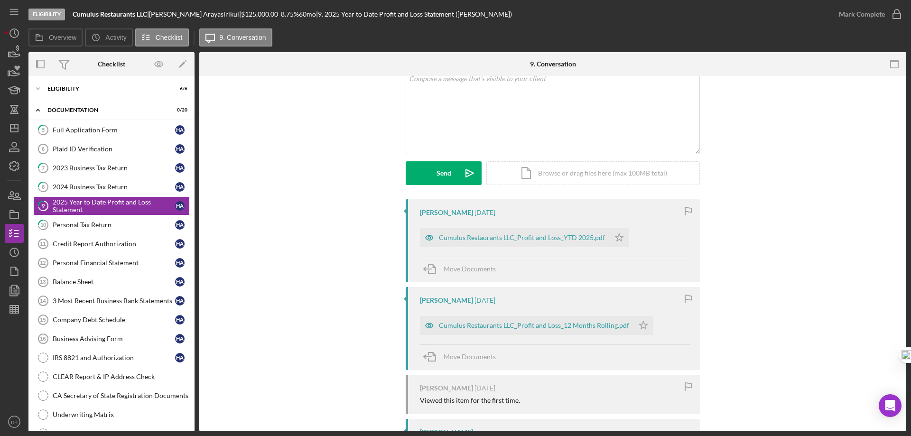
scroll to position [63, 0]
click at [530, 233] on div "Cumulus Restaurants LLC_Profit and Loss_YTD 2025.pdf" at bounding box center [515, 237] width 190 height 19
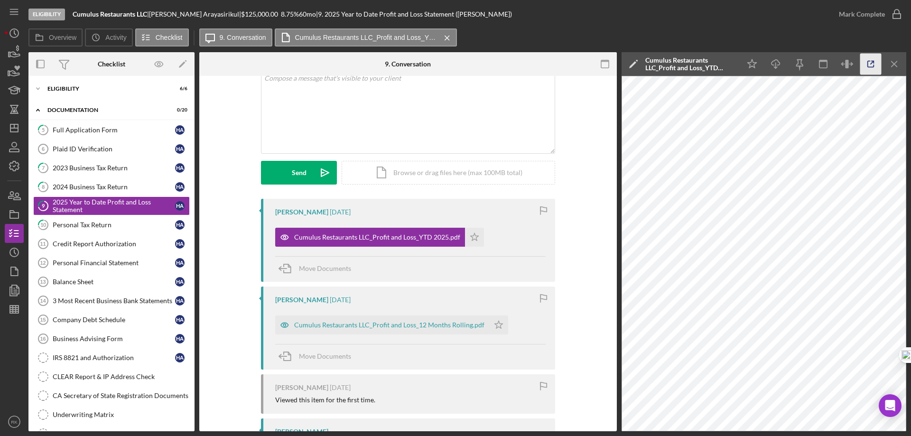
click at [867, 59] on icon "button" at bounding box center [870, 64] width 21 height 21
click at [356, 327] on div "Cumulus Restaurants LLC_Profit and Loss_12 Months Rolling.pdf" at bounding box center [389, 325] width 190 height 8
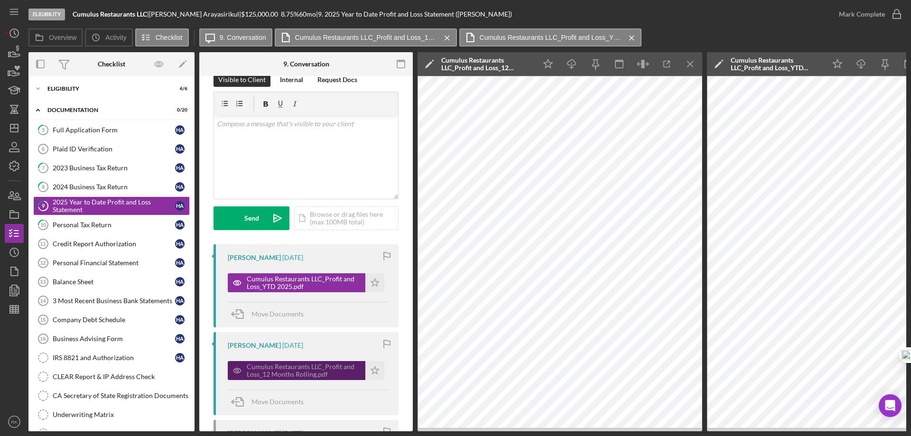
scroll to position [0, 0]
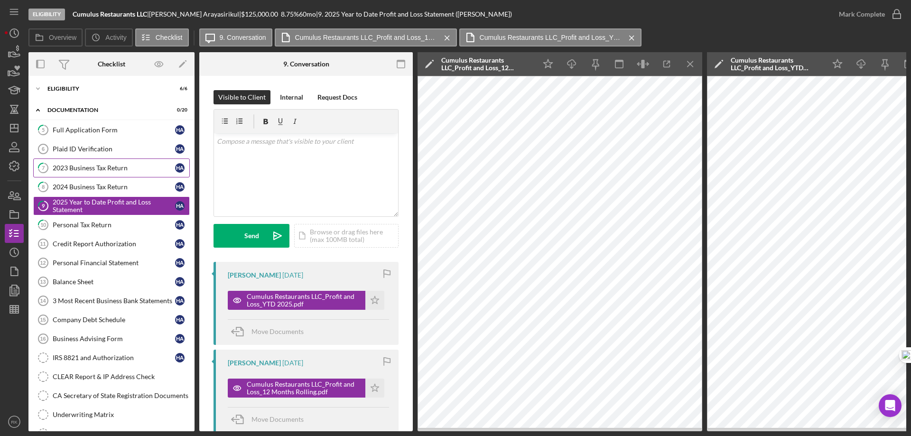
drag, startPoint x: 85, startPoint y: 167, endPoint x: 93, endPoint y: 175, distance: 10.7
click at [85, 167] on div "2023 Business Tax Return" at bounding box center [114, 168] width 122 height 8
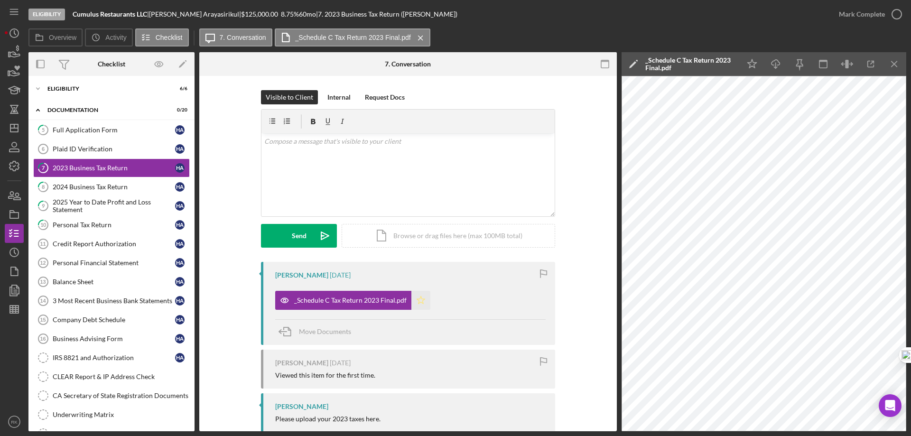
click at [417, 299] on polygon "button" at bounding box center [421, 300] width 8 height 8
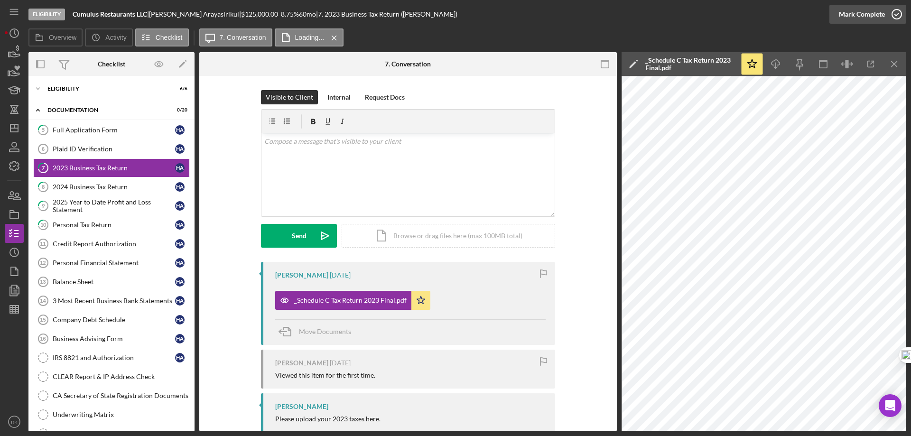
click at [894, 15] on icon "button" at bounding box center [897, 14] width 24 height 24
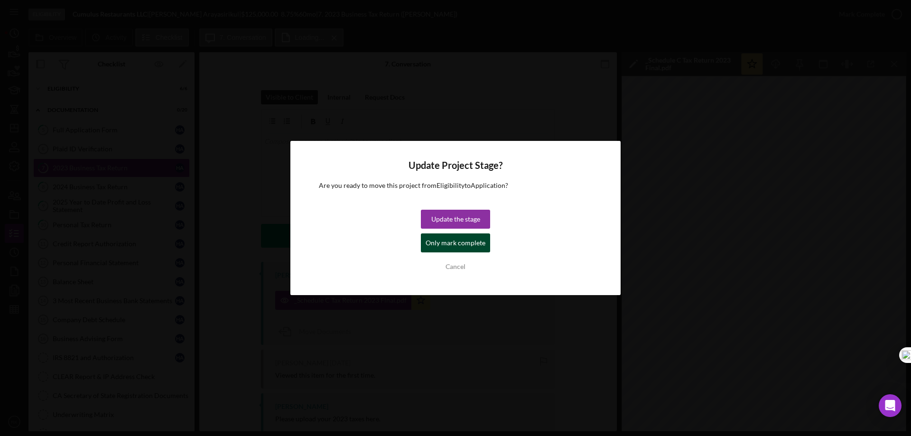
click at [440, 242] on div "Only mark complete" at bounding box center [456, 242] width 60 height 19
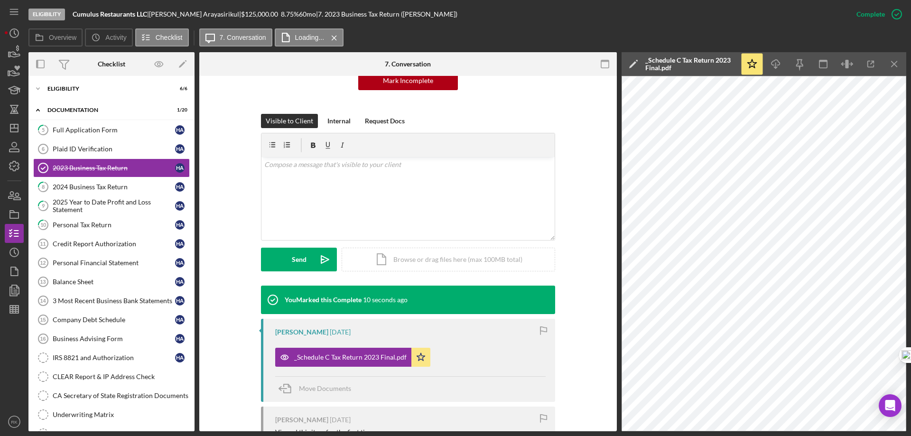
scroll to position [126, 0]
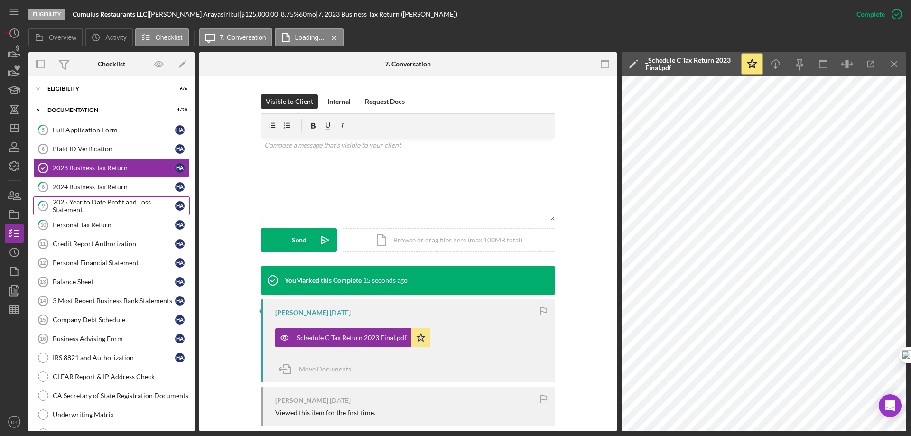
click at [114, 211] on div "2025 Year to Date Profit and Loss Statement" at bounding box center [114, 205] width 122 height 15
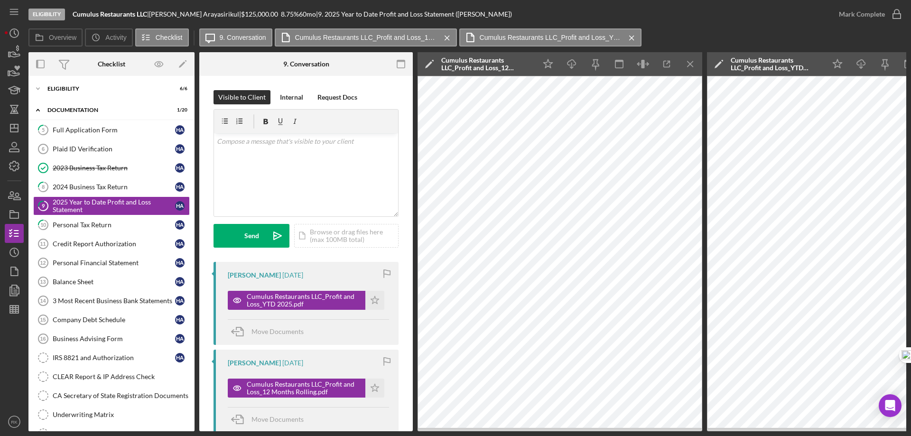
click at [690, 60] on icon "Icon/Menu Close" at bounding box center [690, 64] width 21 height 21
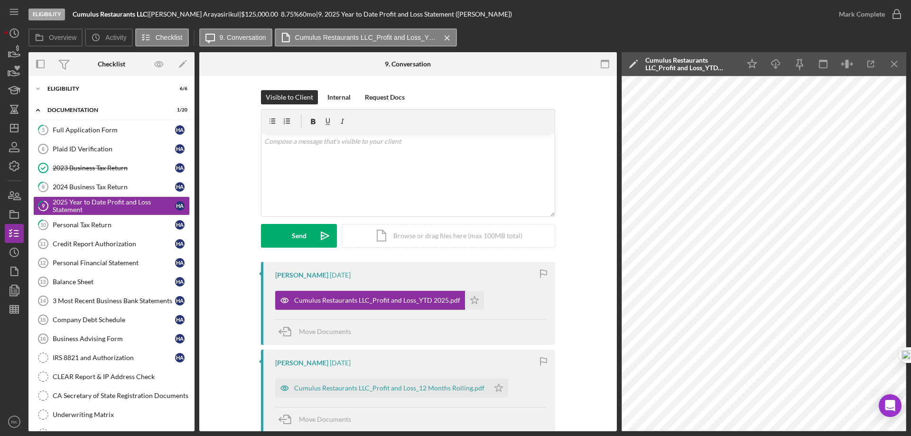
drag, startPoint x: 90, startPoint y: 121, endPoint x: 325, endPoint y: 171, distance: 241.0
click at [90, 121] on link "5 Full Application Form H A" at bounding box center [111, 129] width 157 height 19
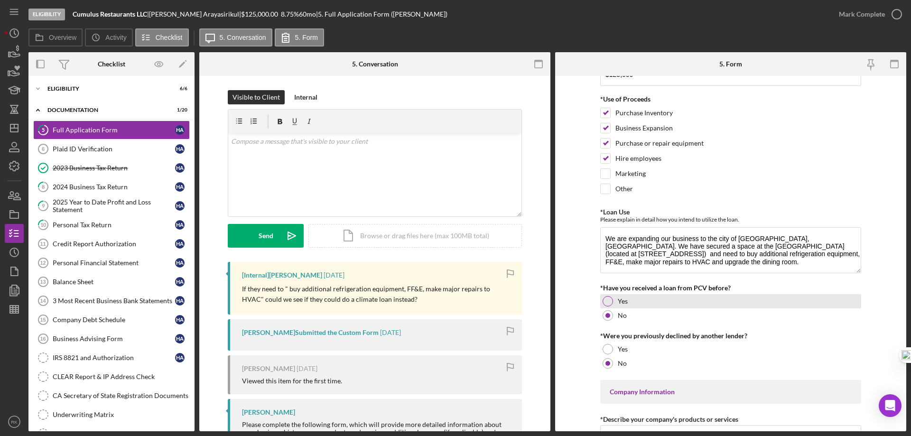
scroll to position [63, 0]
drag, startPoint x: 318, startPoint y: 288, endPoint x: 487, endPoint y: 296, distance: 169.0
click at [487, 296] on p "If they need to " buy additional refrigeration equipment, FF&E, make major repa…" at bounding box center [377, 294] width 270 height 21
click at [75, 89] on div "Eligibility" at bounding box center [114, 89] width 135 height 6
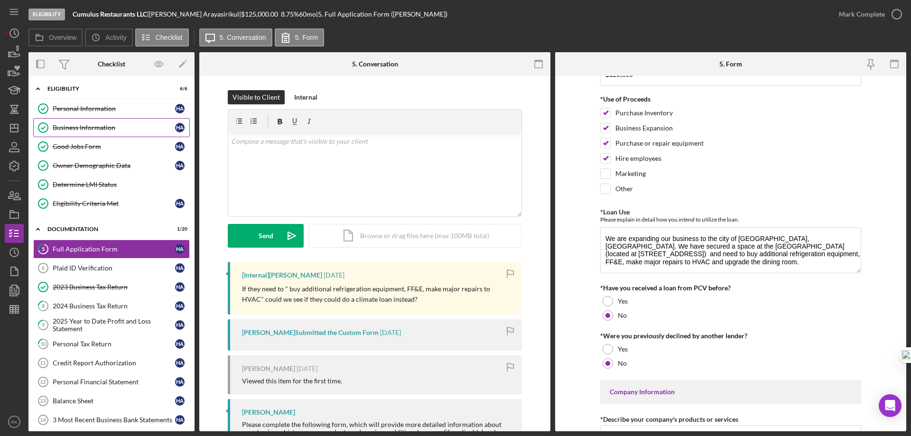
drag, startPoint x: 93, startPoint y: 108, endPoint x: 94, endPoint y: 124, distance: 16.6
click at [93, 107] on div "Personal Information" at bounding box center [114, 109] width 122 height 8
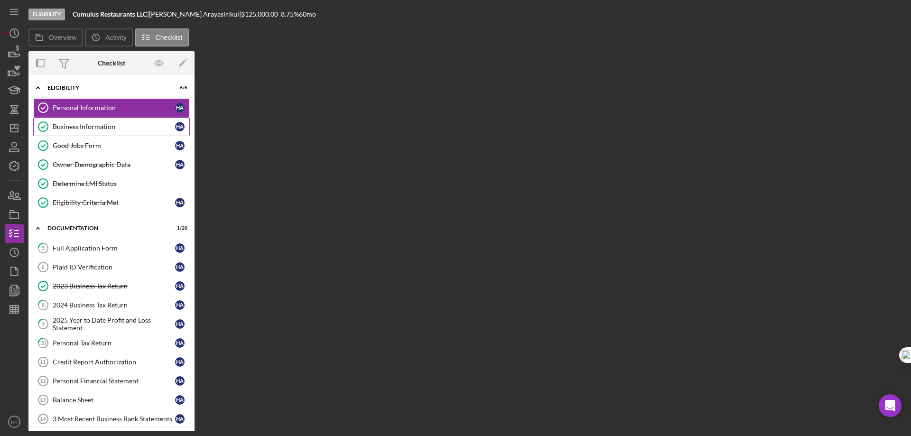
click at [94, 124] on div "Business Information" at bounding box center [114, 127] width 122 height 8
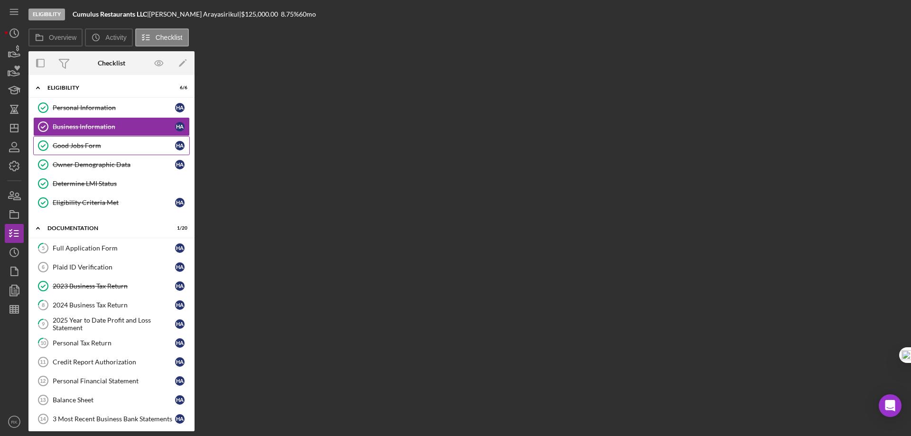
click at [94, 146] on div "Good Jobs Form" at bounding box center [114, 146] width 122 height 8
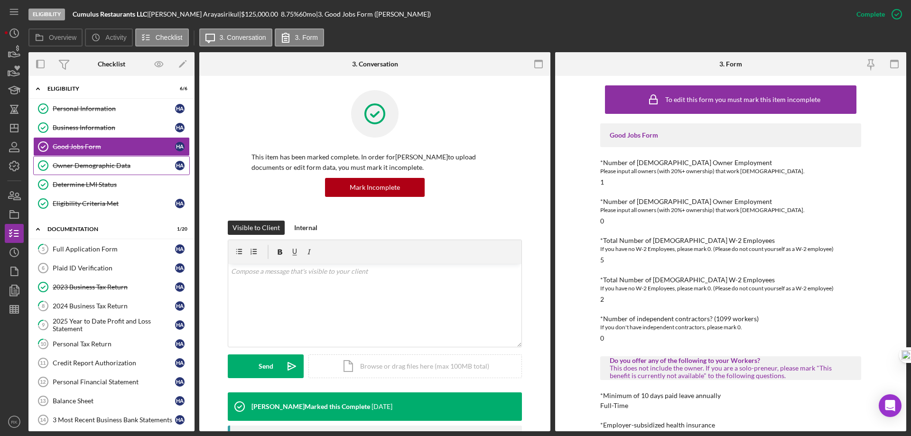
click at [133, 168] on div "Owner Demographic Data" at bounding box center [114, 166] width 122 height 8
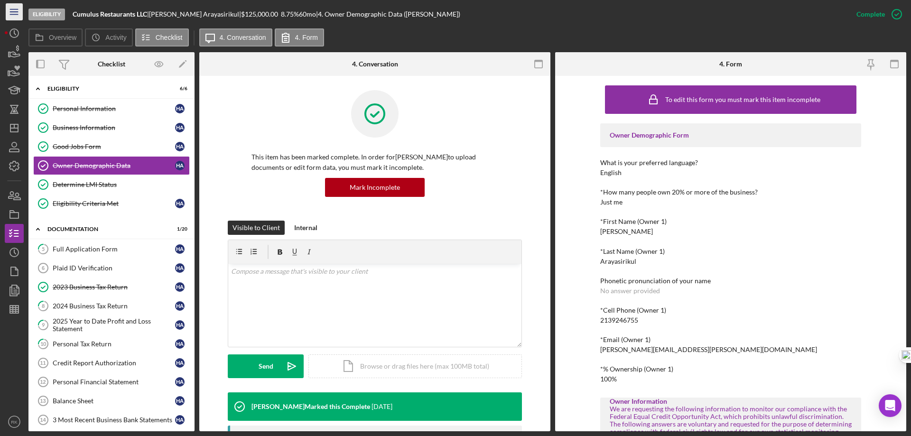
click at [15, 9] on icon "Icon/Menu" at bounding box center [14, 11] width 21 height 21
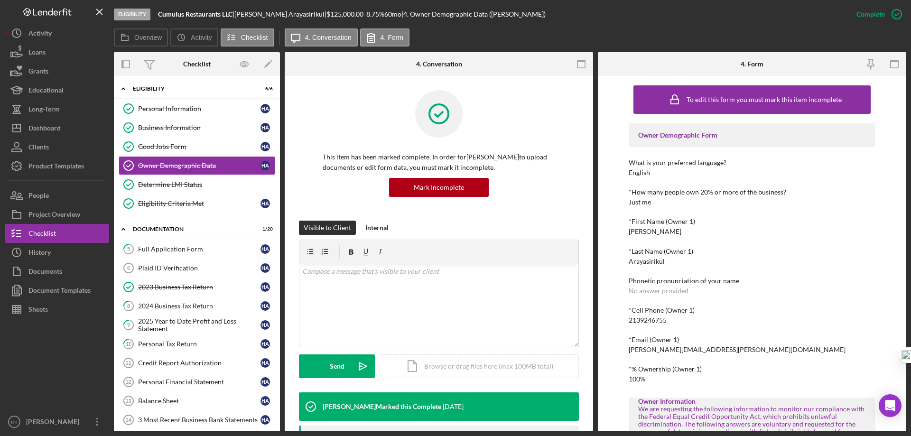
click at [97, 12] on icon "Icon/Menu Close" at bounding box center [99, 11] width 21 height 21
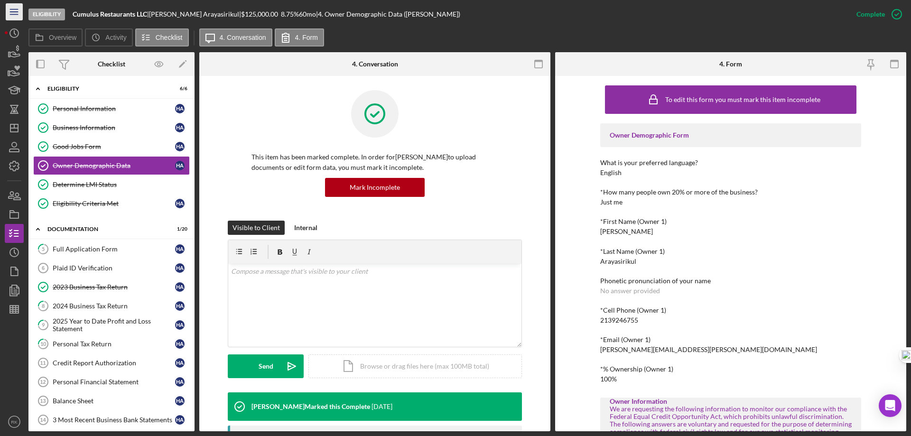
click at [12, 14] on icon "Icon/Menu" at bounding box center [14, 11] width 21 height 21
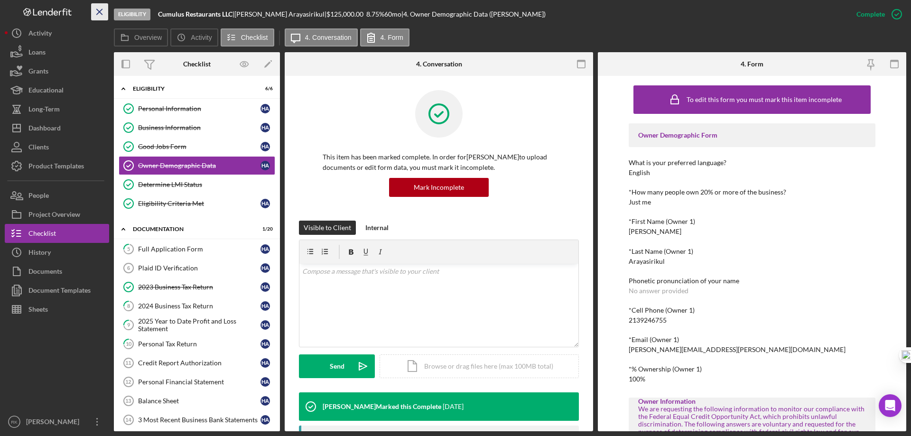
click at [98, 12] on icon "Icon/Menu Close" at bounding box center [99, 11] width 21 height 21
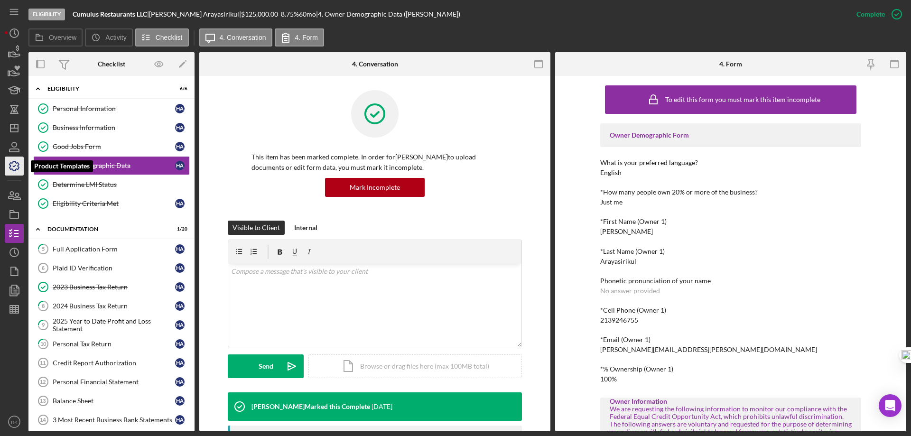
click at [17, 168] on icon "button" at bounding box center [14, 166] width 24 height 24
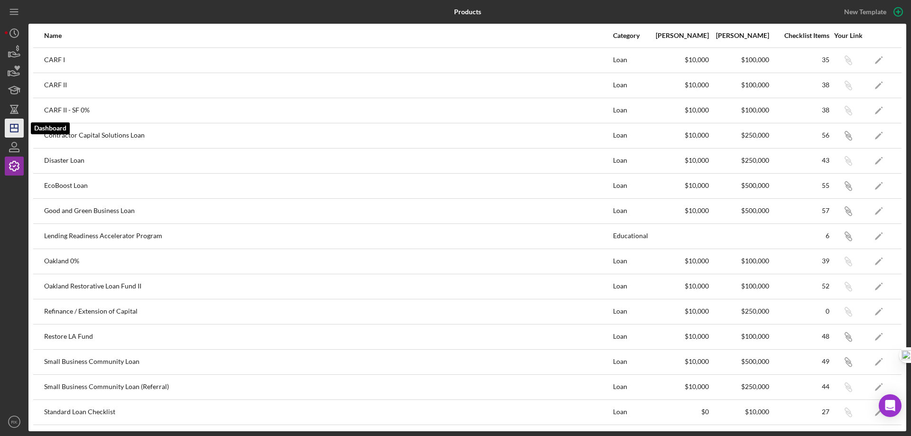
click at [12, 129] on icon "Icon/Dashboard" at bounding box center [14, 128] width 24 height 24
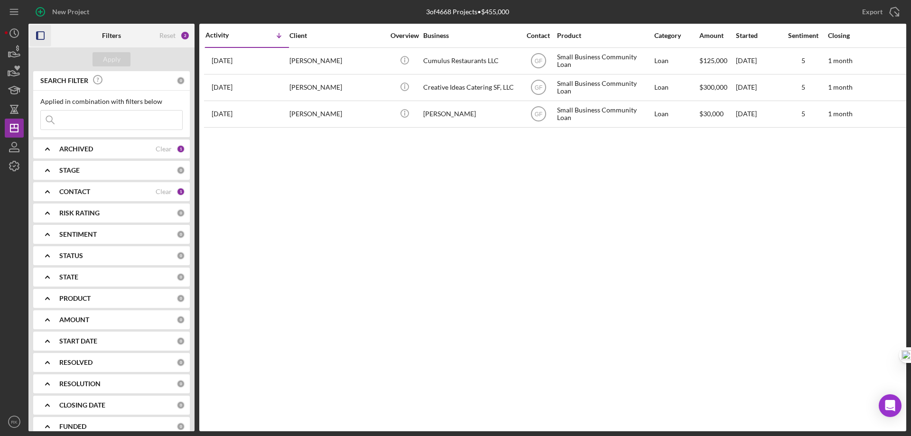
click at [40, 34] on icon "button" at bounding box center [40, 35] width 21 height 21
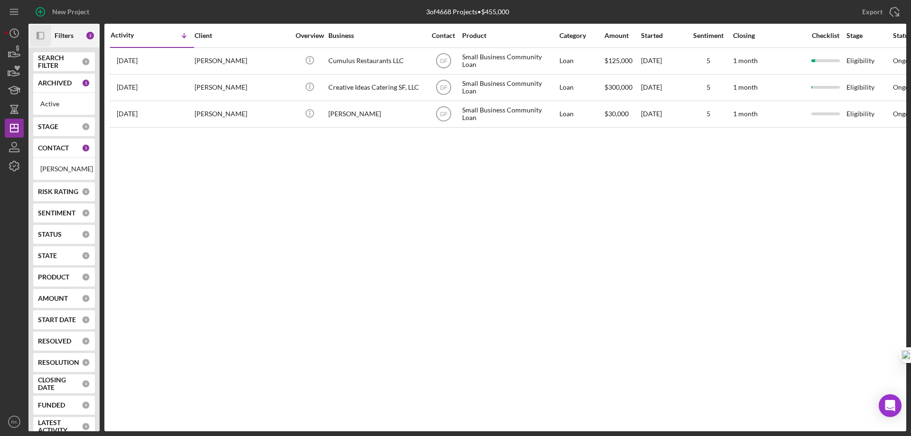
click at [52, 152] on b "CONTACT" at bounding box center [53, 148] width 31 height 8
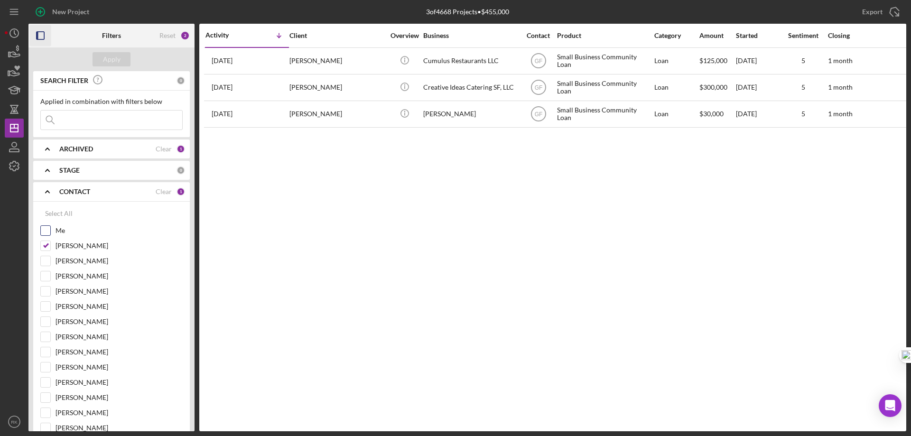
click at [46, 230] on input "Me" at bounding box center [45, 230] width 9 height 9
checkbox input "true"
click at [50, 246] on input "[PERSON_NAME]" at bounding box center [45, 245] width 9 height 9
checkbox input "false"
click at [115, 59] on div "Apply" at bounding box center [112, 59] width 18 height 14
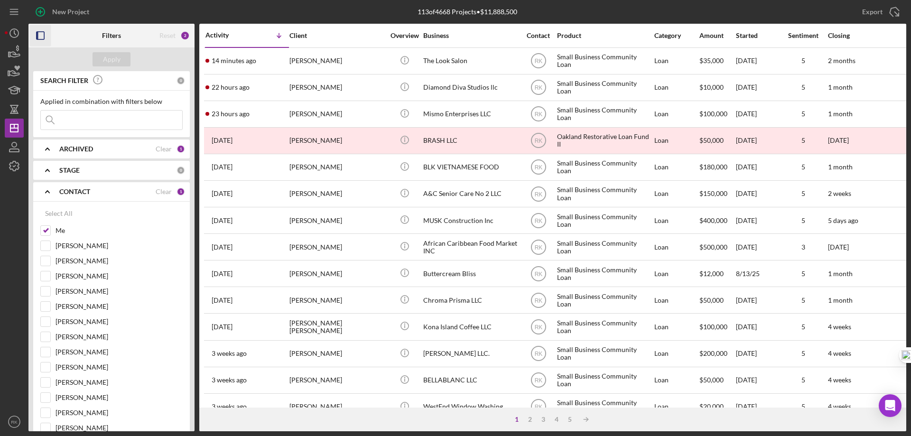
click at [39, 37] on icon "button" at bounding box center [40, 35] width 21 height 21
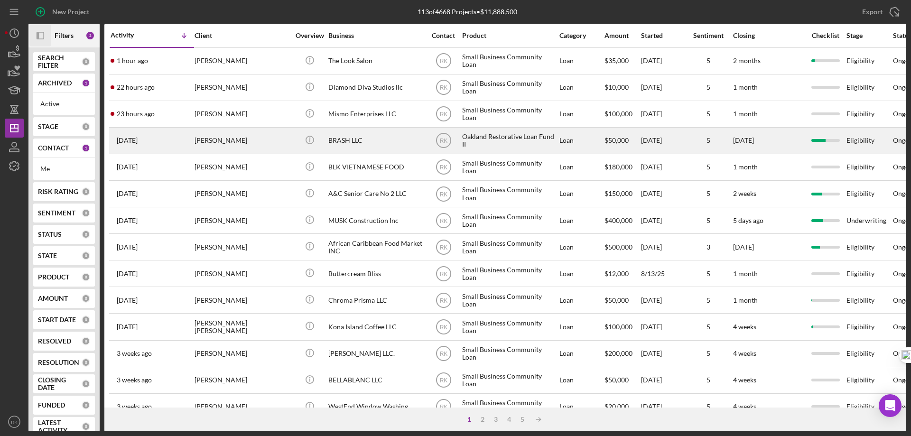
click at [222, 147] on div "[PERSON_NAME]" at bounding box center [241, 140] width 95 height 25
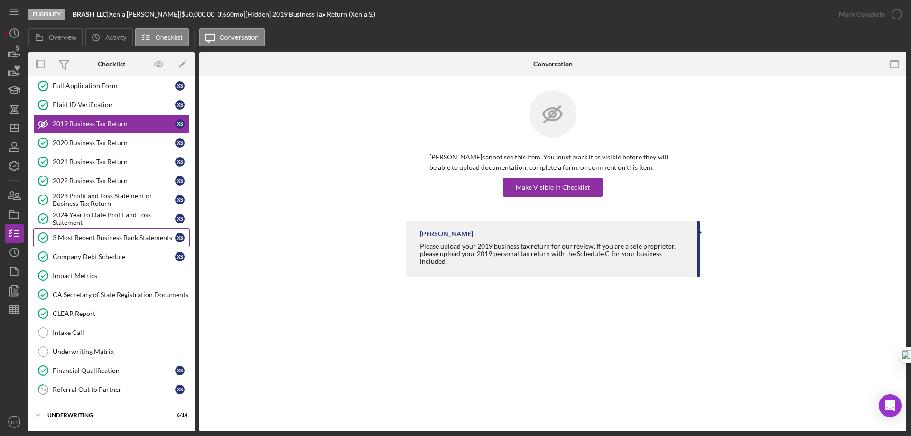
scroll to position [65, 0]
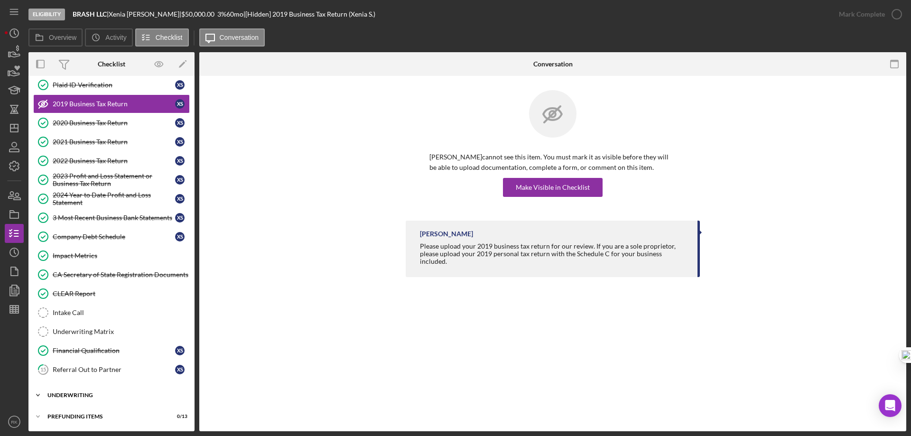
click at [85, 395] on div "Underwriting" at bounding box center [114, 395] width 135 height 6
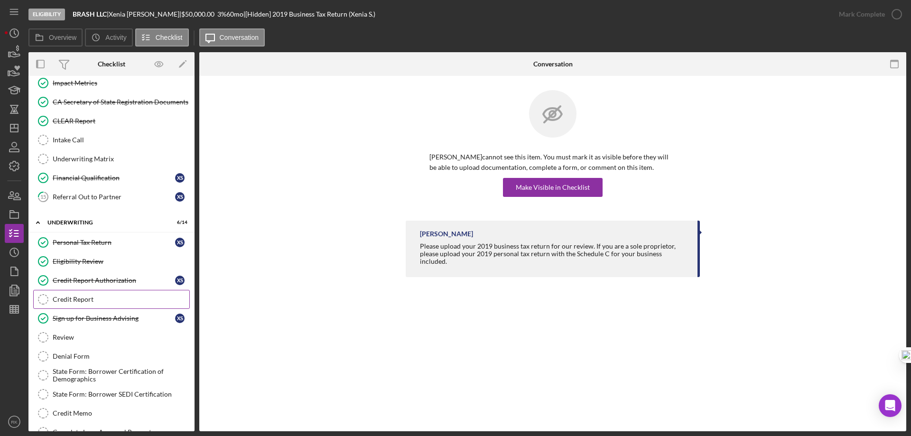
scroll to position [239, 0]
click at [17, 130] on icon "Icon/Dashboard" at bounding box center [14, 128] width 24 height 24
